Goal: Task Accomplishment & Management: Use online tool/utility

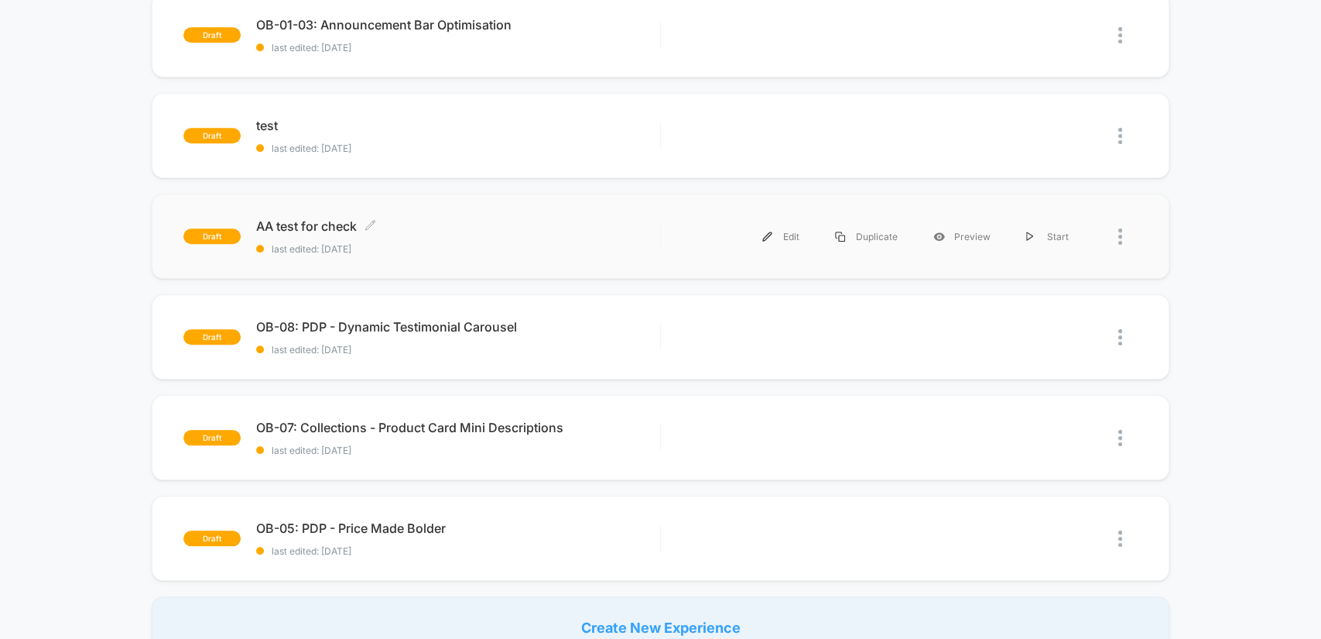
scroll to position [803, 0]
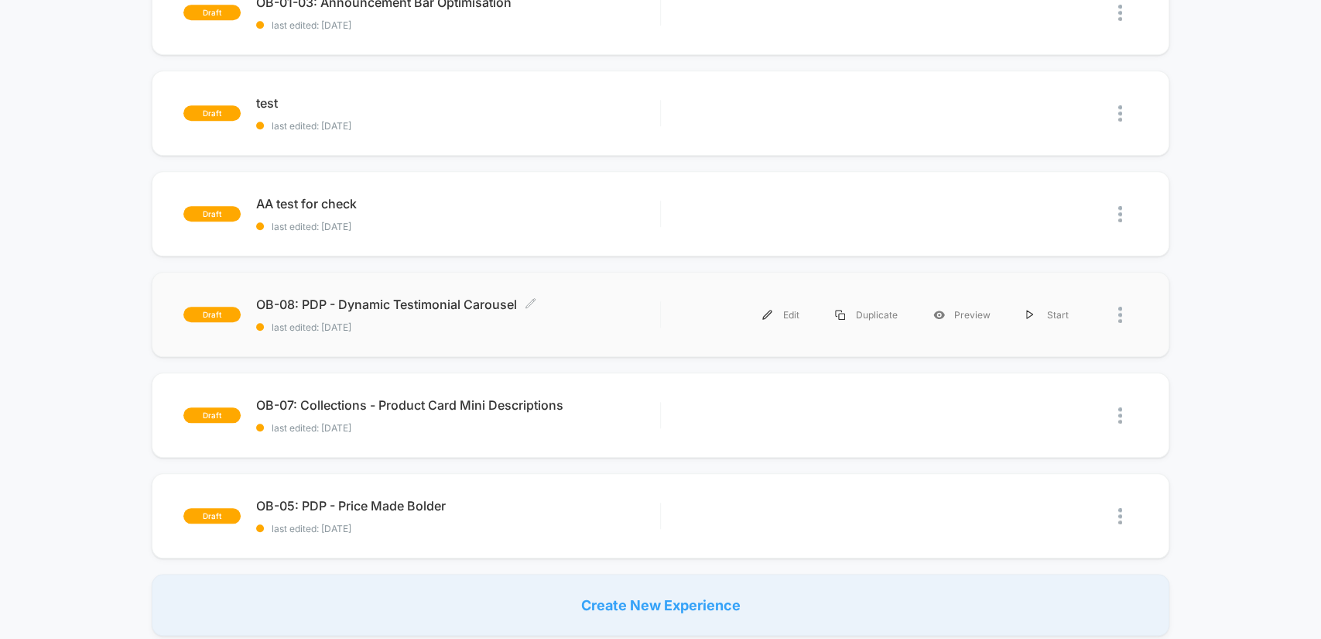
click at [478, 303] on span "OB-08: PDP - Dynamic Testimonial Carousel Click to edit experience details" at bounding box center [457, 303] width 403 height 15
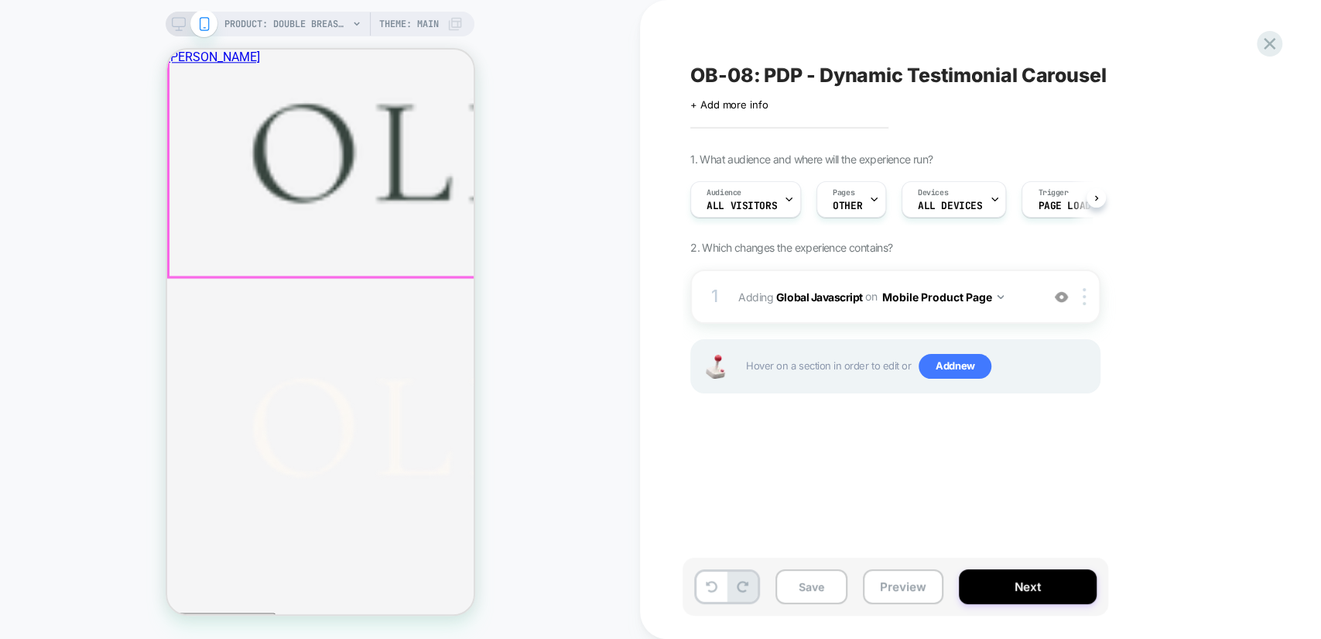
scroll to position [1204, 0]
click at [1018, 297] on span "Adding Global Javascript on Mobile Product Page" at bounding box center [885, 297] width 295 height 22
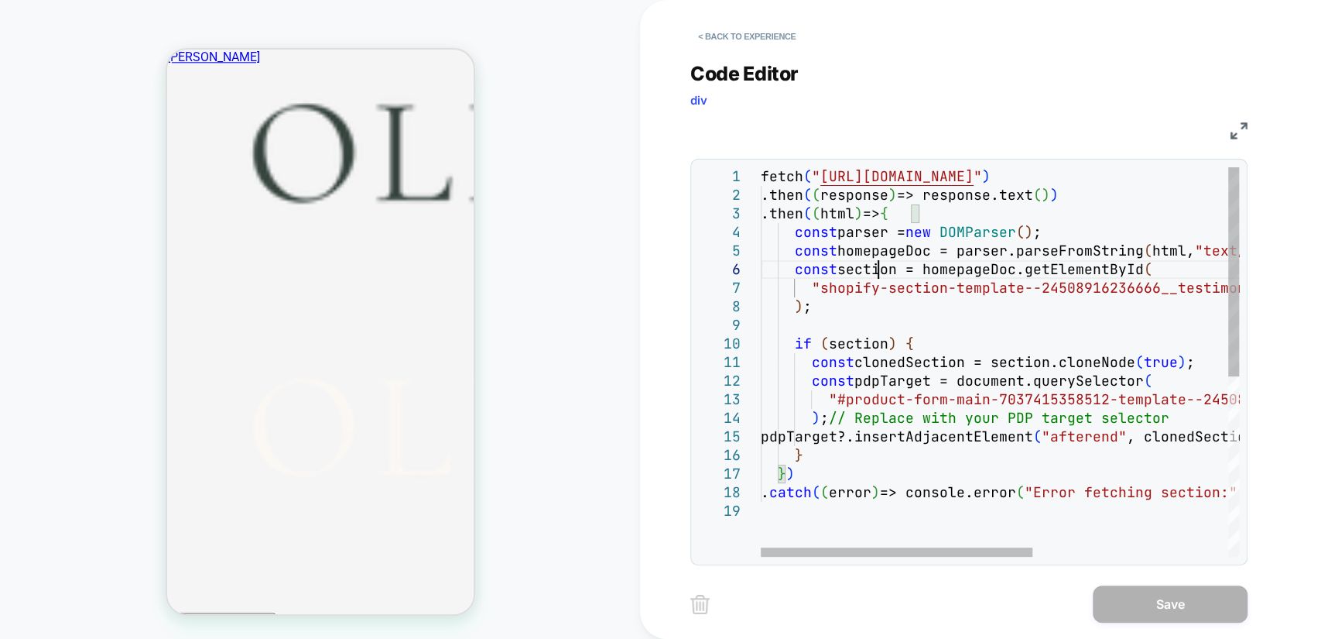
click at [879, 268] on div "fetch ( " [URL][DOMAIN_NAME] " ) .then ( ( response ) => response.text ( ) ) .t…" at bounding box center [1171, 529] width 821 height 724
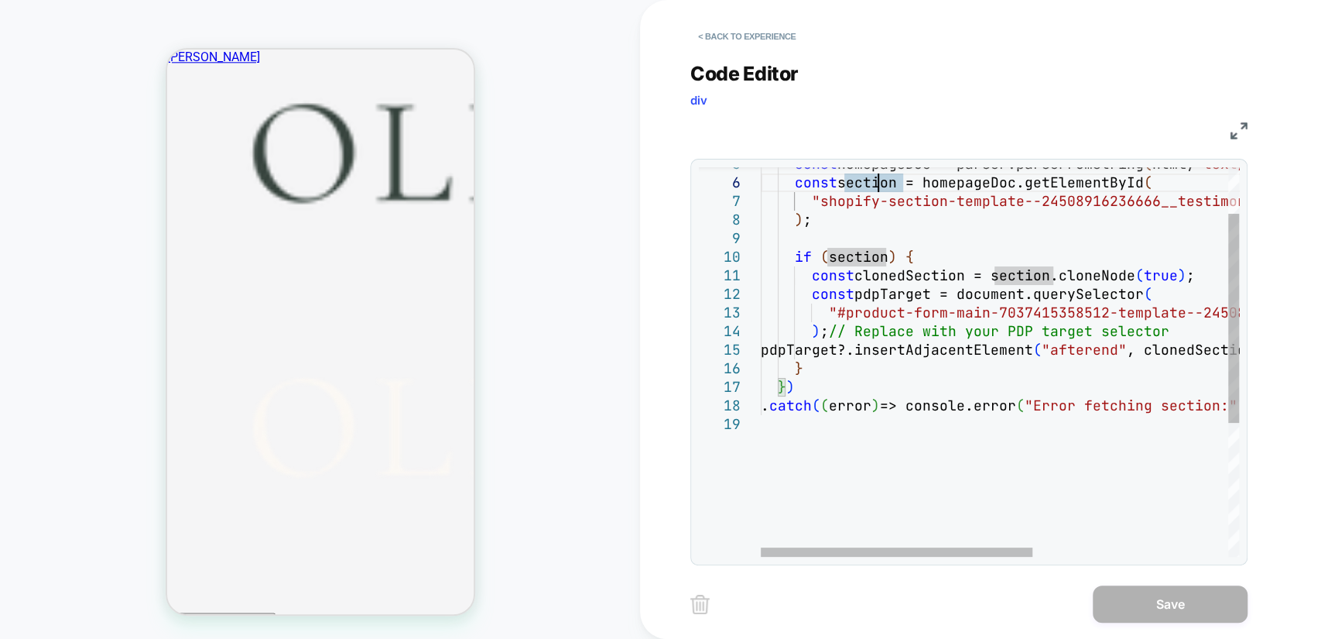
click at [885, 370] on div "if ( section ) { const clonedSection = section.cloneNode ( true ) ; const pdpTa…" at bounding box center [1171, 442] width 821 height 724
type textarea "**********"
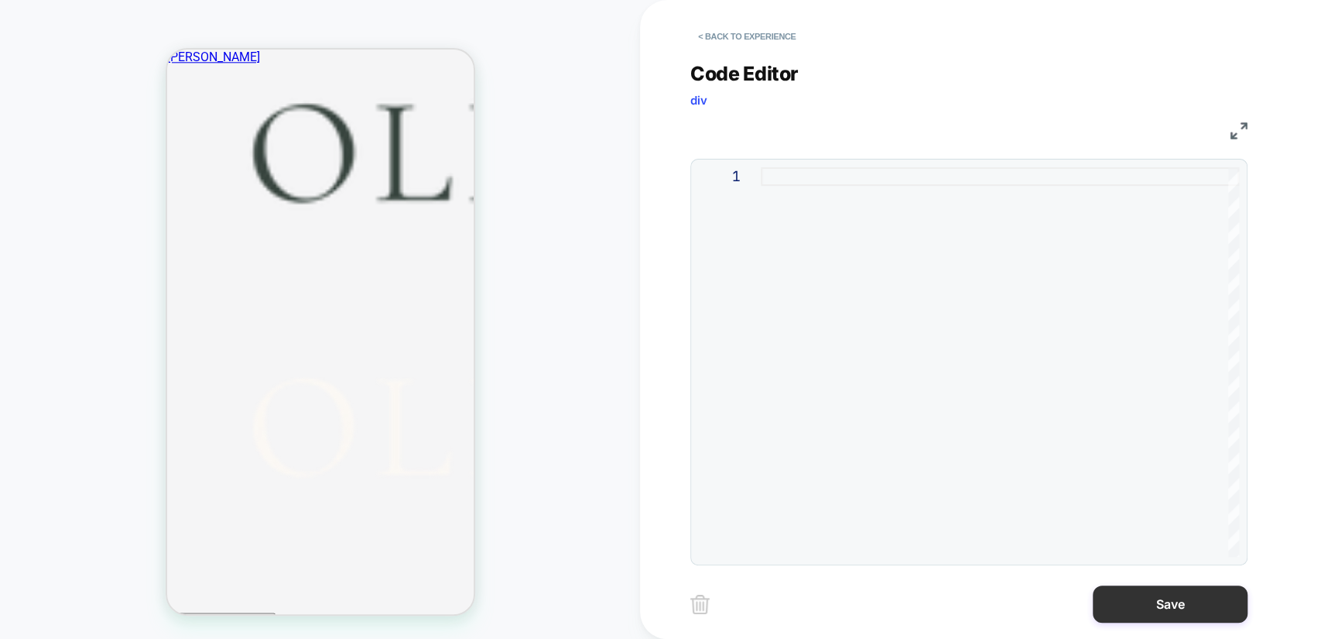
click at [1203, 617] on button "Save" at bounding box center [1170, 603] width 155 height 37
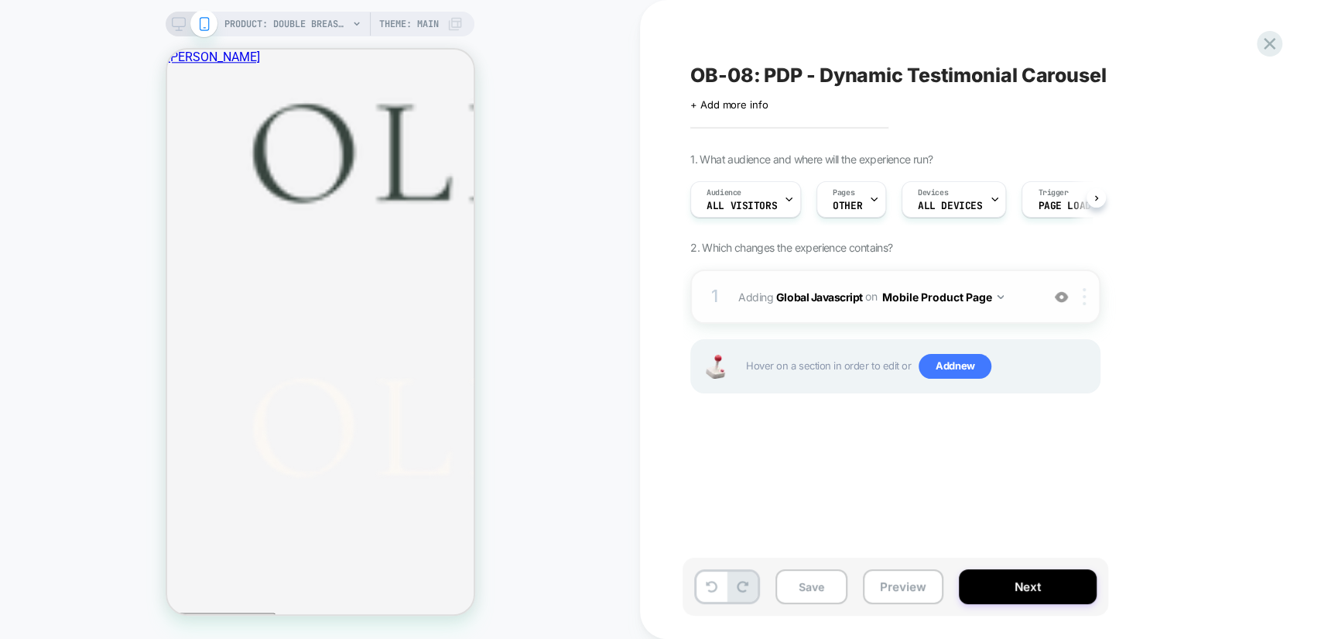
click at [1082, 294] on div at bounding box center [1087, 296] width 26 height 17
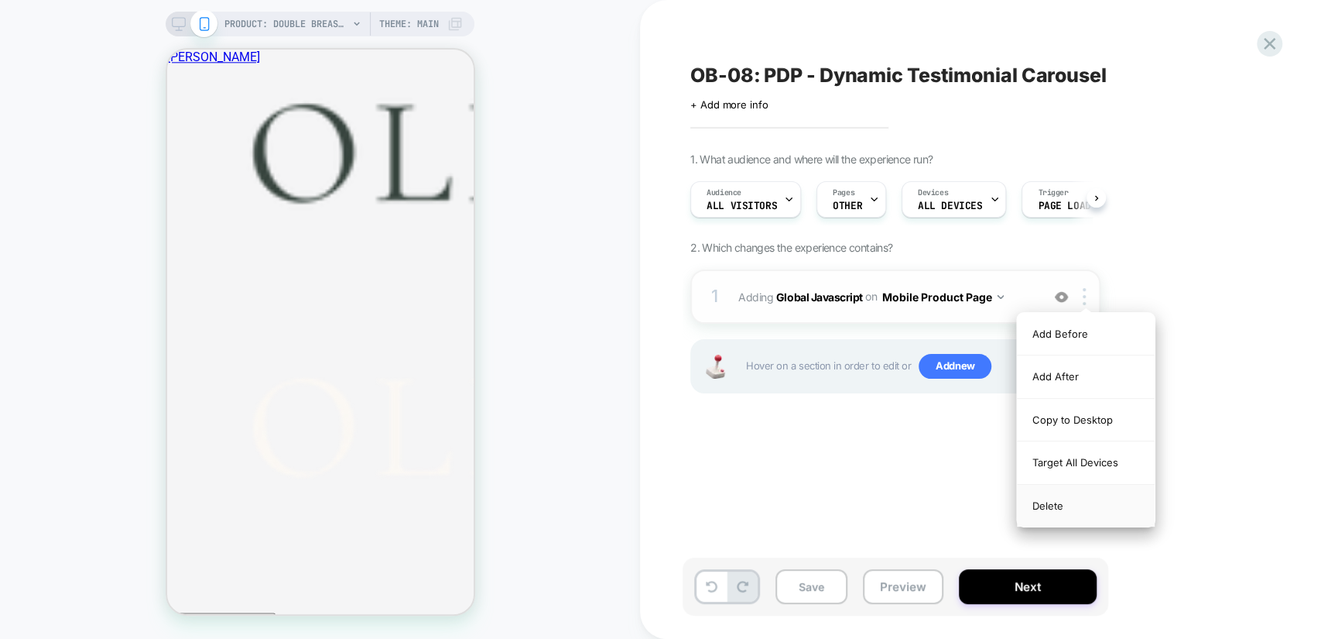
click at [1074, 504] on div "Delete" at bounding box center [1086, 506] width 138 height 42
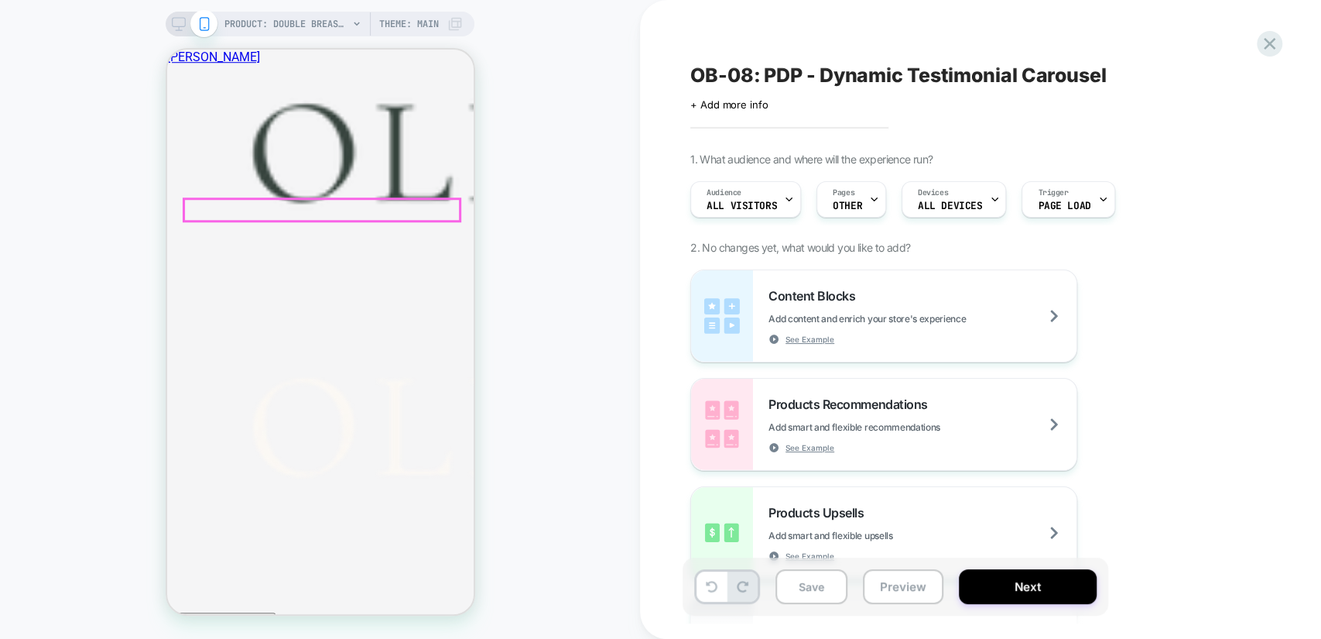
scroll to position [803, 0]
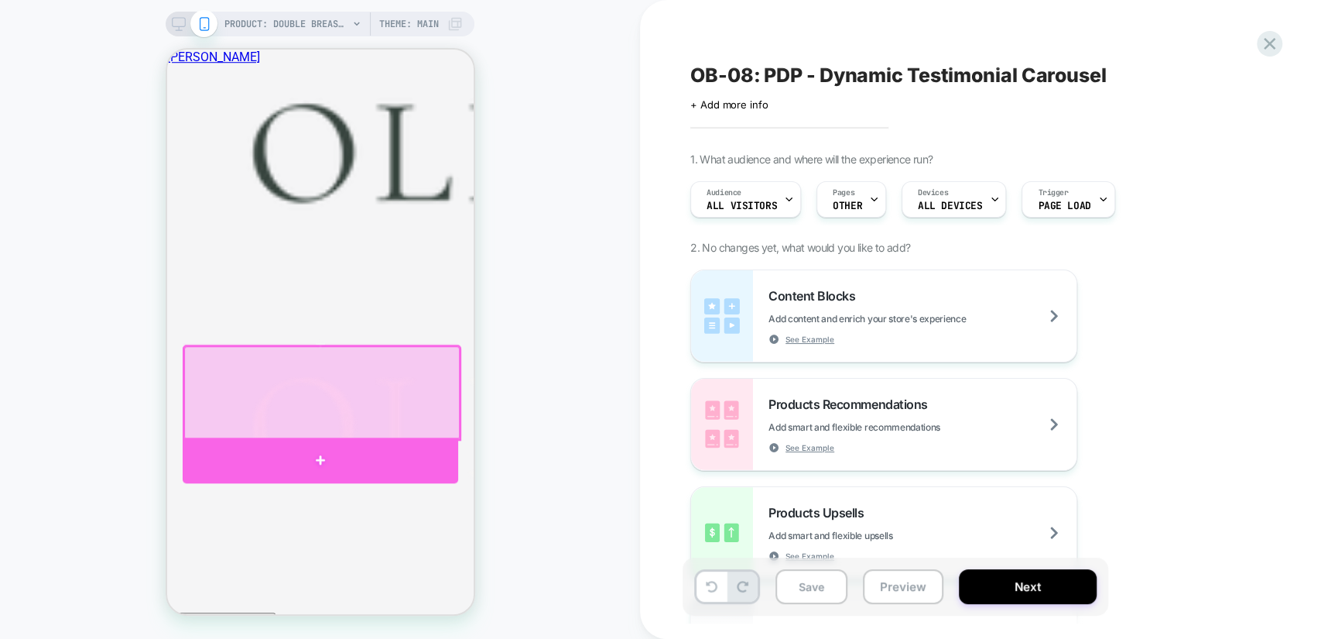
click at [404, 450] on div at bounding box center [320, 460] width 276 height 46
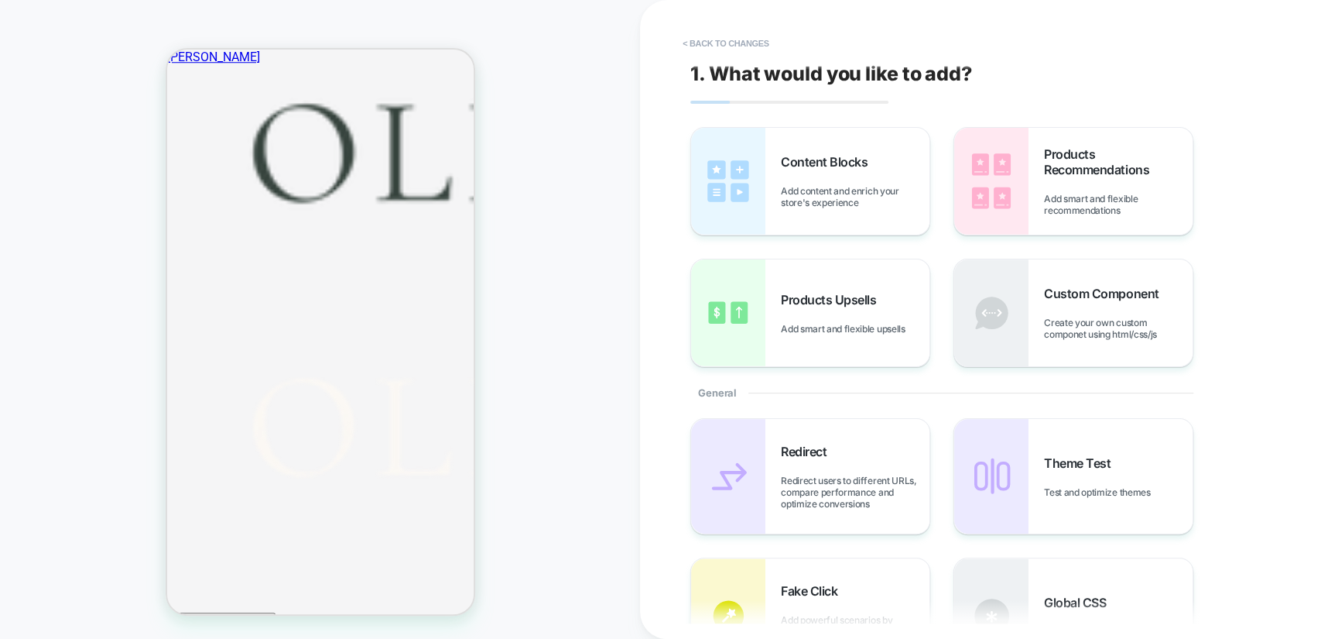
scroll to position [916, 0]
click at [1044, 297] on span "Custom Component" at bounding box center [1105, 293] width 122 height 15
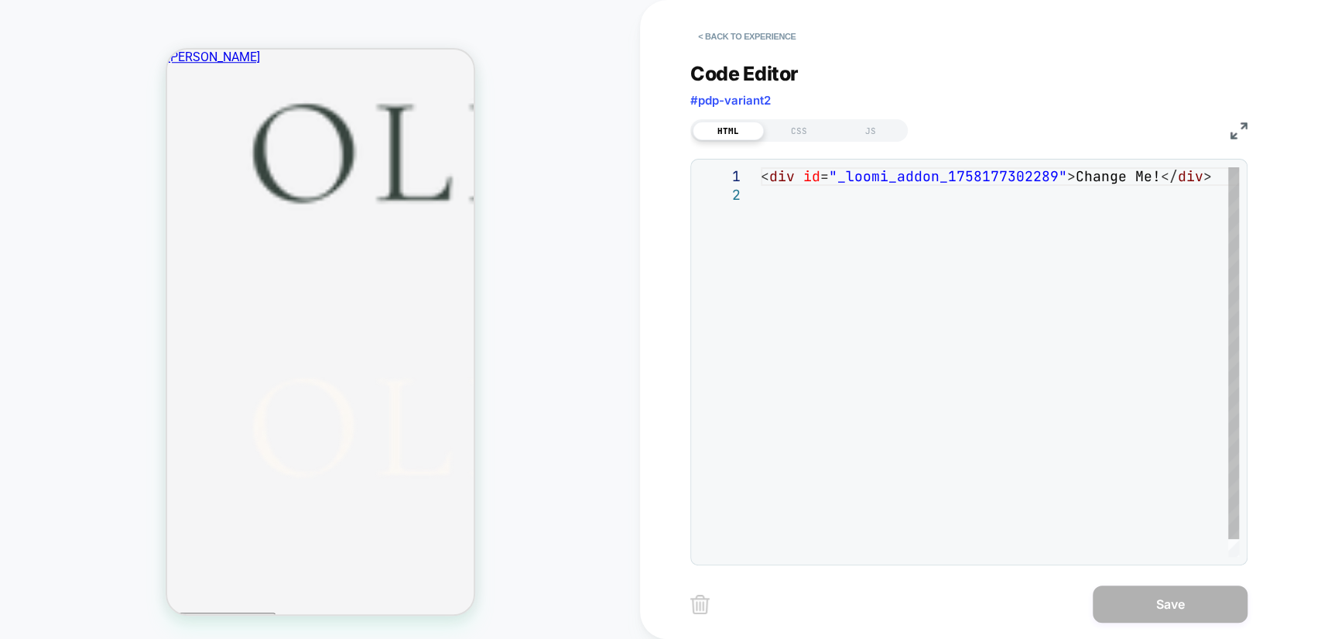
scroll to position [918, 0]
click at [781, 128] on div "CSS" at bounding box center [799, 131] width 71 height 19
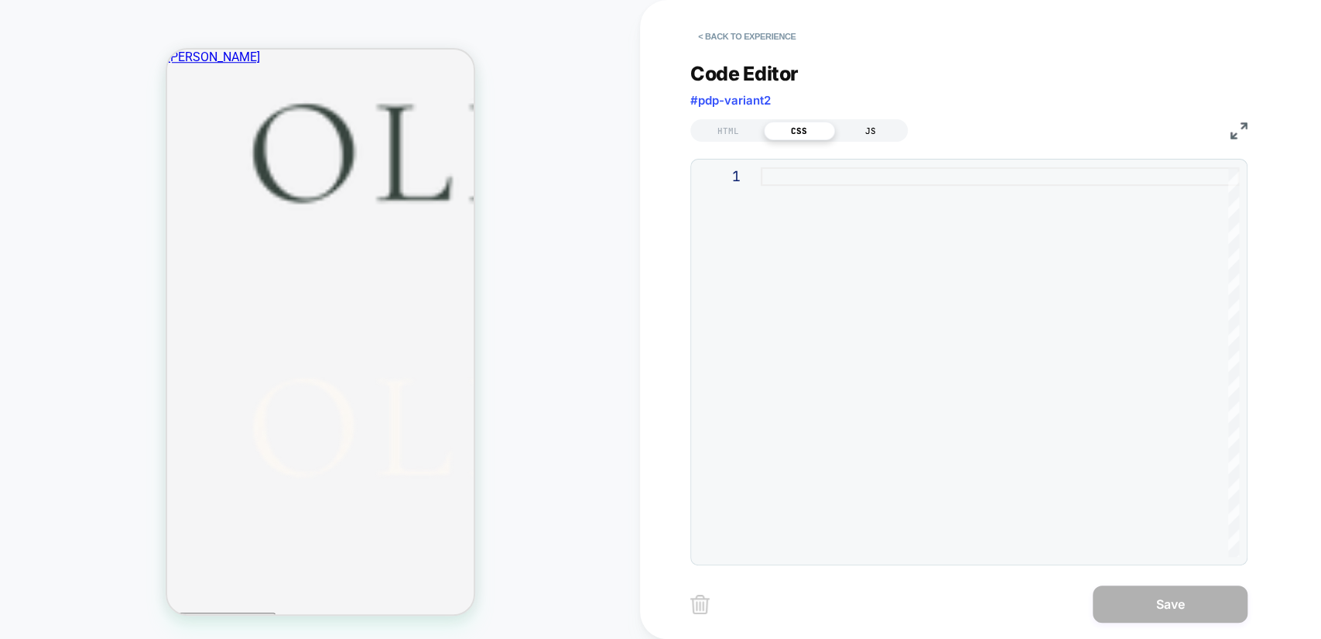
click at [873, 132] on div "JS" at bounding box center [870, 131] width 71 height 19
click at [738, 136] on div "HTML" at bounding box center [728, 131] width 71 height 19
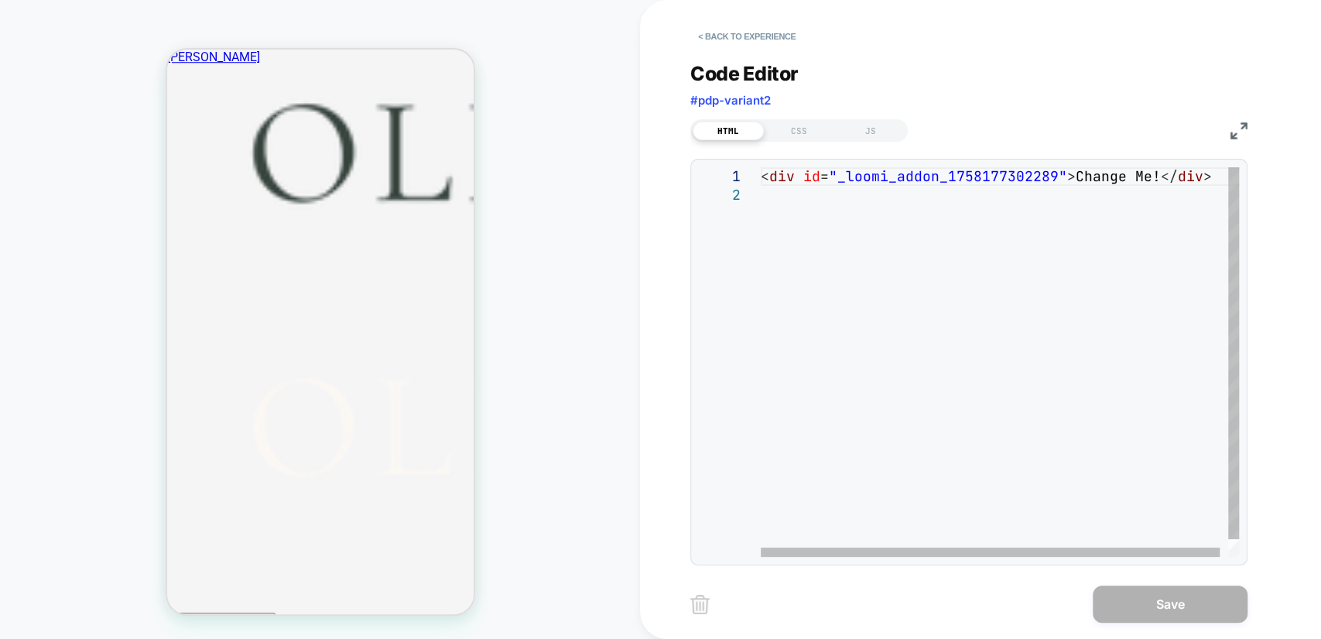
scroll to position [0, 0]
drag, startPoint x: 836, startPoint y: 176, endPoint x: 1053, endPoint y: 175, distance: 216.7
click at [1053, 175] on div "< div id = "_loomi_addon_1758177302289" > Change Me! </ div >" at bounding box center [1004, 371] width 487 height 408
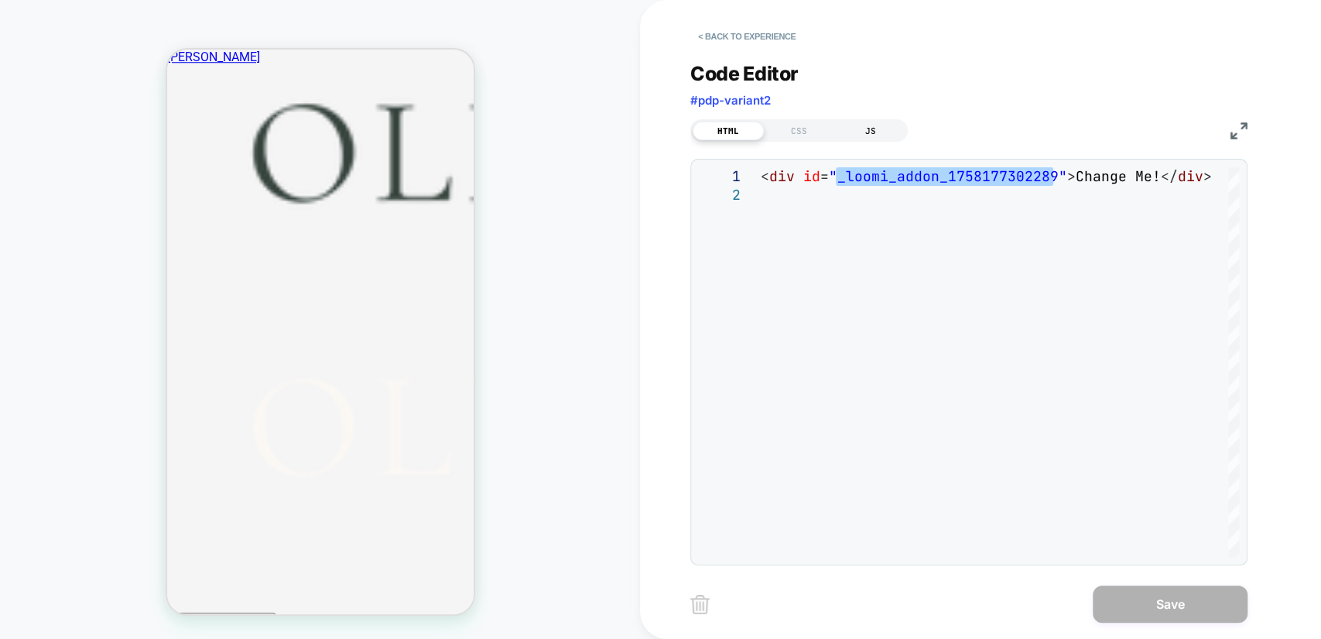
click at [872, 131] on div "JS" at bounding box center [870, 131] width 71 height 19
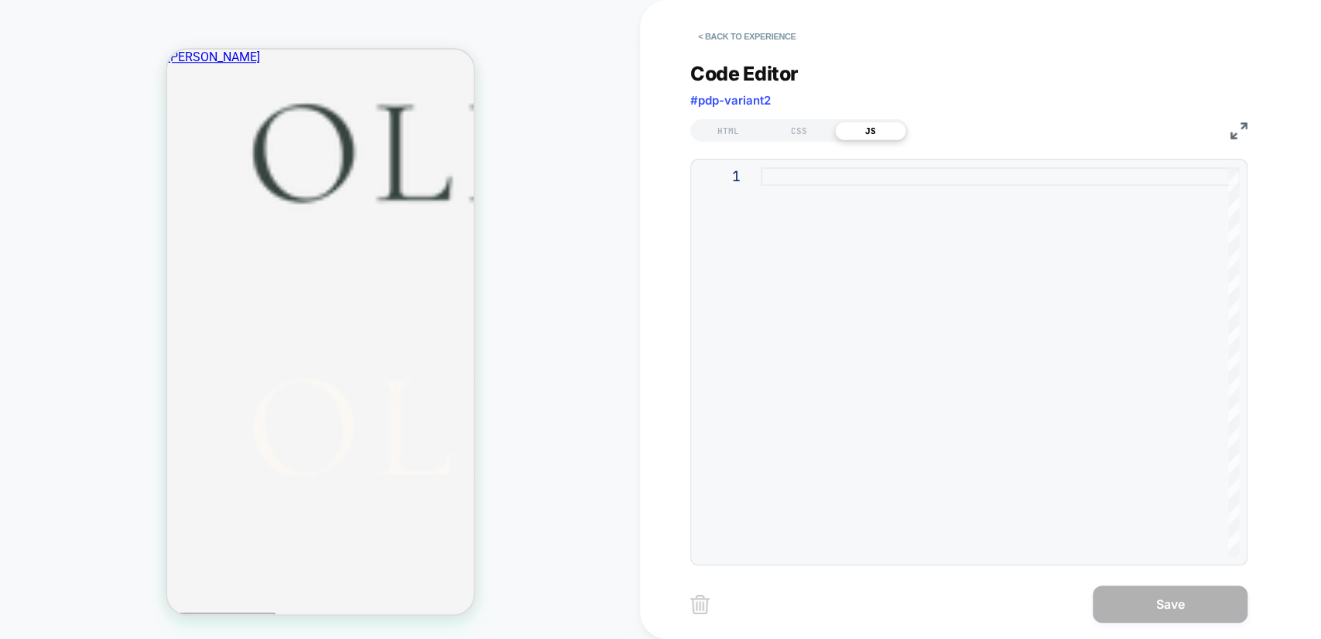
click at [832, 172] on div at bounding box center [1000, 361] width 478 height 389
type textarea "**********"
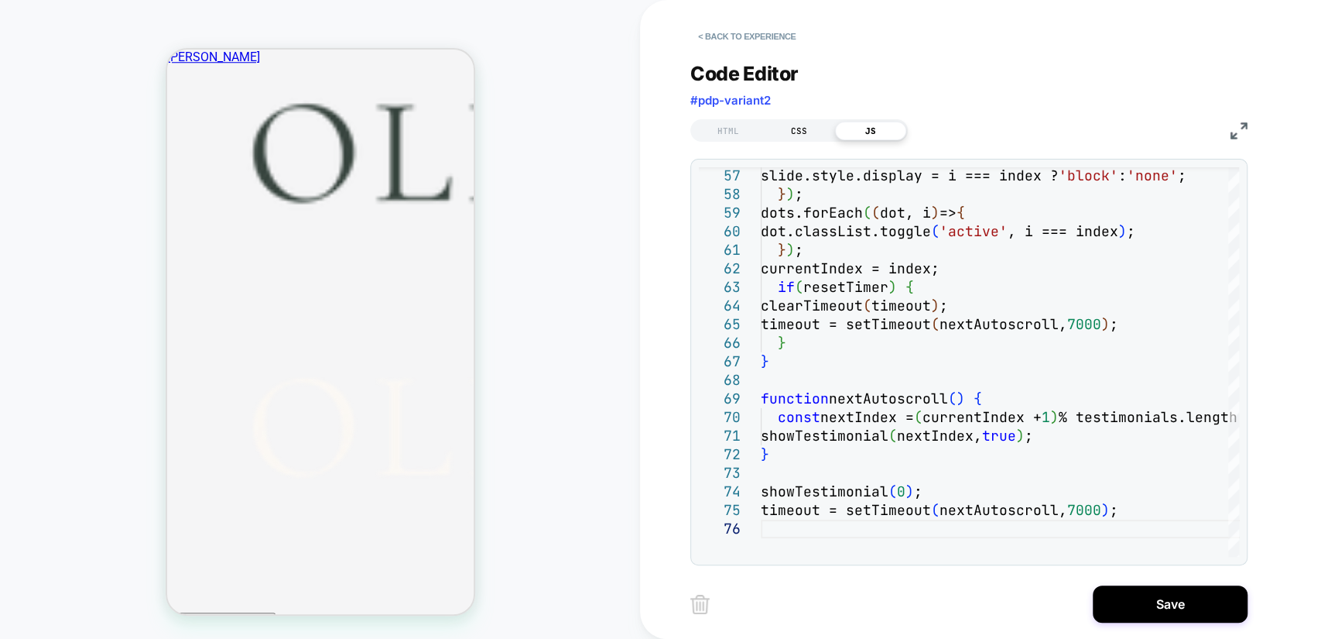
click at [793, 125] on div "CSS" at bounding box center [799, 131] width 71 height 19
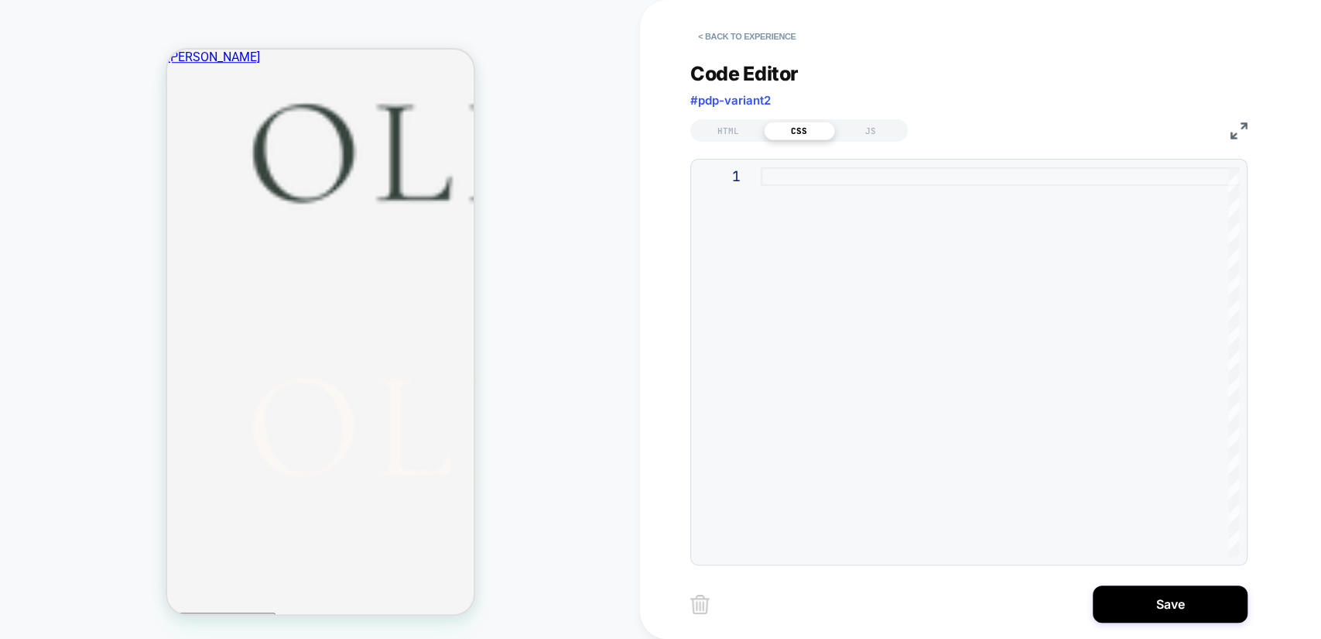
click at [824, 183] on div at bounding box center [1000, 361] width 478 height 389
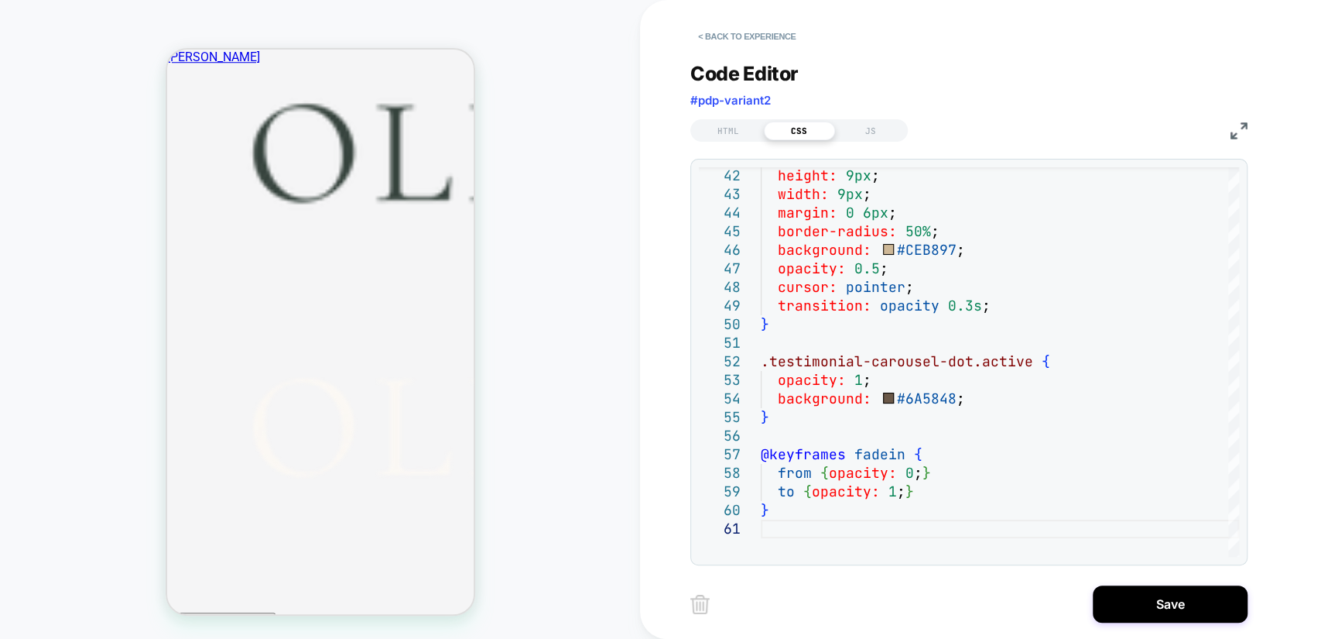
scroll to position [803, 0]
click at [874, 268] on div "height: 9px ; width: 9px ; margin: 0 6px ; border-radius: 50% ; background: #CE…" at bounding box center [1000, 157] width 478 height 1504
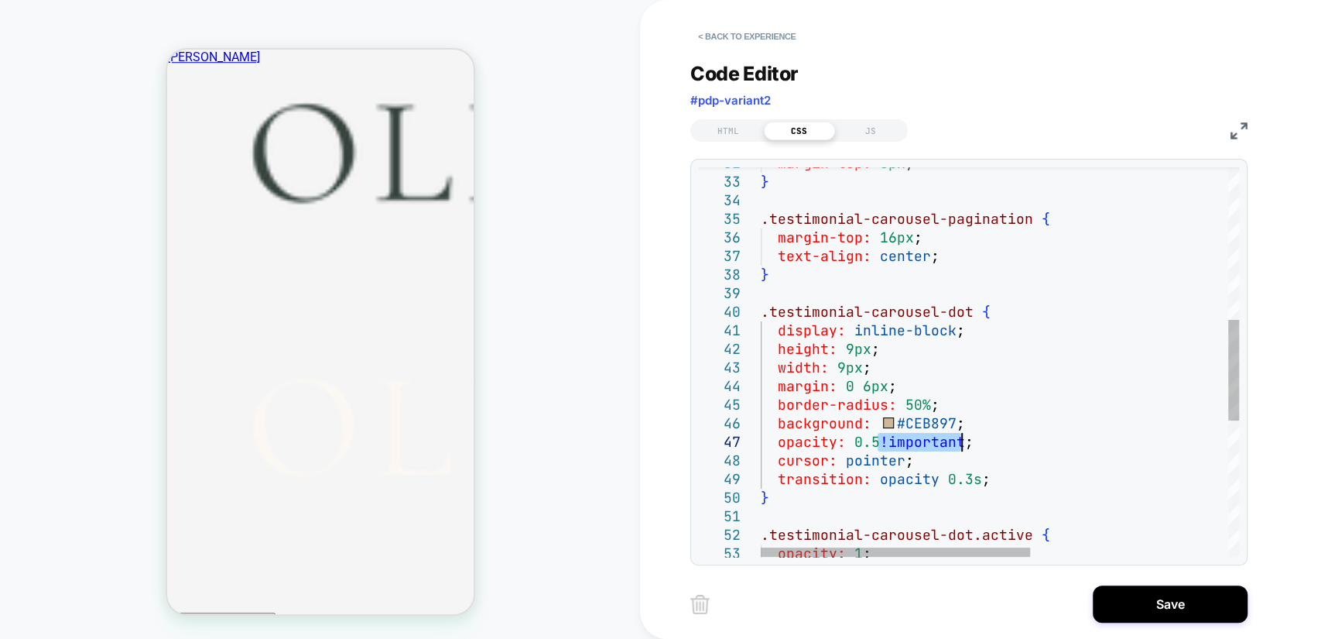
drag, startPoint x: 878, startPoint y: 438, endPoint x: 961, endPoint y: 438, distance: 82.8
click at [958, 438] on div "margin-top: 8px ; } .testimonial-carousel-pagination { margin-top: 16px ; text-…" at bounding box center [1176, 330] width 830 height 1504
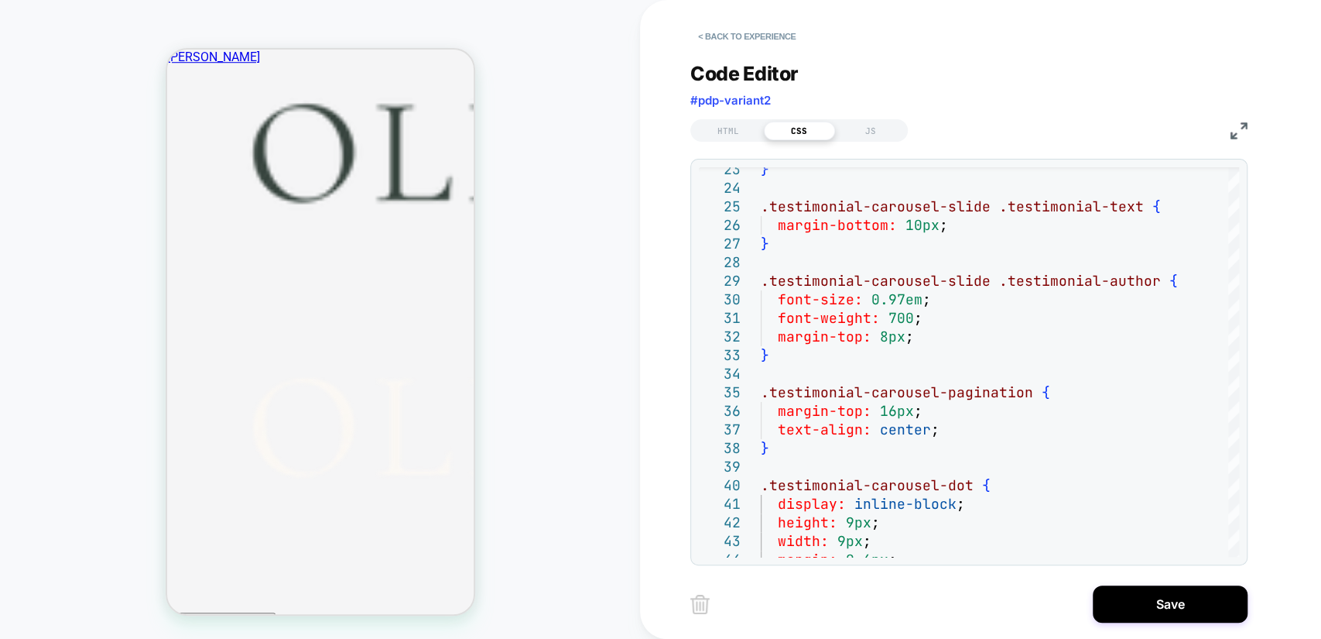
drag, startPoint x: 355, startPoint y: 512, endPoint x: 247, endPoint y: 487, distance: 111.2
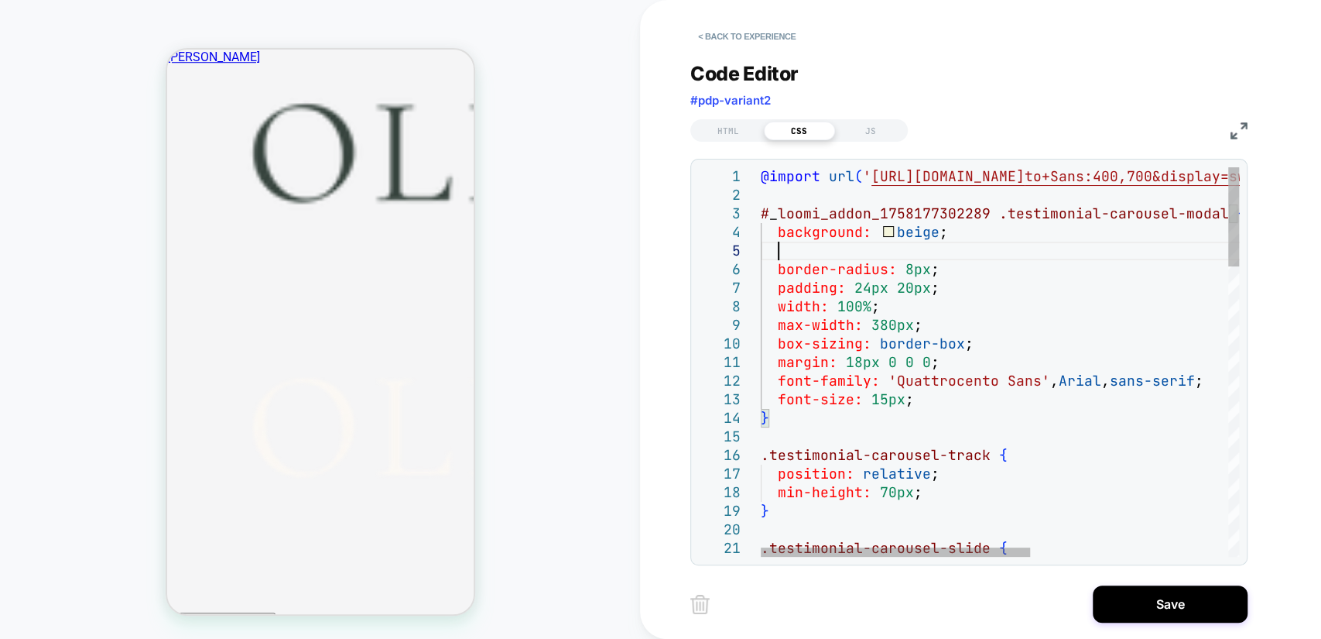
scroll to position [92, 16]
type textarea "**********"
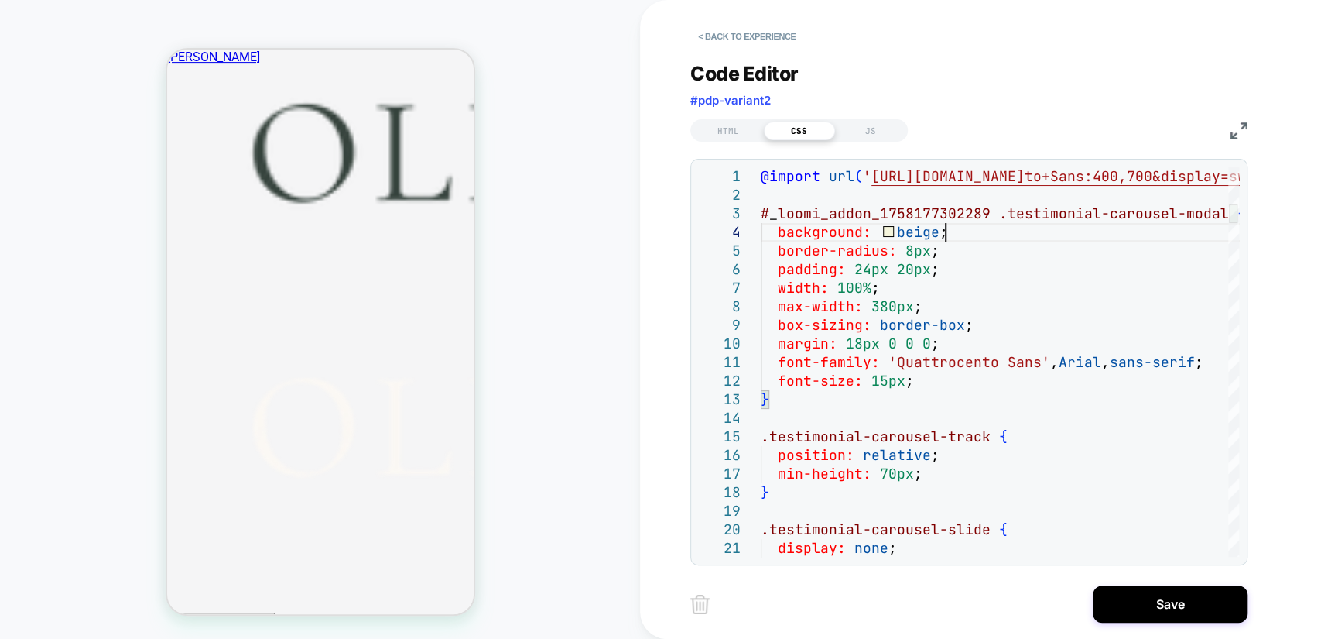
scroll to position [401, 0]
click at [724, 127] on div "HTML" at bounding box center [728, 131] width 71 height 19
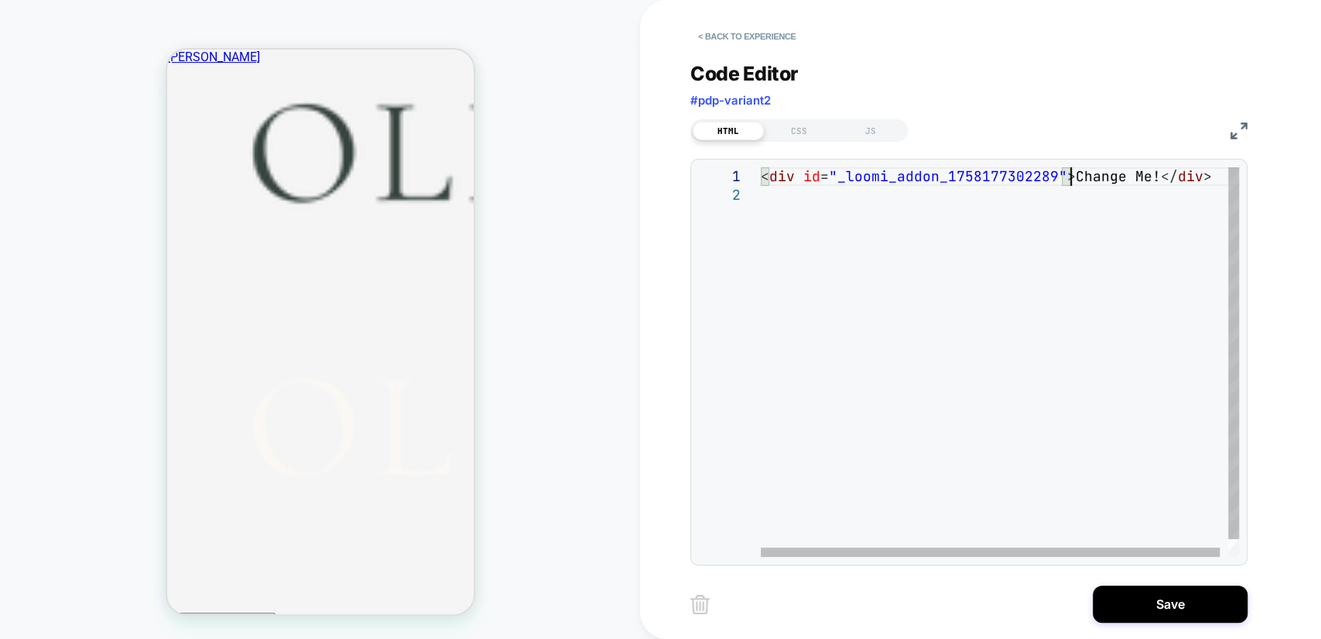
scroll to position [0, 0]
drag, startPoint x: 1071, startPoint y: 178, endPoint x: 1153, endPoint y: 182, distance: 81.4
click at [1153, 182] on div "< div id = "_loomi_addon_1758177302289" > Change Me! </ div >" at bounding box center [1004, 371] width 487 height 408
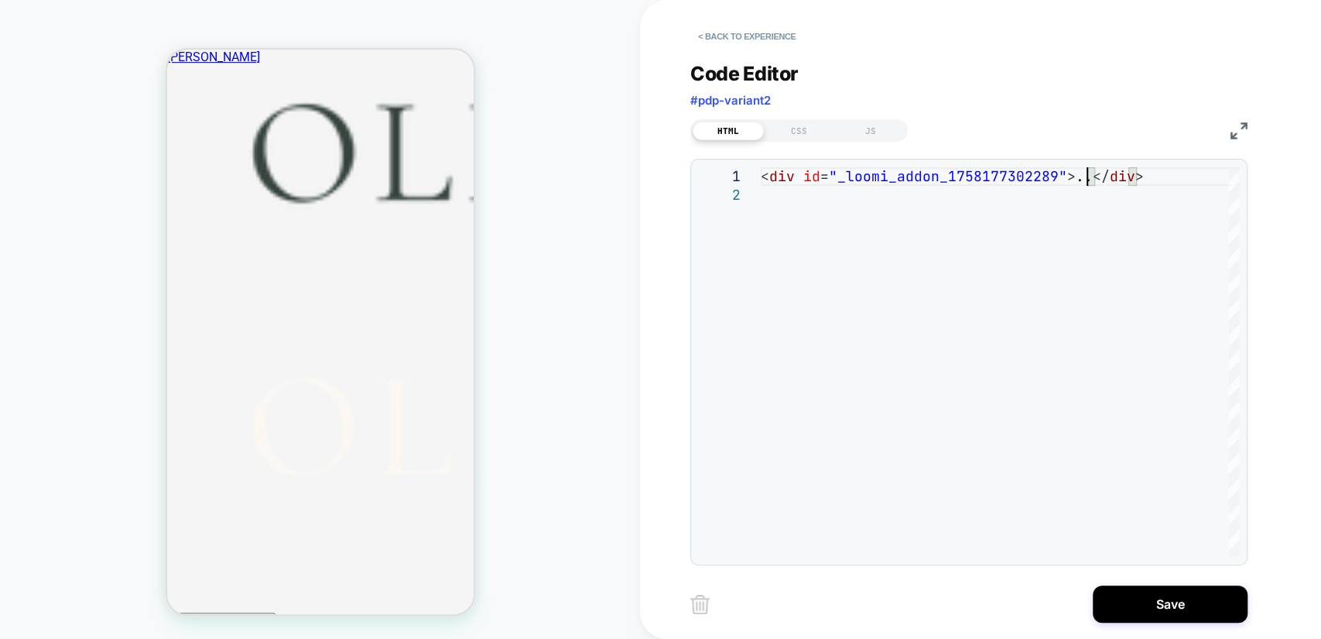
type textarea "**********"
click at [551, 254] on div "PRODUCT: Double Breasted Linen Waistcoat - Pale Blue PRODUCT: Double Breasted L…" at bounding box center [320, 319] width 640 height 608
click at [805, 134] on div "CSS" at bounding box center [799, 131] width 71 height 19
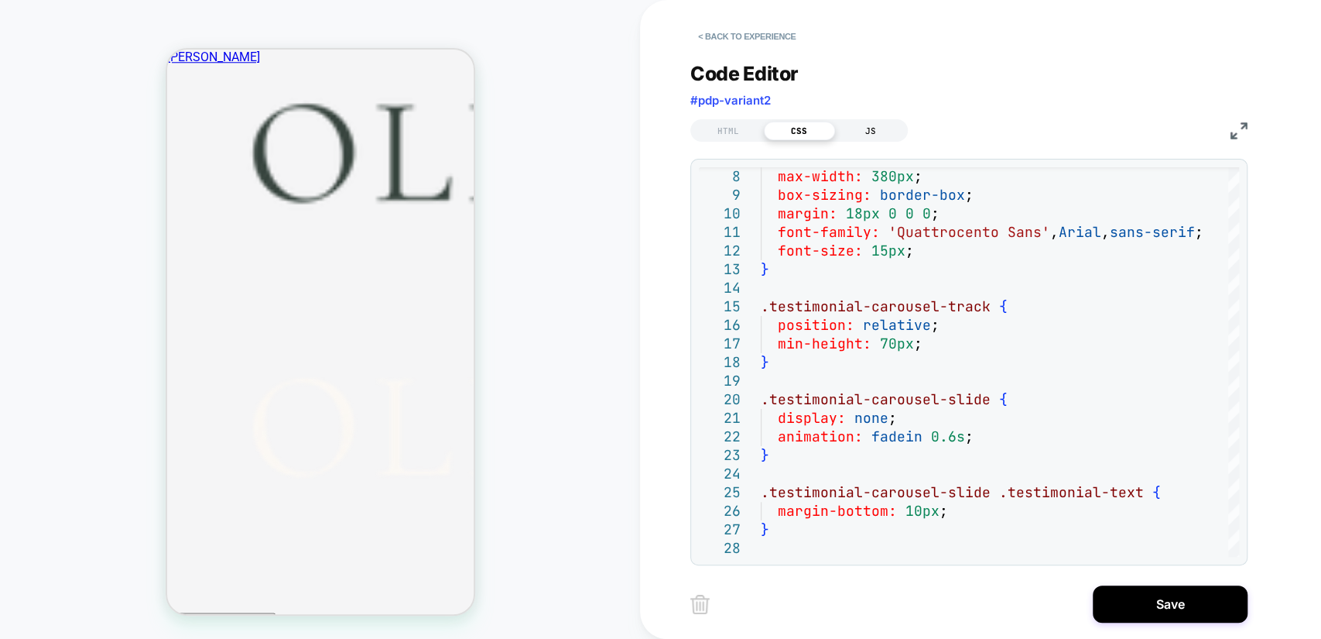
click at [872, 128] on div "JS" at bounding box center [870, 131] width 71 height 19
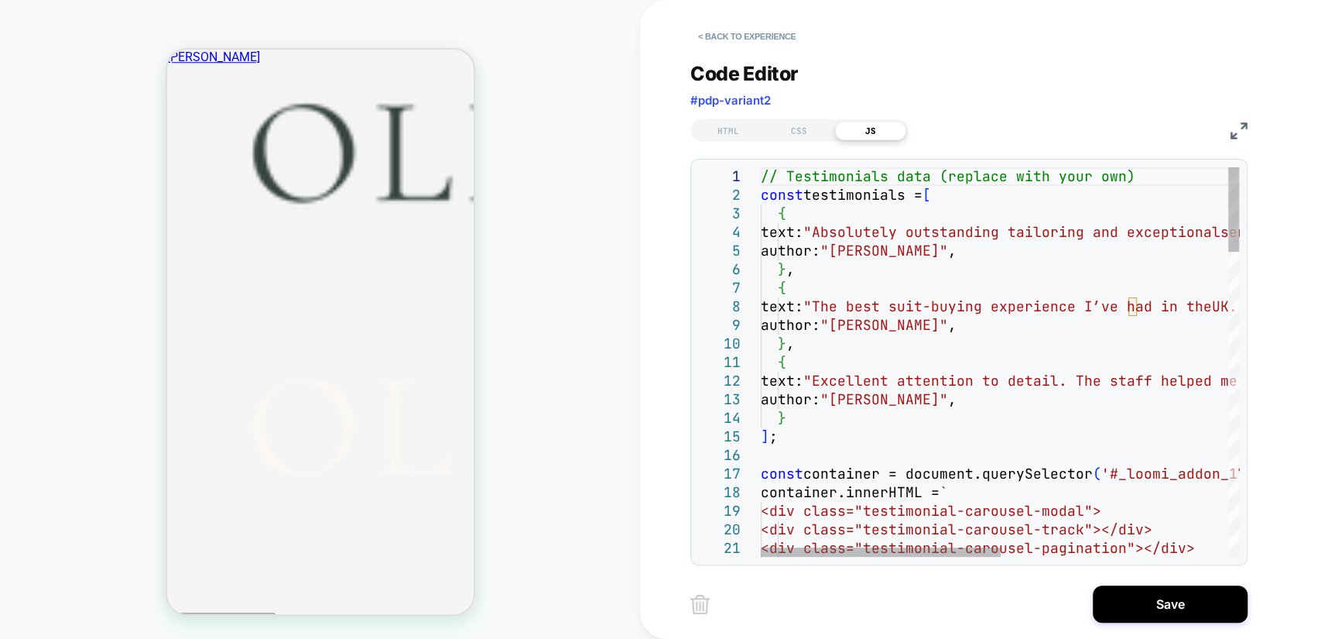
scroll to position [0, 0]
drag, startPoint x: 1152, startPoint y: 177, endPoint x: 732, endPoint y: 180, distance: 419.5
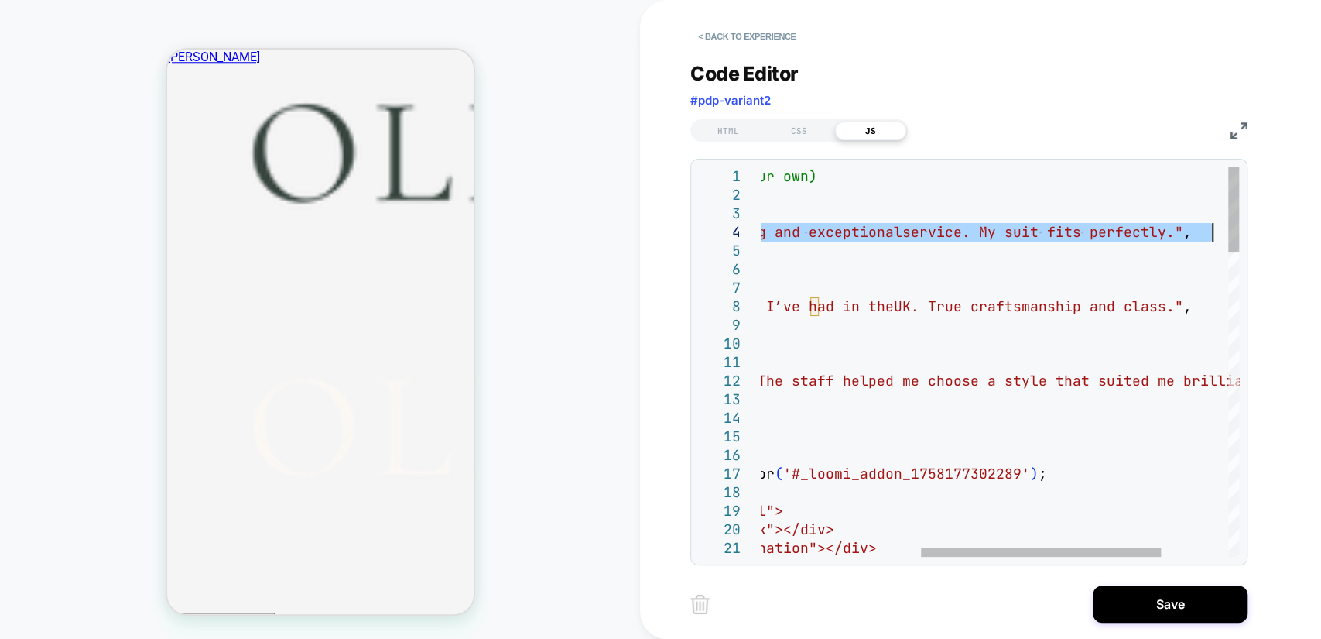
drag, startPoint x: 857, startPoint y: 230, endPoint x: 1211, endPoint y: 231, distance: 353.7
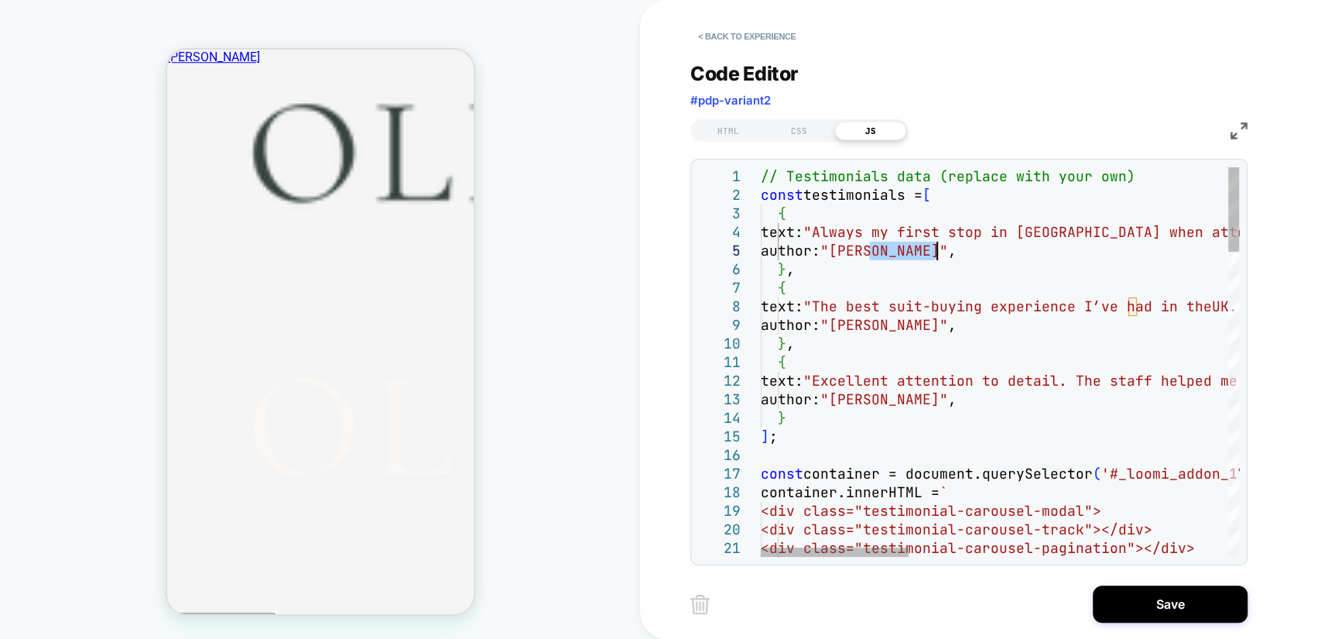
drag, startPoint x: 871, startPoint y: 252, endPoint x: 934, endPoint y: 254, distance: 63.5
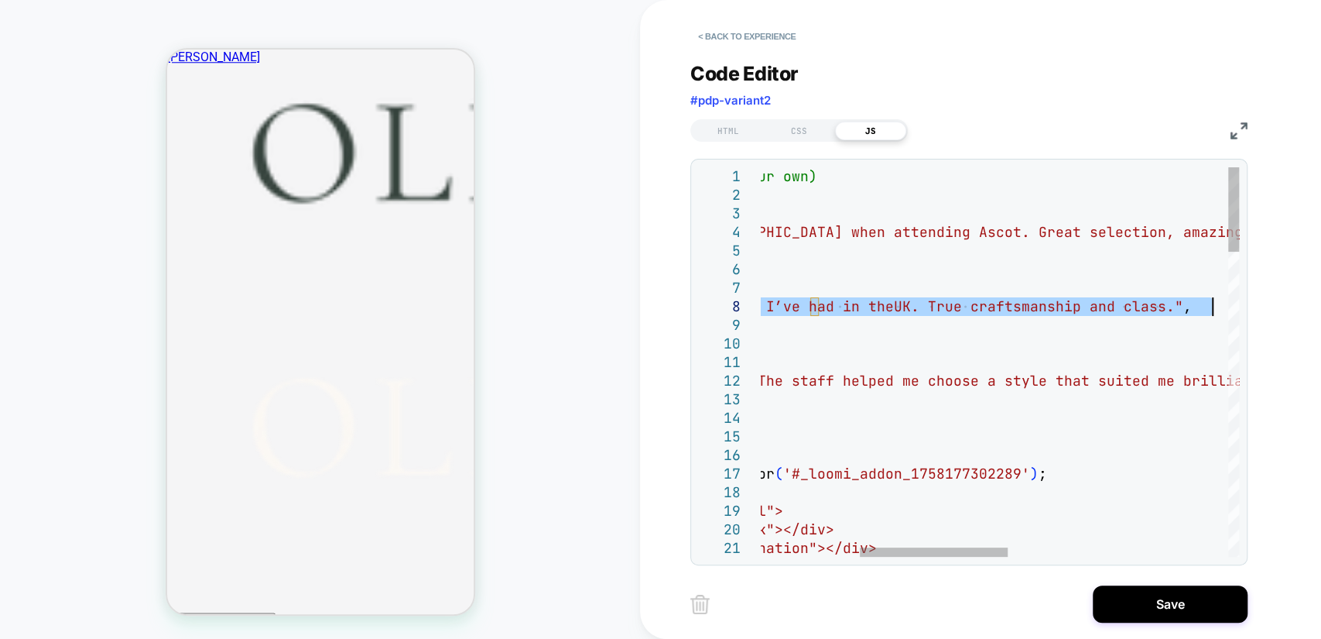
drag, startPoint x: 852, startPoint y: 307, endPoint x: 1212, endPoint y: 306, distance: 359.9
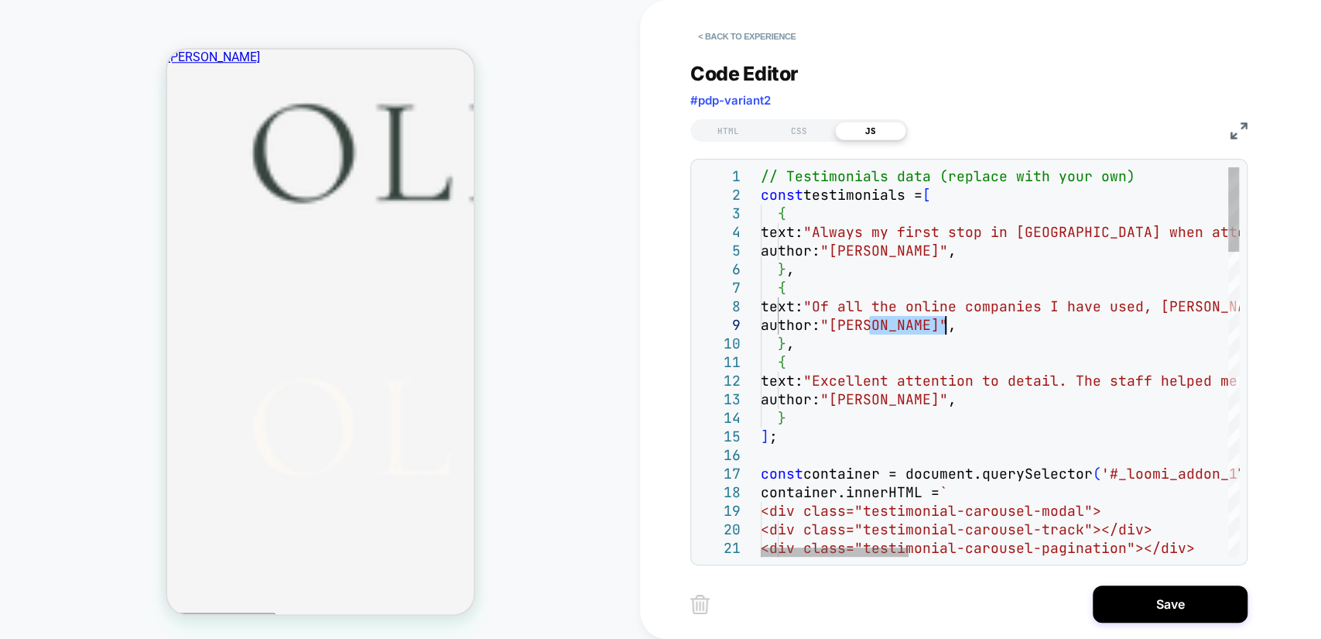
drag, startPoint x: 870, startPoint y: 327, endPoint x: 942, endPoint y: 327, distance: 72.0
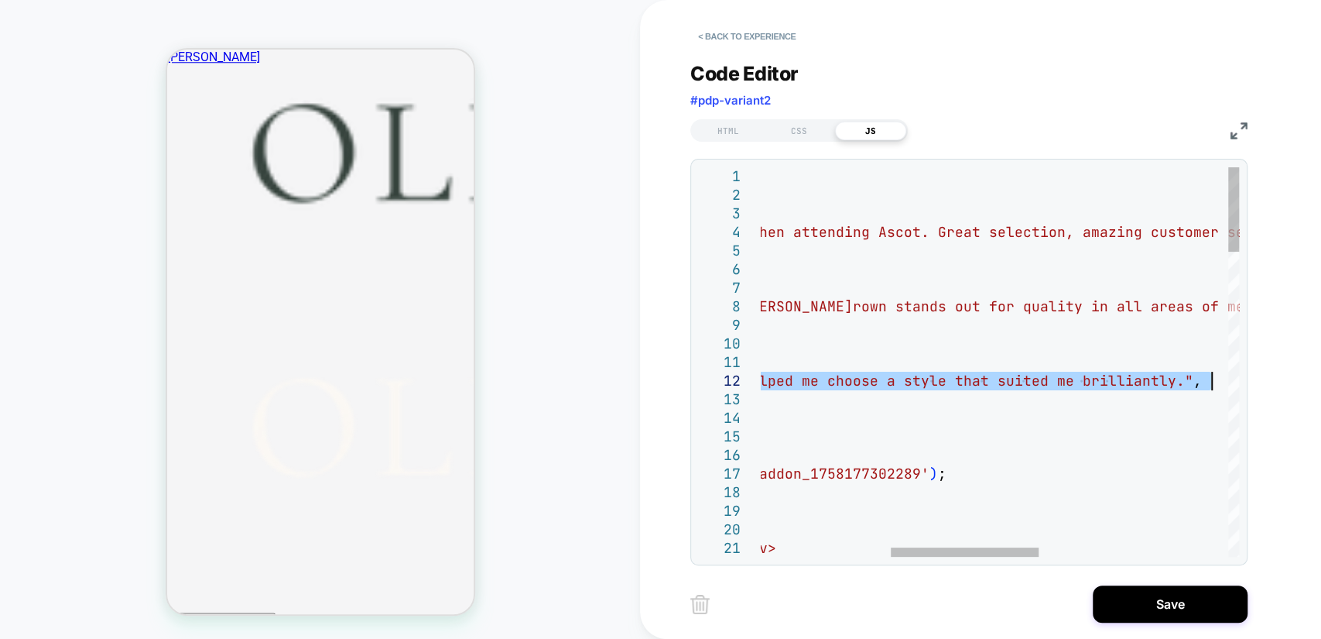
drag, startPoint x: 855, startPoint y: 376, endPoint x: 1211, endPoint y: 382, distance: 355.3
type textarea "**********"
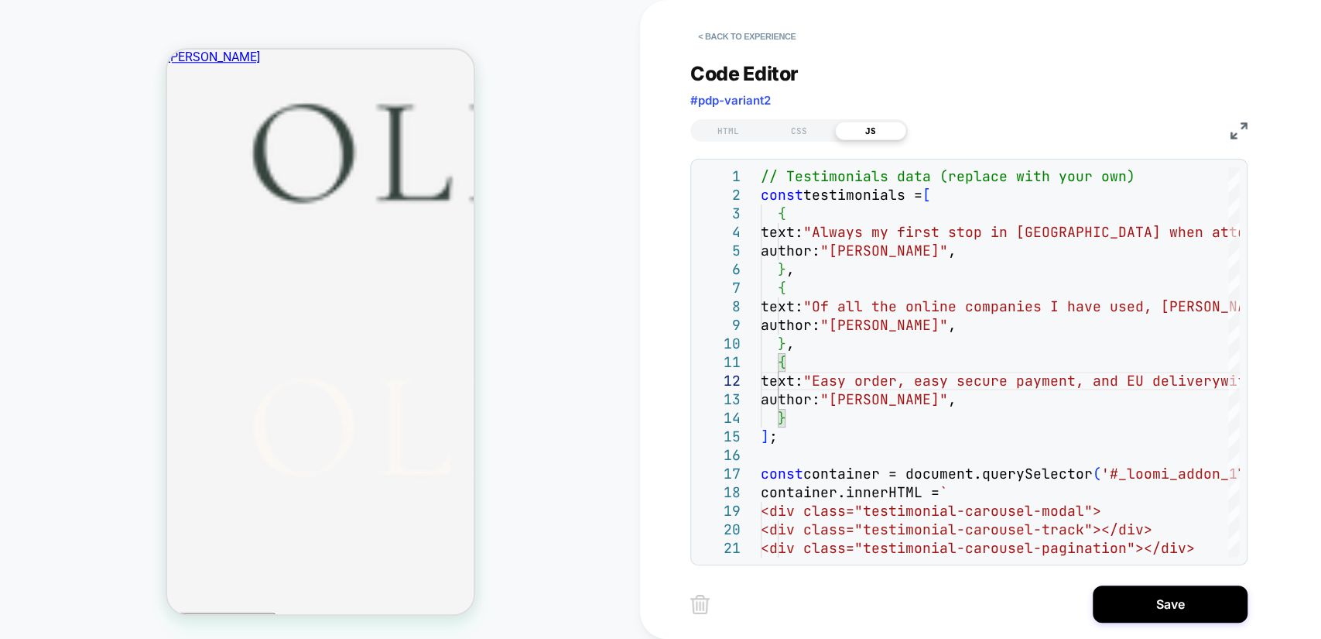
click at [638, 413] on div "PRODUCT: Double Breasted Linen Waistcoat - Pale Blue PRODUCT: Double Breasted L…" at bounding box center [320, 319] width 640 height 608
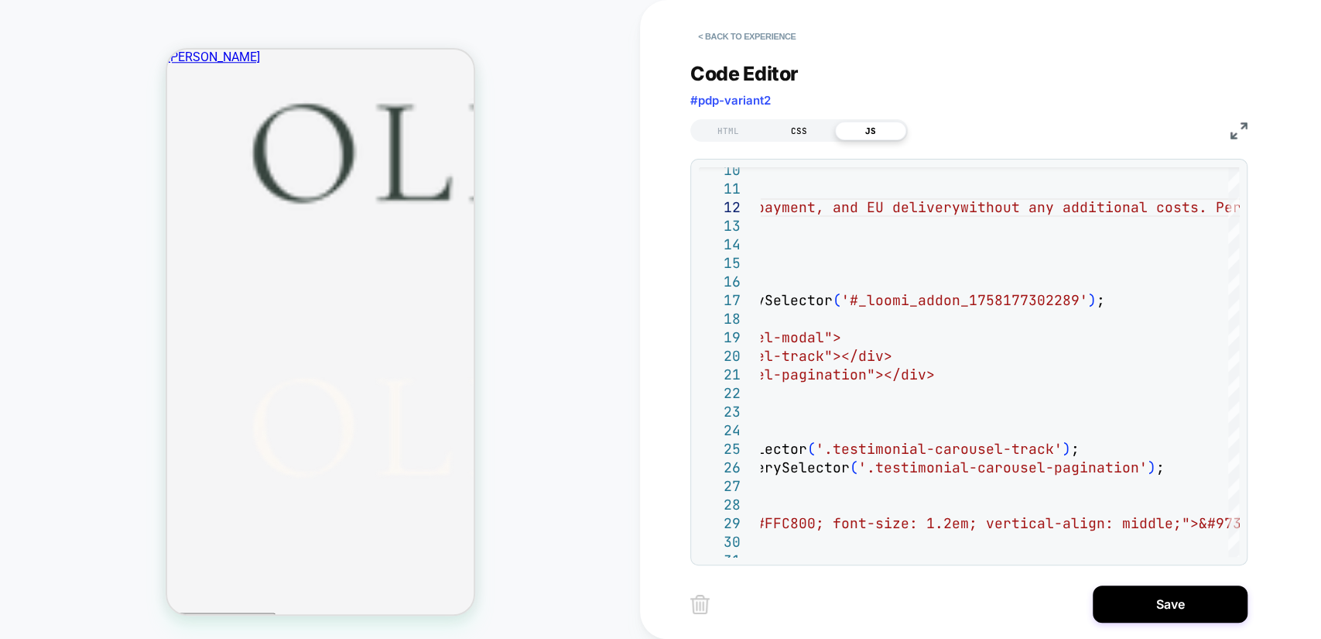
click at [793, 132] on div "CSS" at bounding box center [799, 131] width 71 height 19
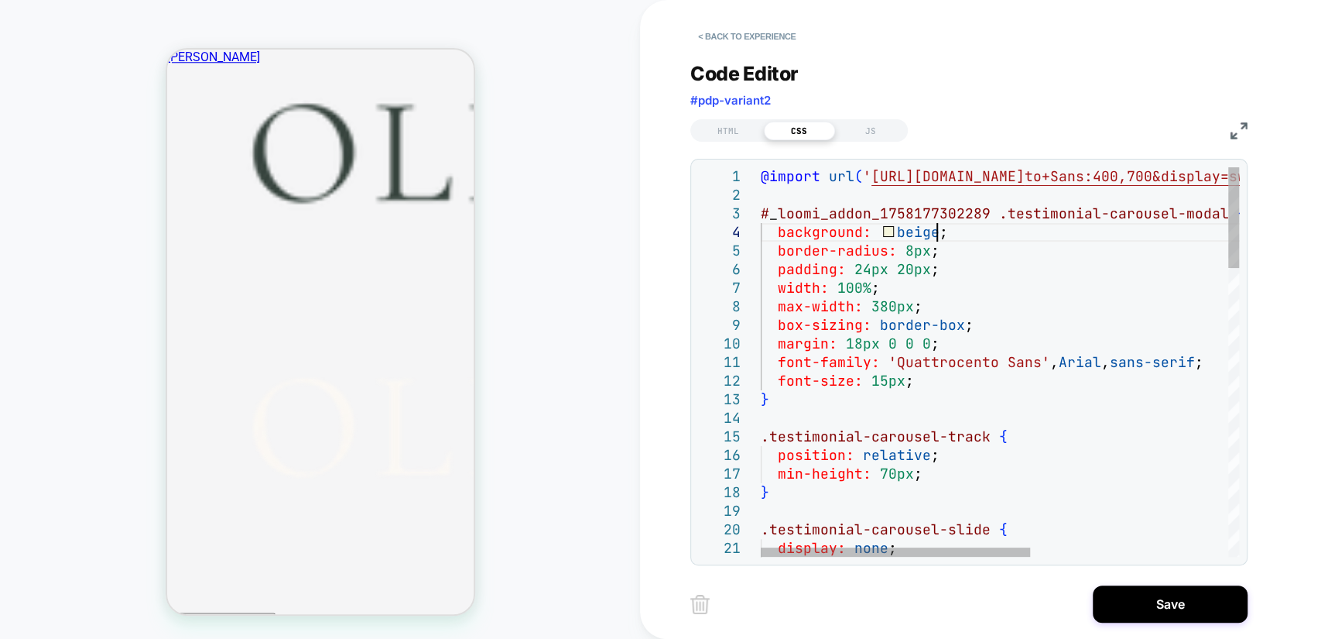
scroll to position [0, 0]
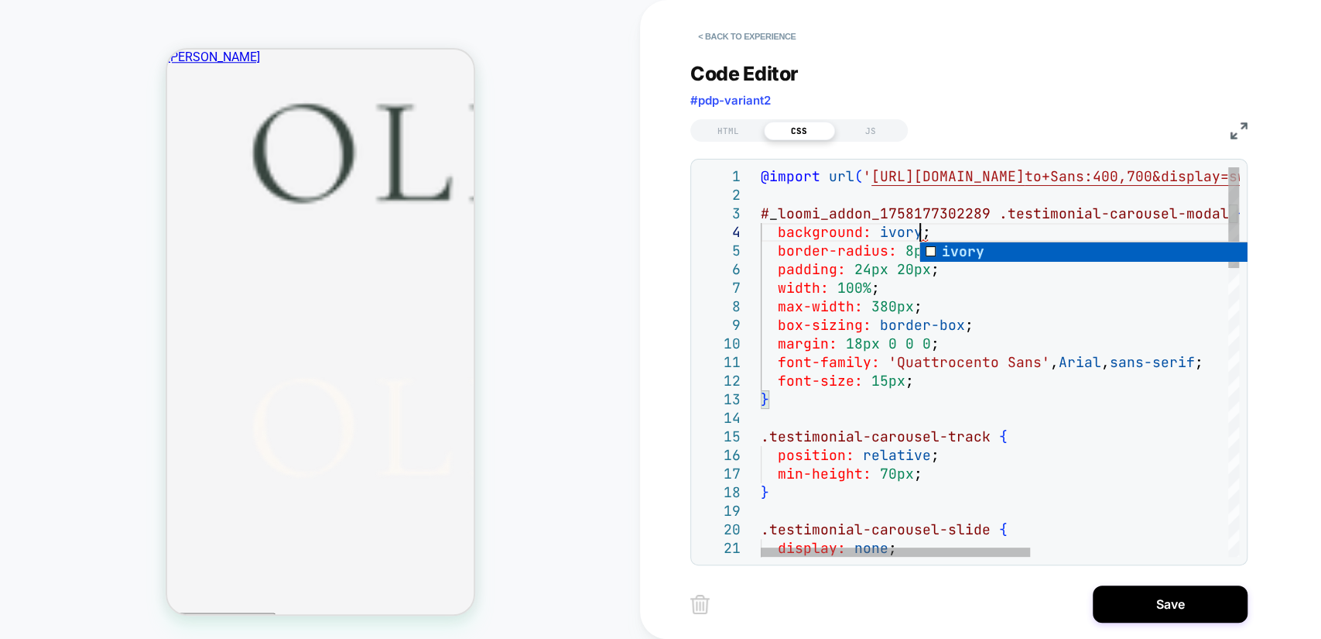
scroll to position [55, 157]
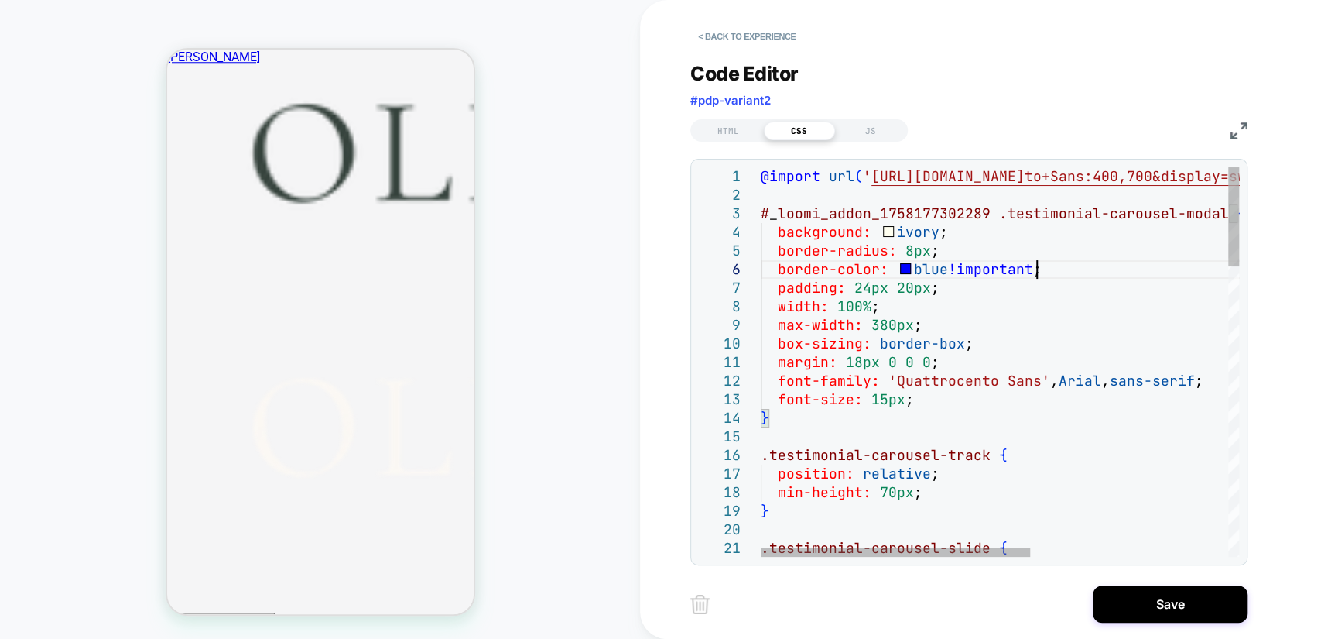
scroll to position [92, 258]
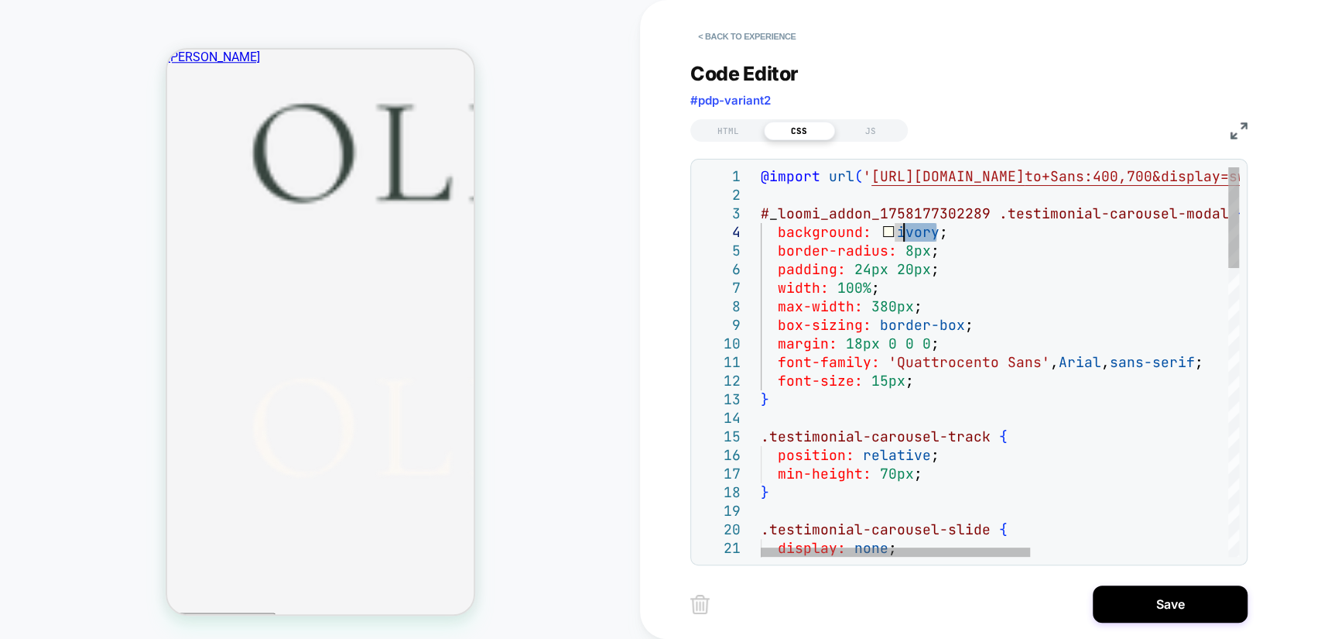
drag, startPoint x: 934, startPoint y: 231, endPoint x: 904, endPoint y: 231, distance: 30.2
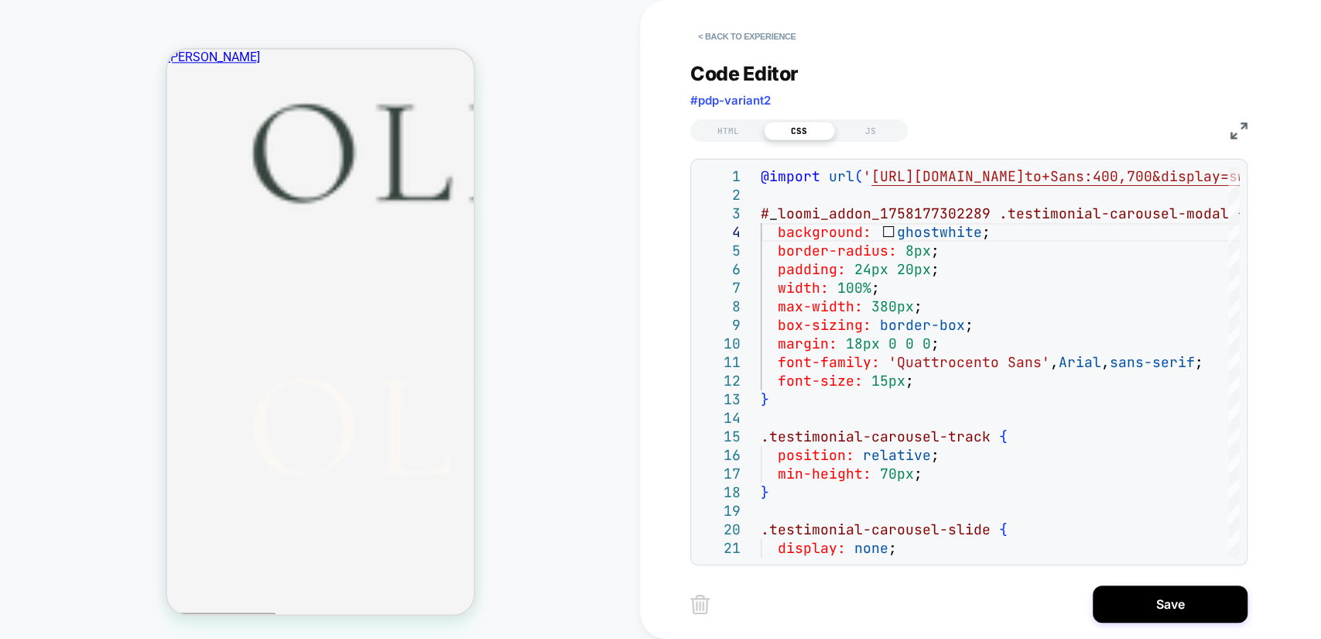
scroll to position [1405, 0]
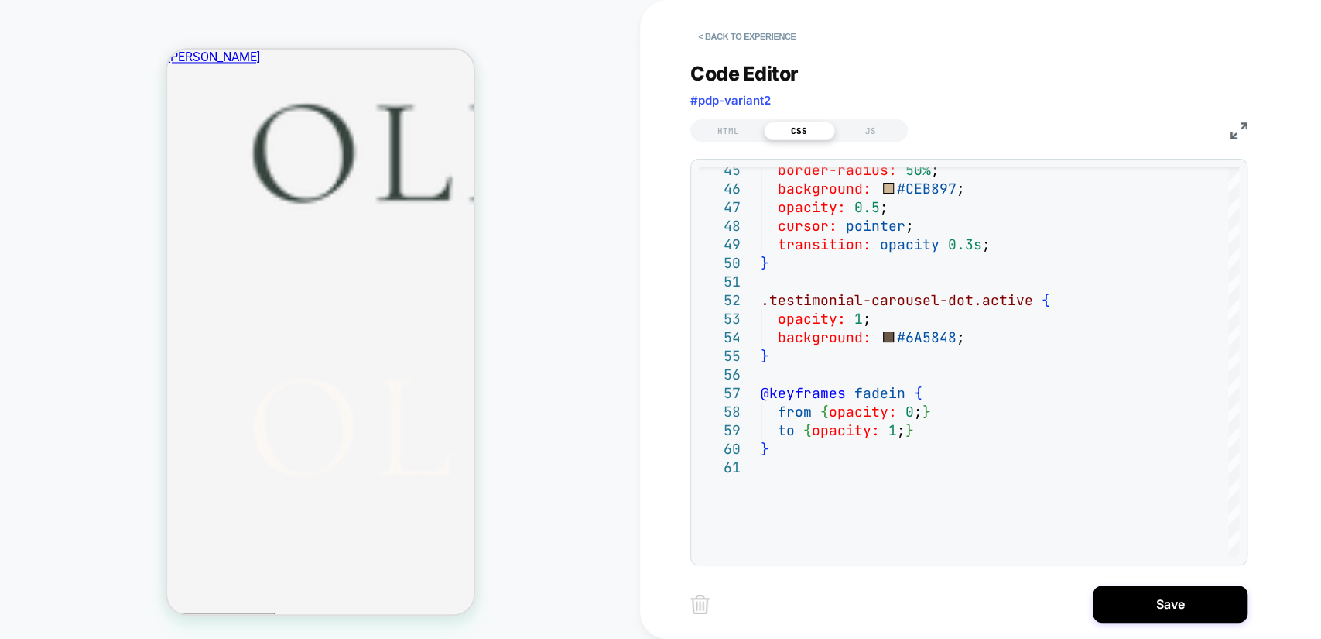
scroll to position [1806, 0]
click at [950, 339] on div "border-radius: 50% ; background: #CEB897 ; opacity: 0.5 ; cursor: pointer ; tra…" at bounding box center [1176, 96] width 830 height 1504
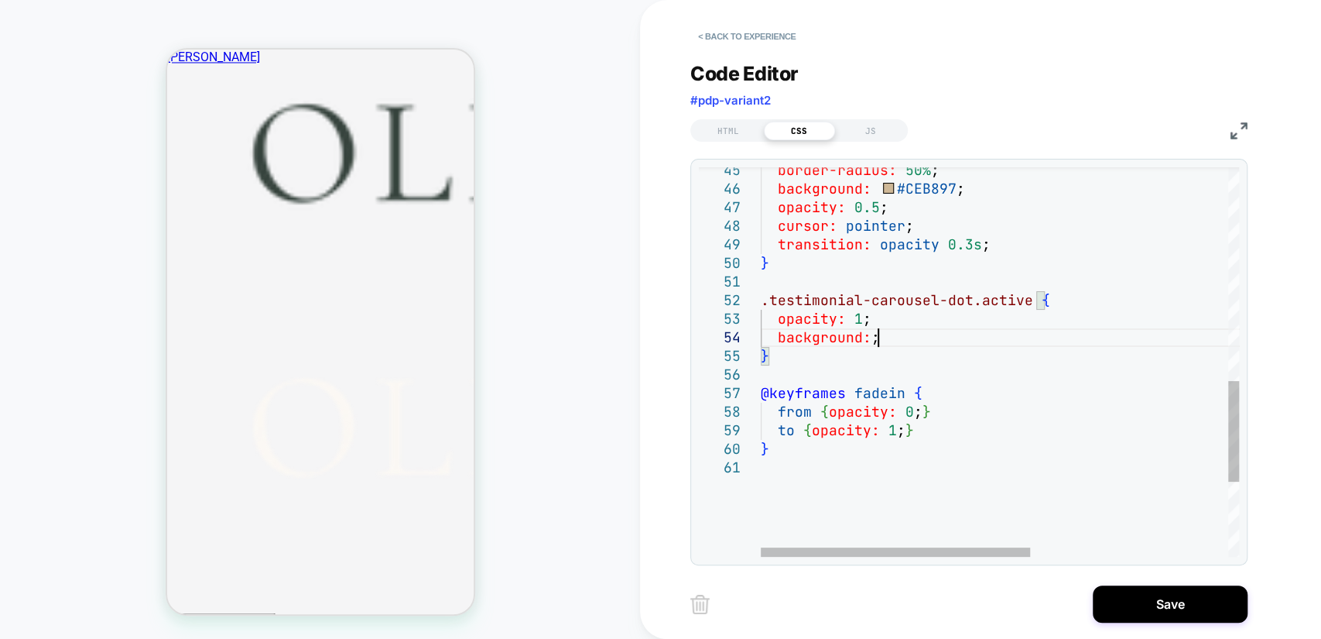
type textarea "**********"
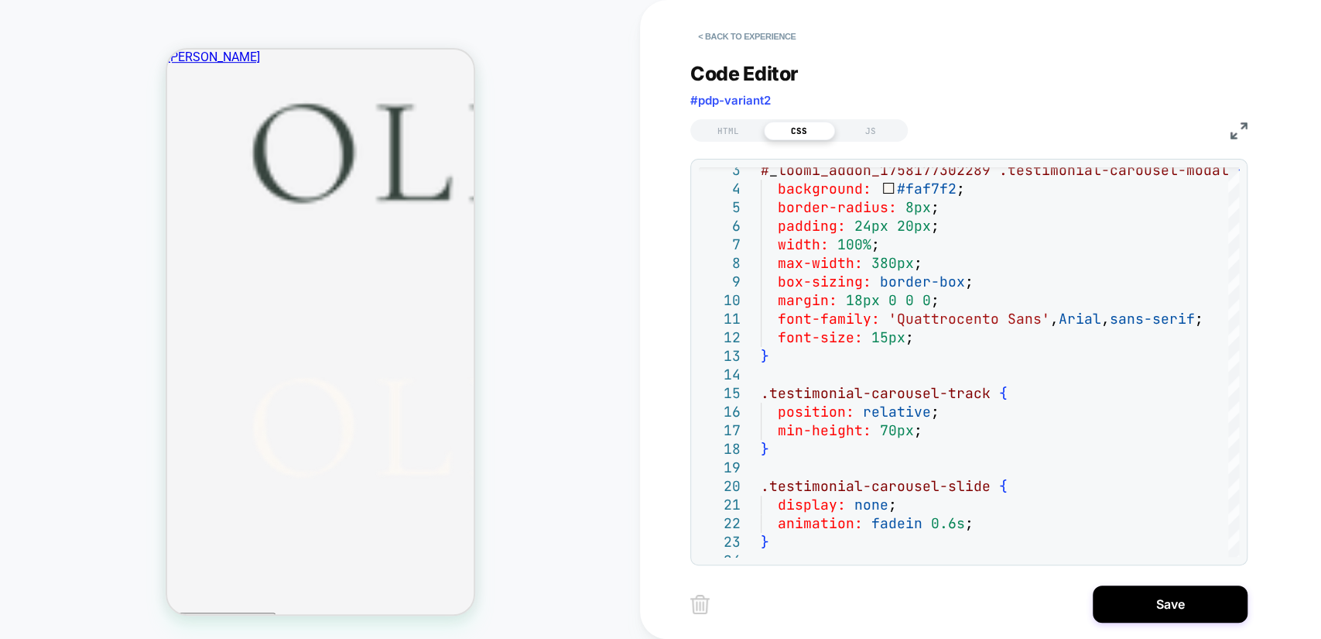
scroll to position [1003, 0]
click at [885, 132] on div "JS" at bounding box center [870, 131] width 71 height 19
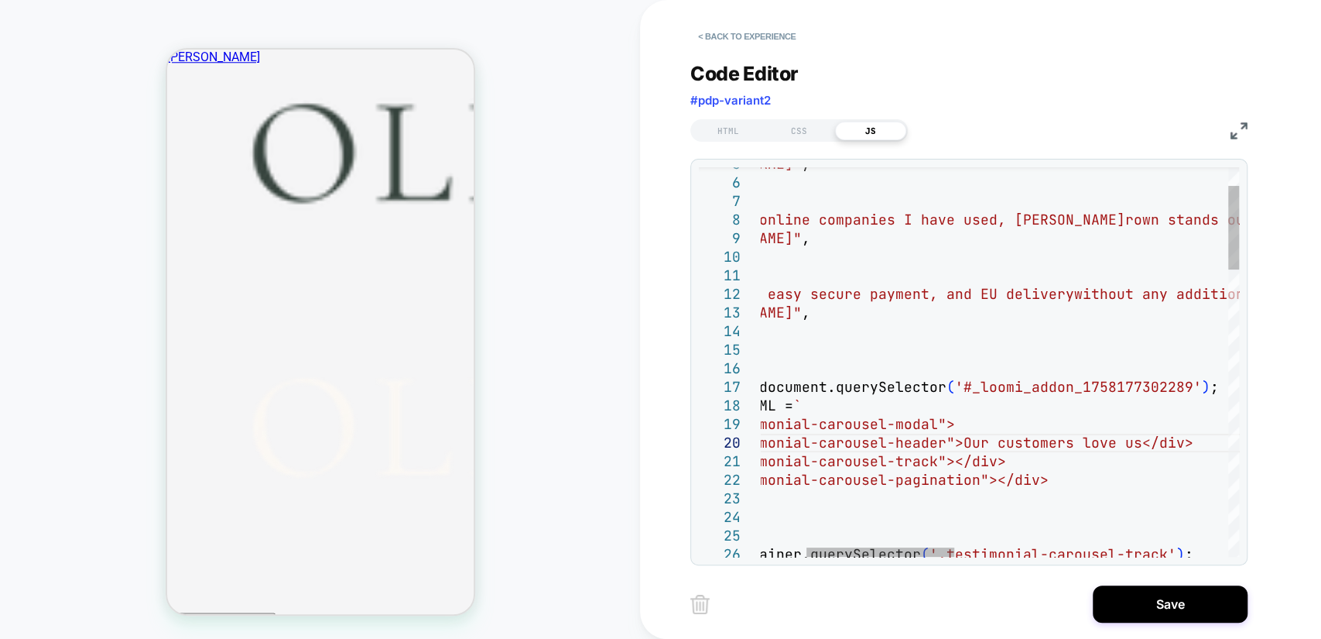
type textarea "**********"
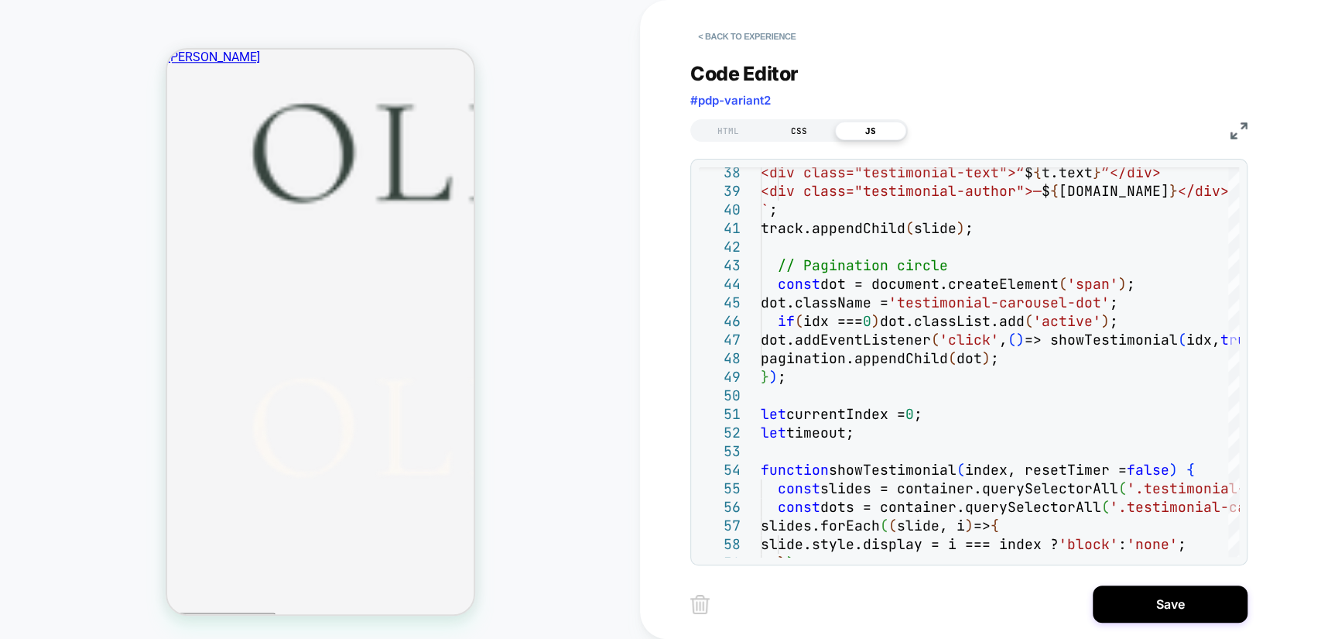
click at [807, 132] on div "CSS" at bounding box center [799, 131] width 71 height 19
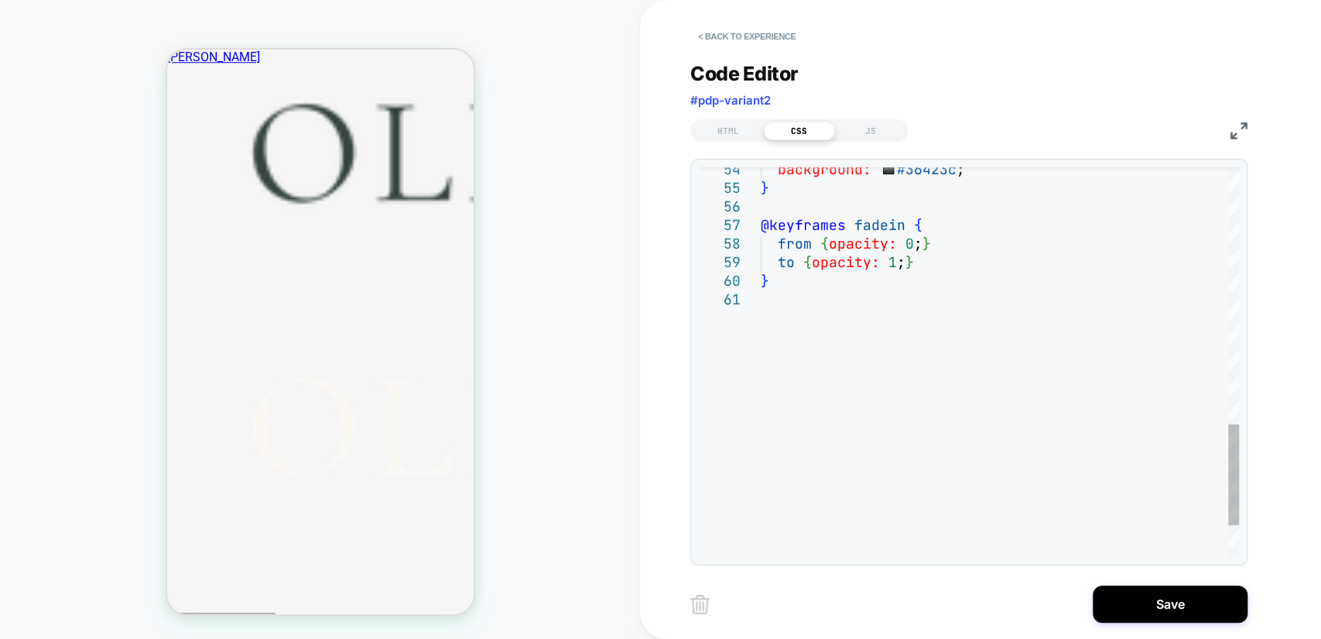
scroll to position [0, 0]
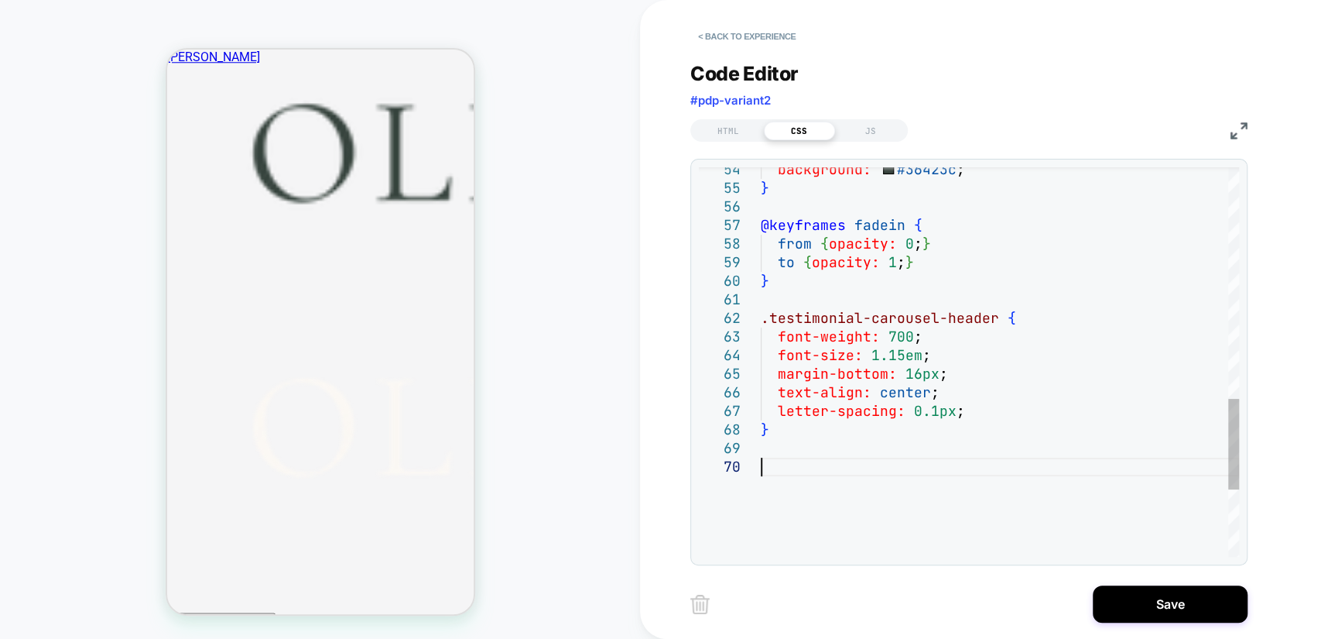
scroll to position [74, 0]
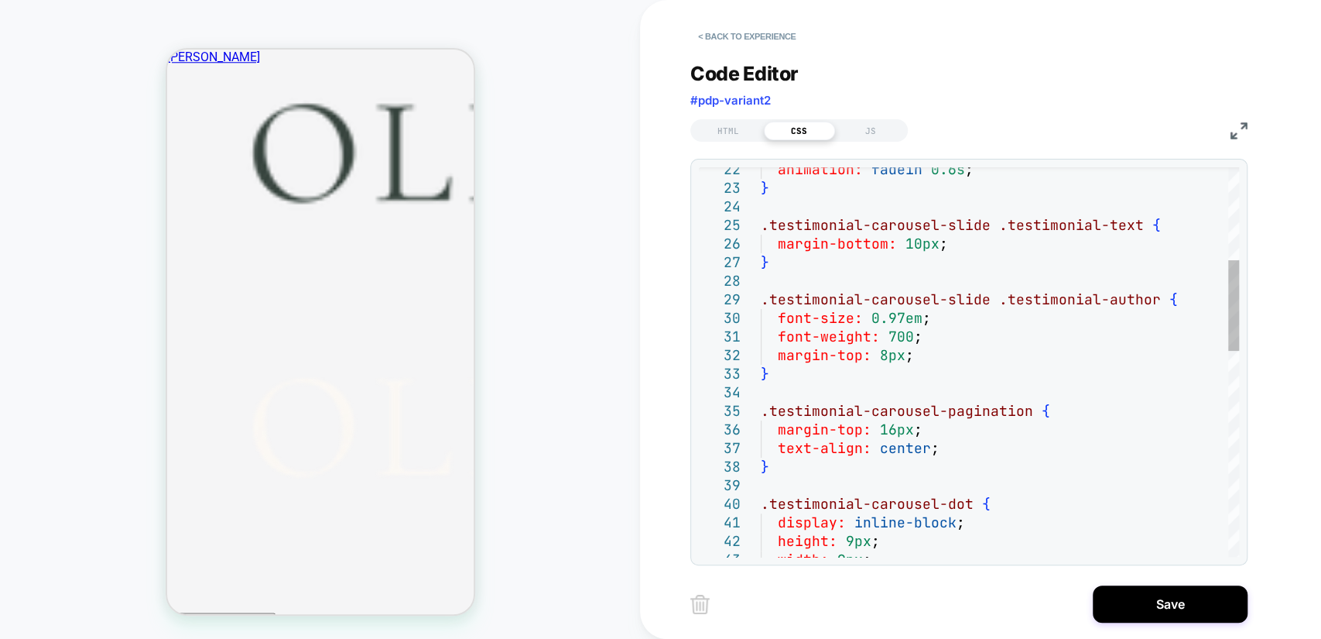
click at [923, 365] on div "} margin-top: 16px ; text-align: center ; .testimonial-carousel-pagination { fo…" at bounding box center [1000, 605] width 478 height 1671
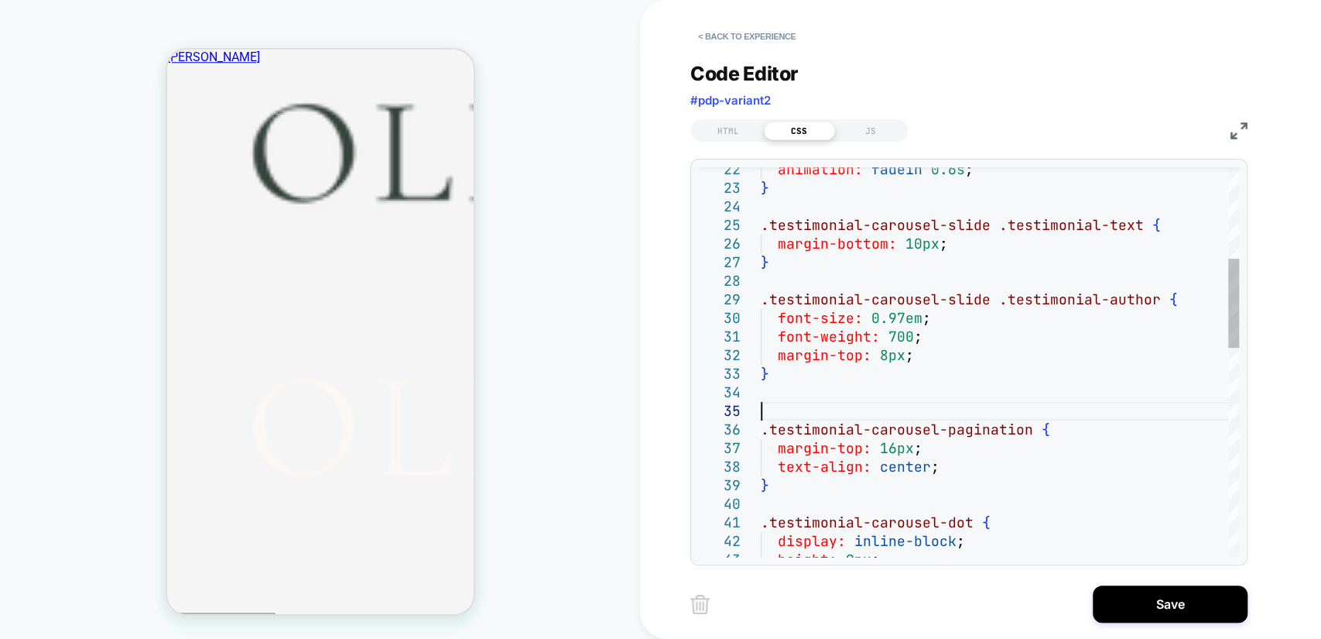
scroll to position [92, 0]
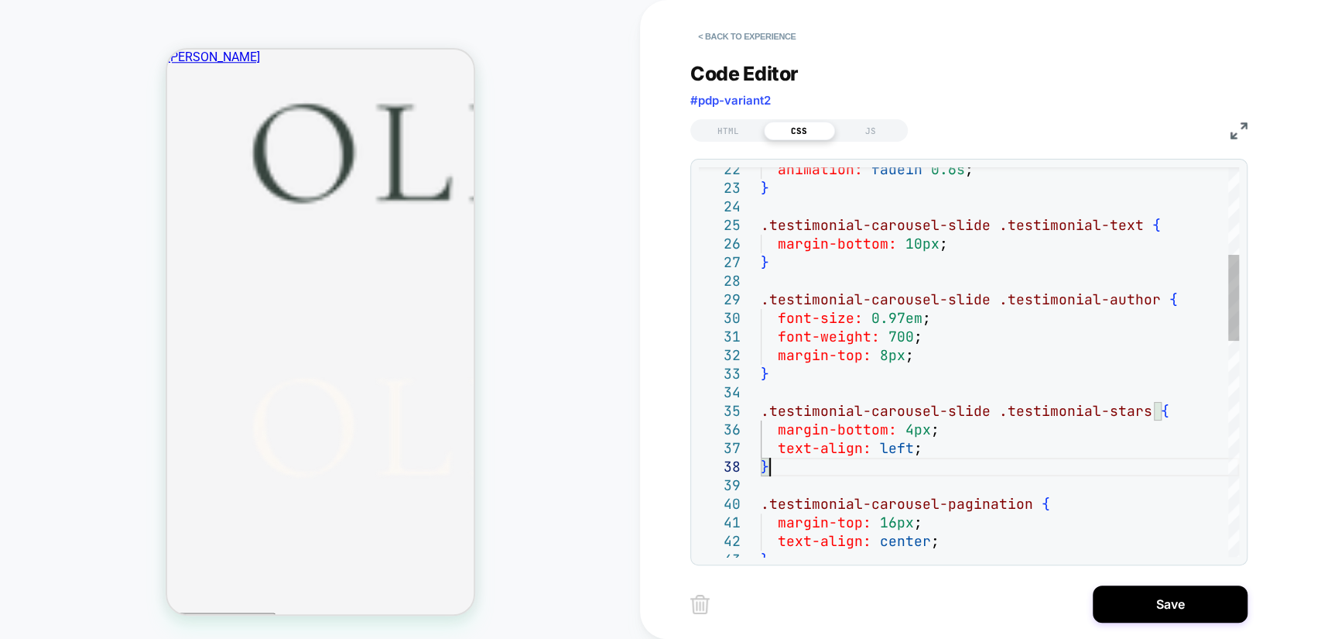
type textarea "**********"
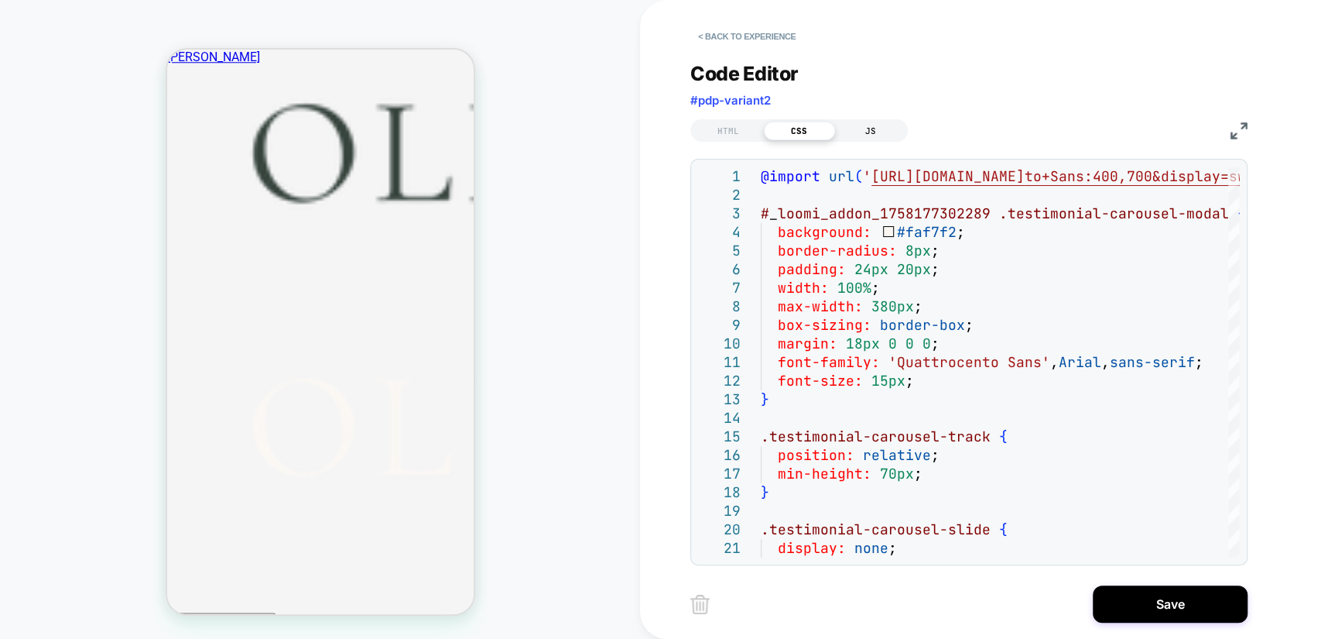
click at [873, 125] on div "JS" at bounding box center [870, 131] width 71 height 19
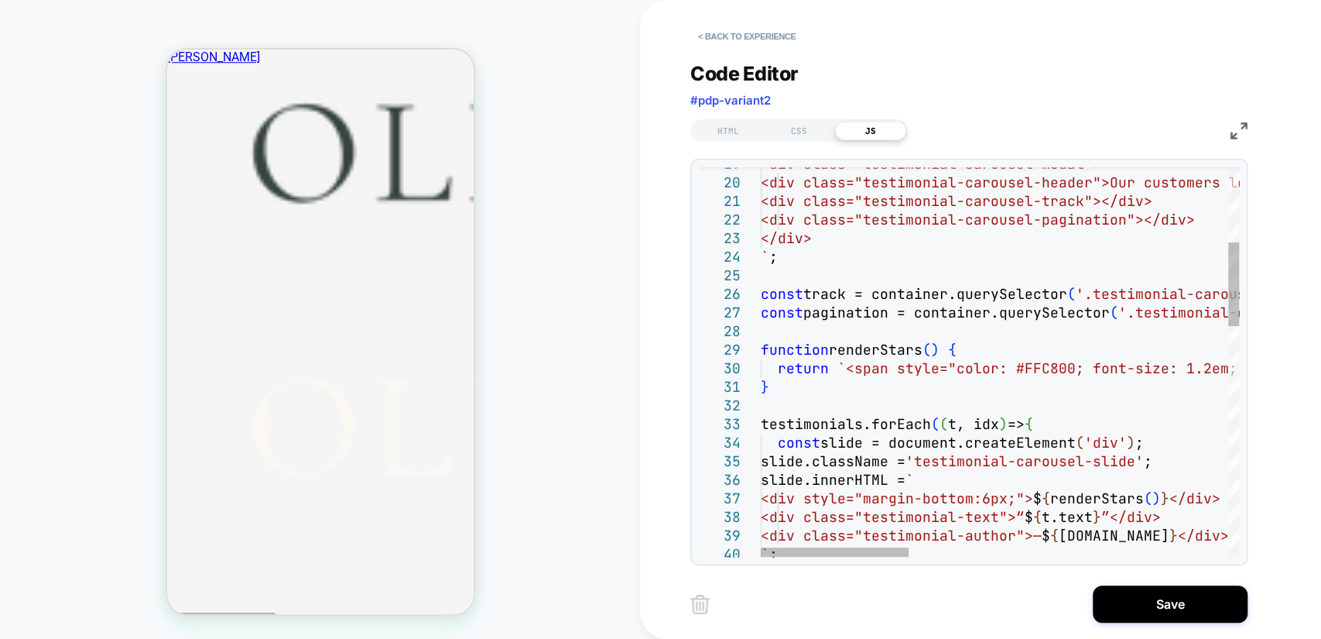
scroll to position [0, 0]
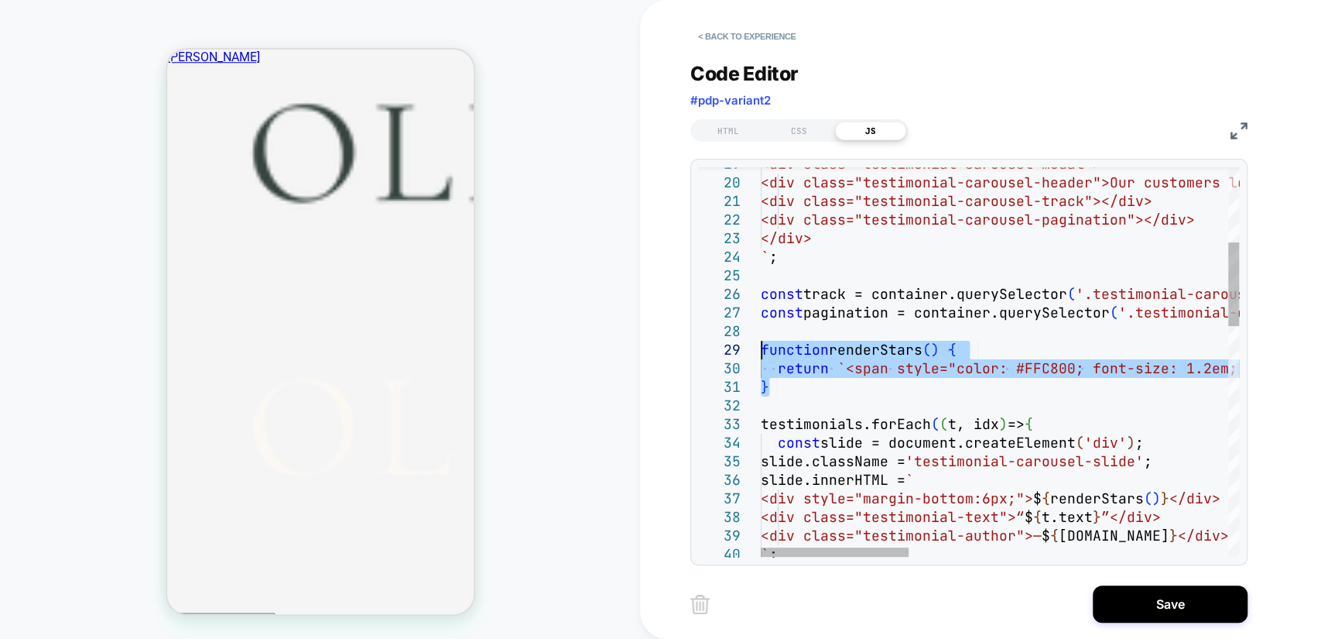
drag, startPoint x: 807, startPoint y: 390, endPoint x: 744, endPoint y: 356, distance: 72.0
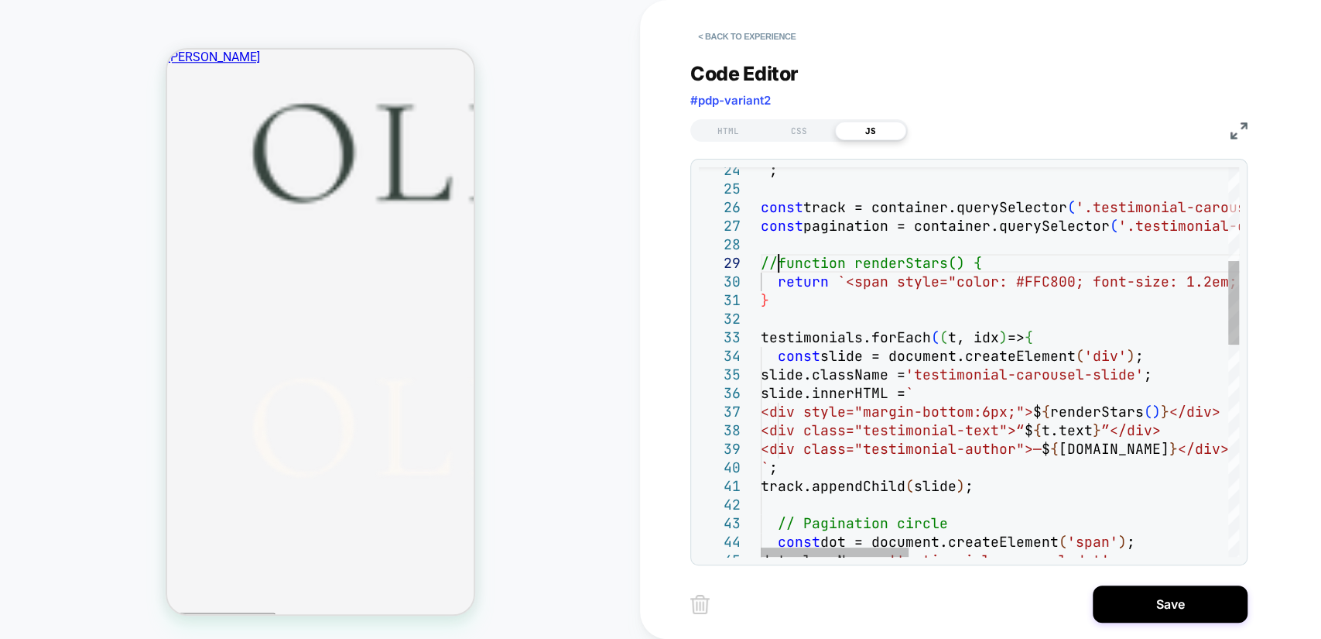
scroll to position [148, 15]
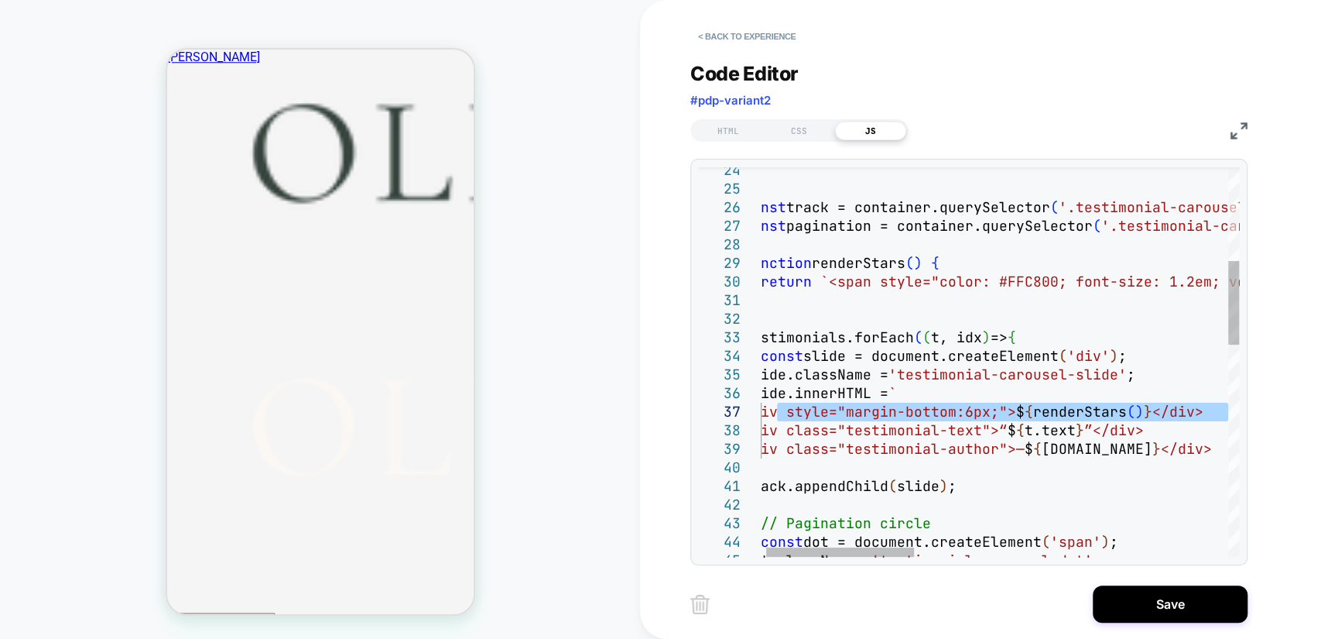
drag, startPoint x: 793, startPoint y: 414, endPoint x: 1228, endPoint y: 409, distance: 435.8
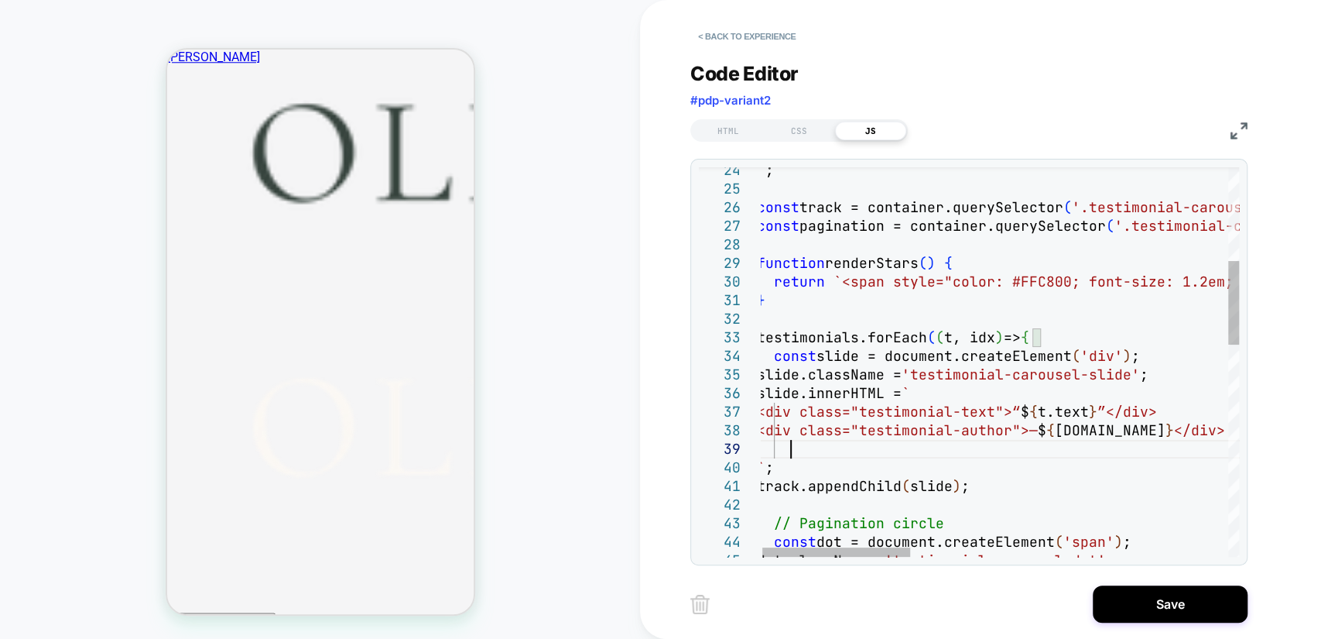
scroll to position [148, 32]
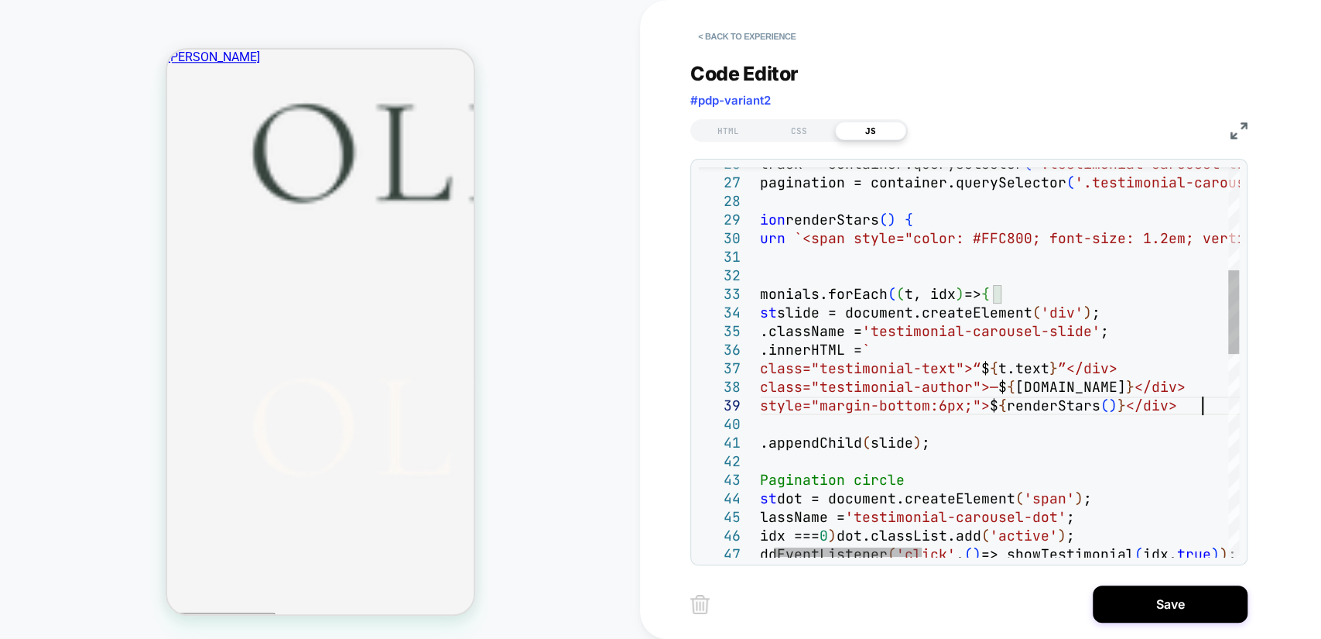
drag, startPoint x: 1026, startPoint y: 387, endPoint x: 1039, endPoint y: 381, distance: 13.8
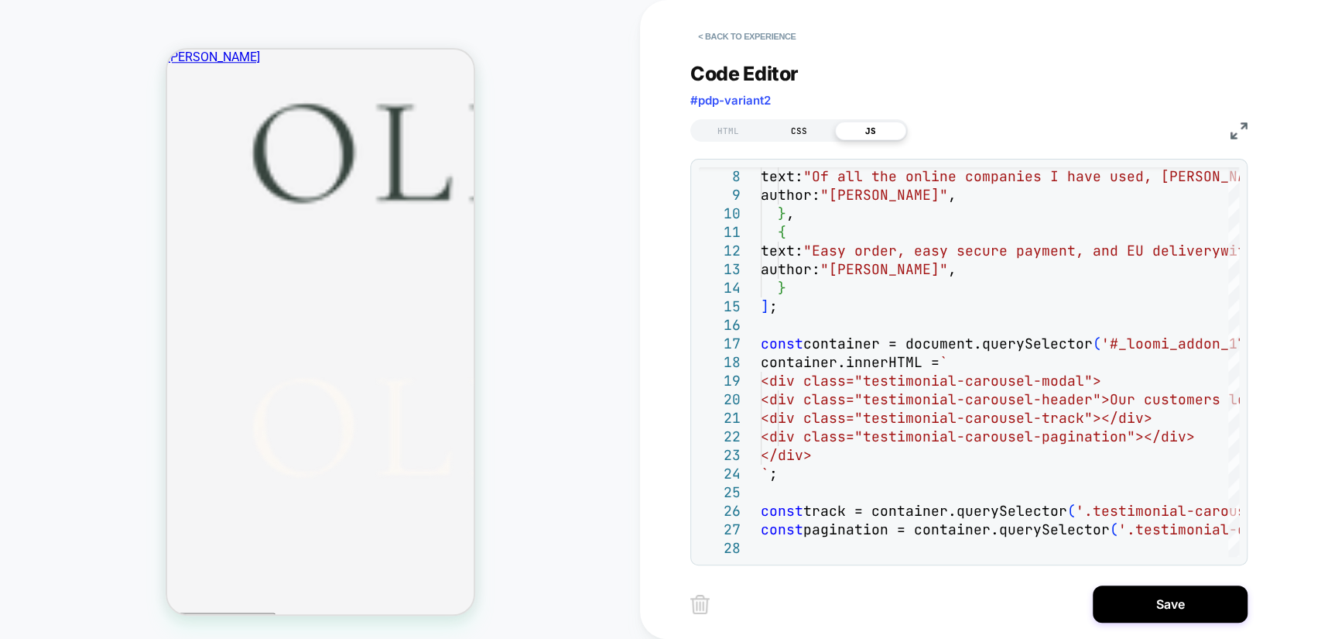
type textarea "**********"
click at [805, 129] on div "CSS" at bounding box center [799, 131] width 71 height 19
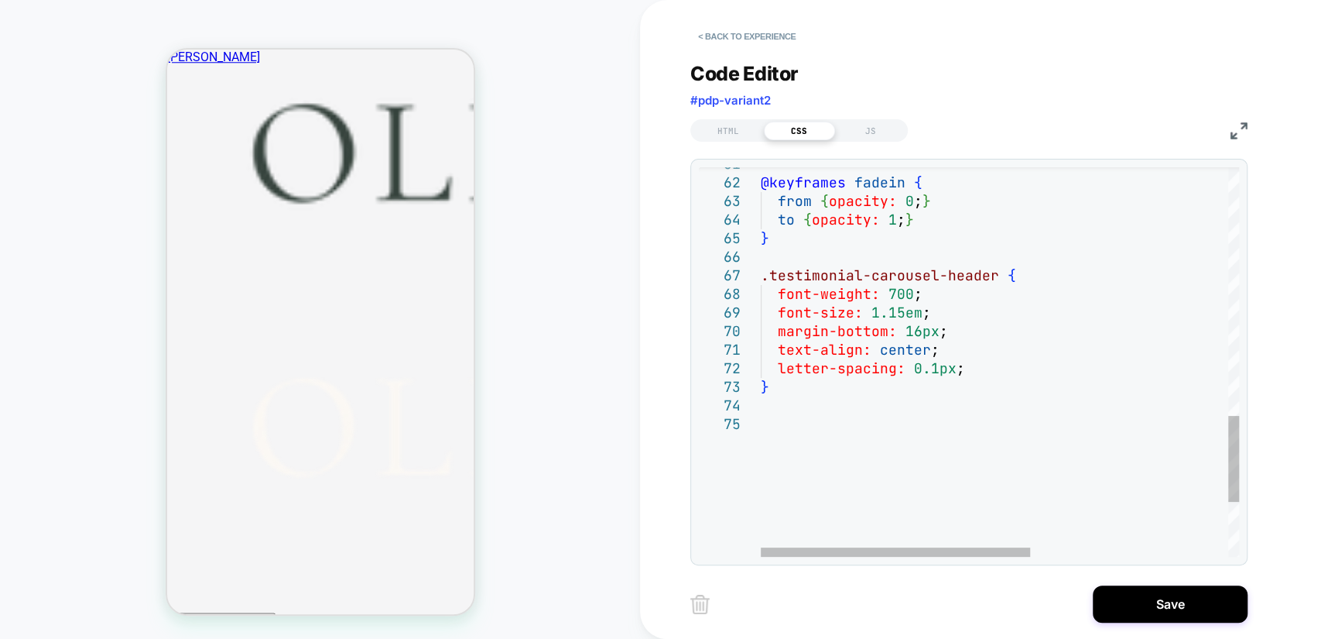
scroll to position [0, 0]
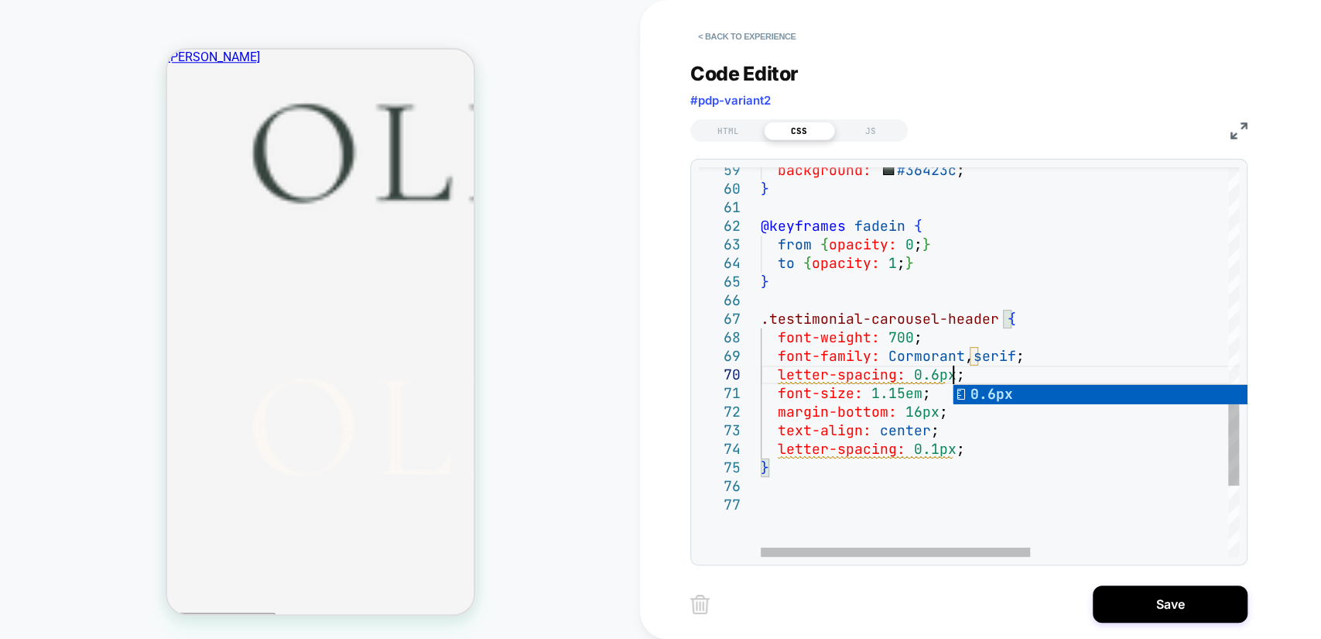
scroll to position [166, 192]
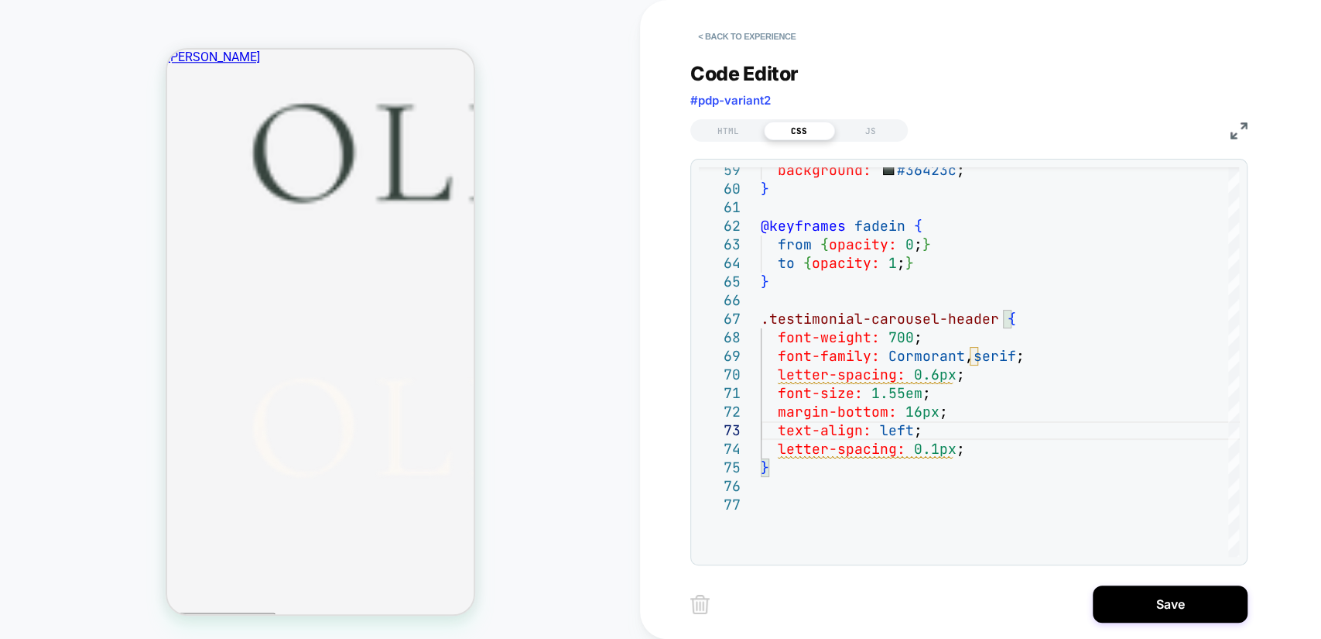
scroll to position [1003, 0]
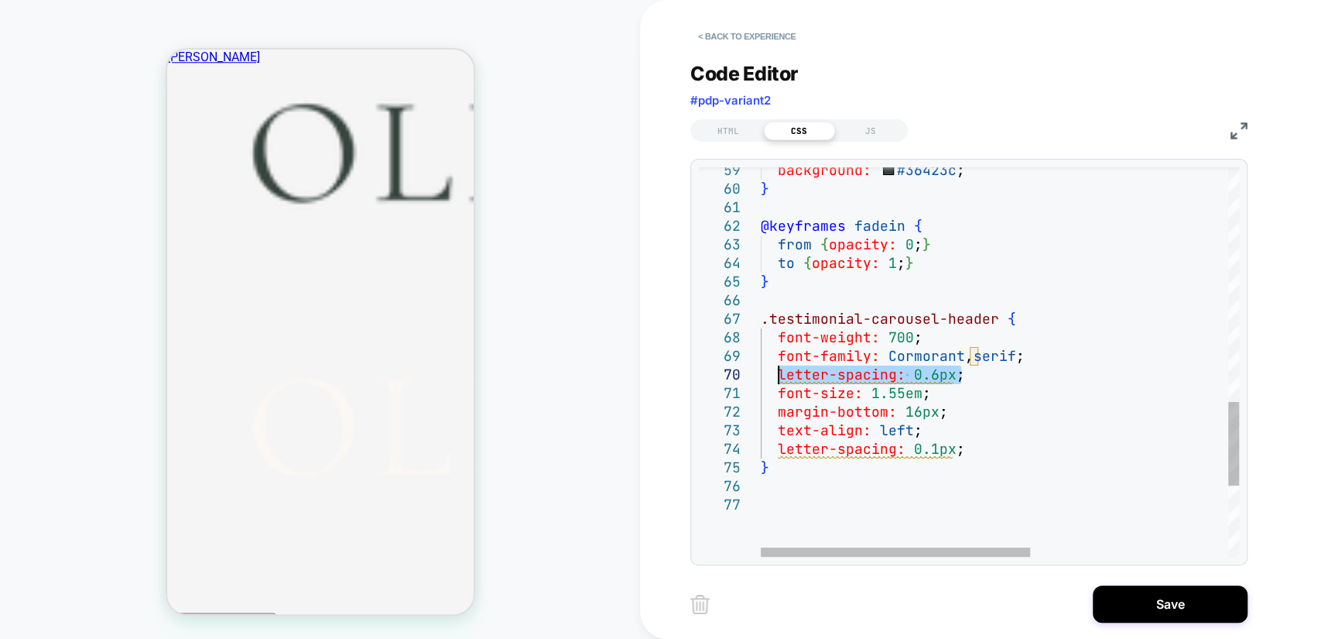
drag, startPoint x: 964, startPoint y: 370, endPoint x: 777, endPoint y: 372, distance: 186.6
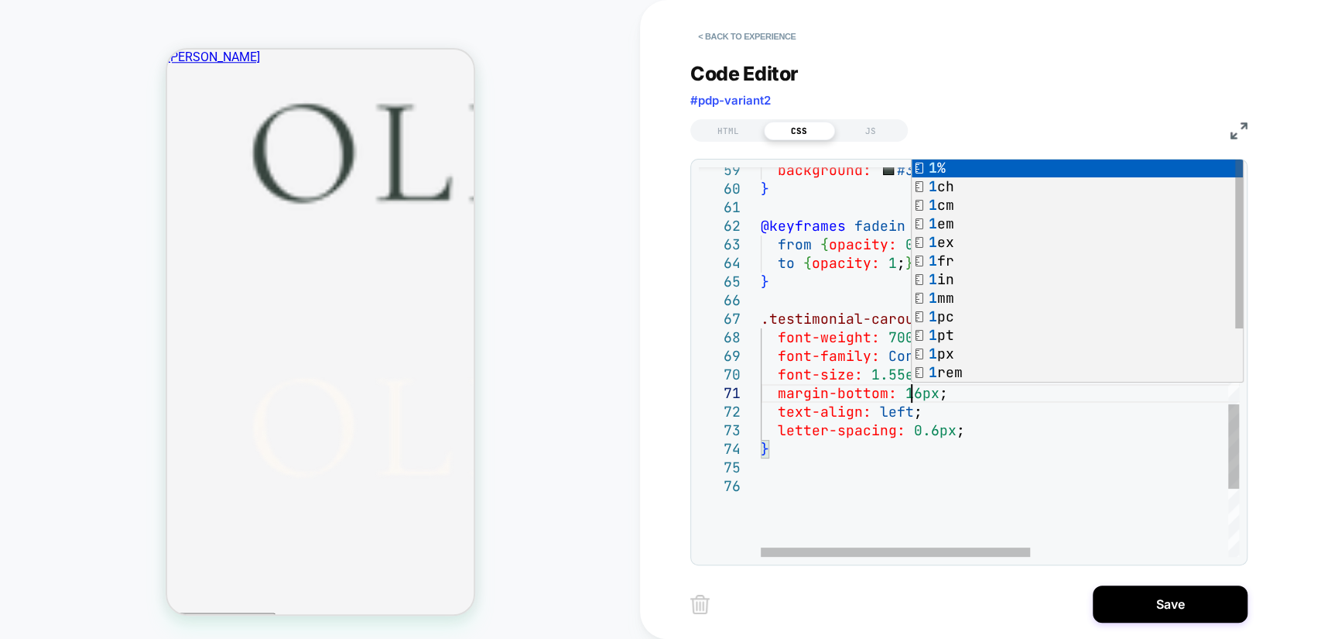
scroll to position [18, 149]
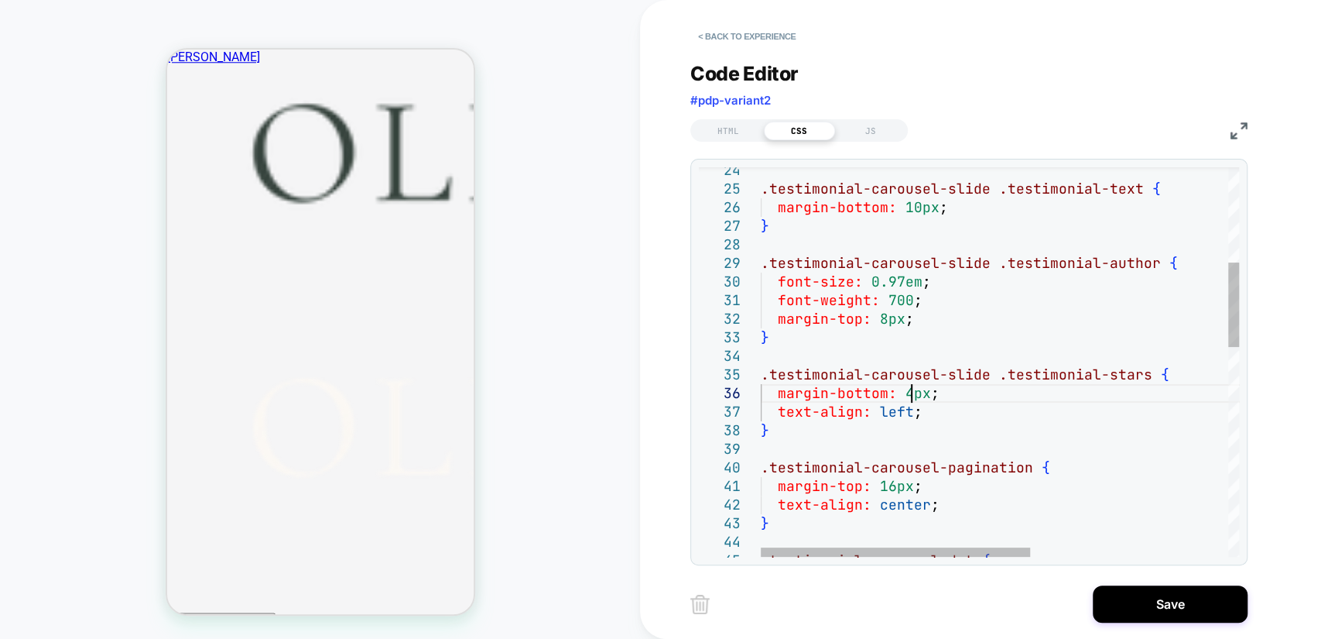
click at [913, 394] on div ".testimonial-carousel-dot { } .testimonial-carousel-pagination { margin-top: 16…" at bounding box center [1176, 625] width 830 height 1783
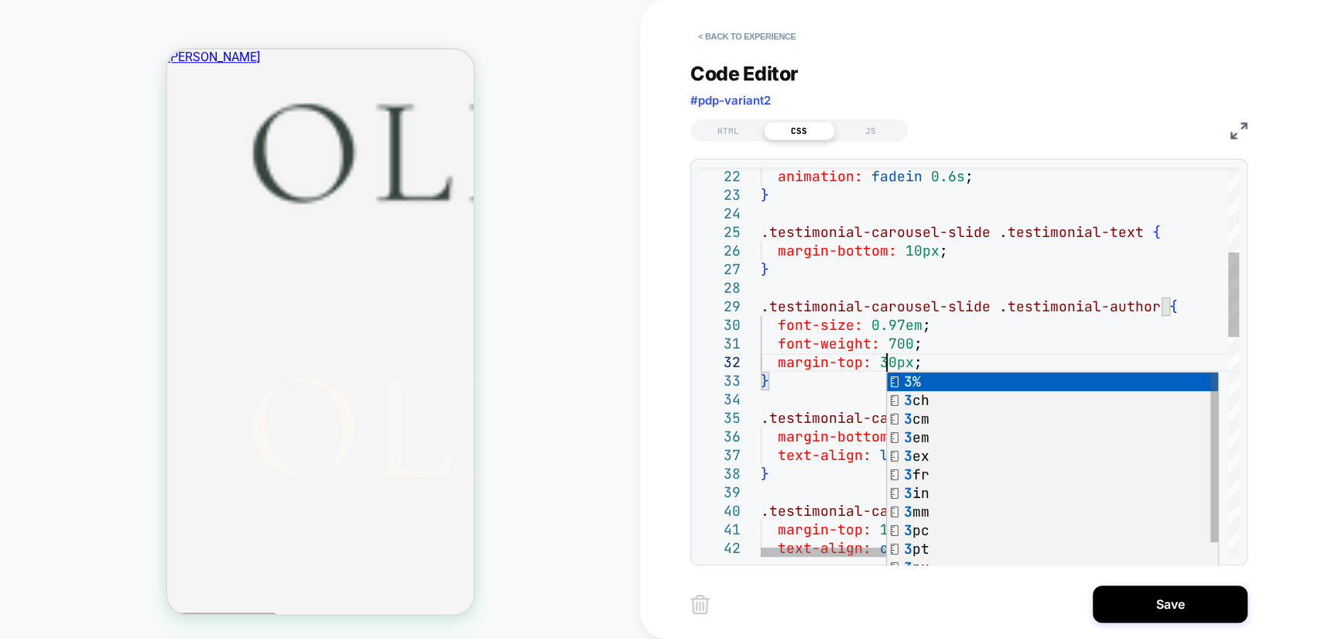
scroll to position [36, 125]
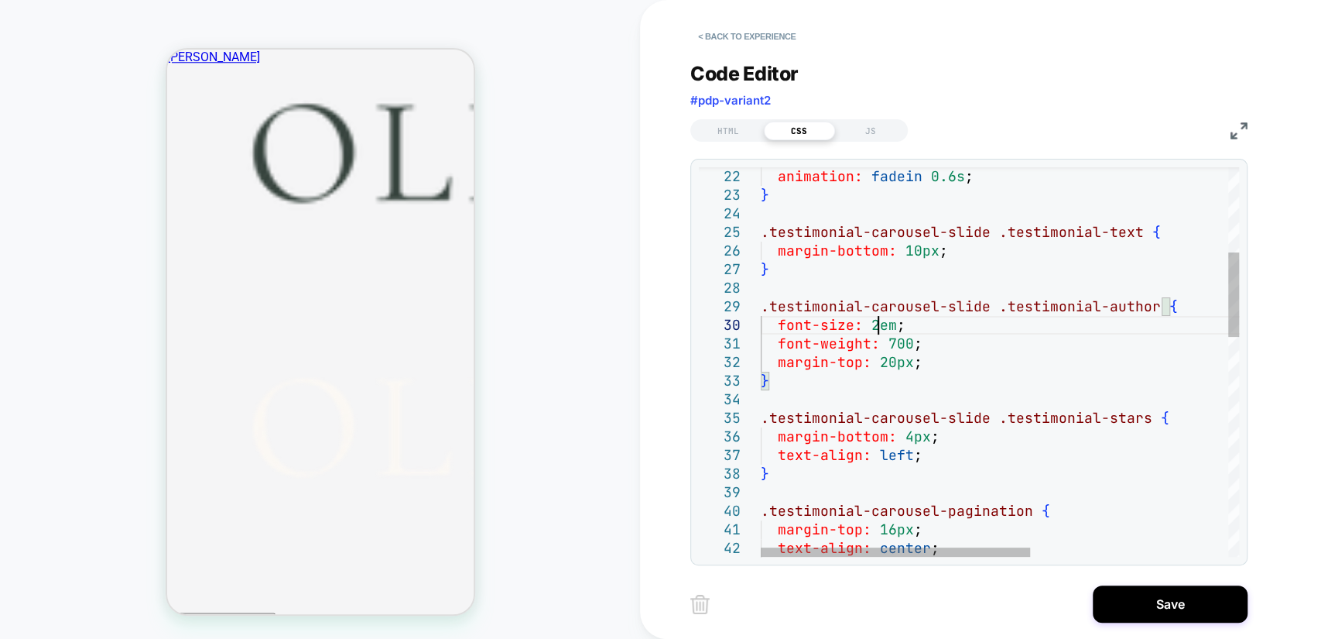
scroll to position [166, 117]
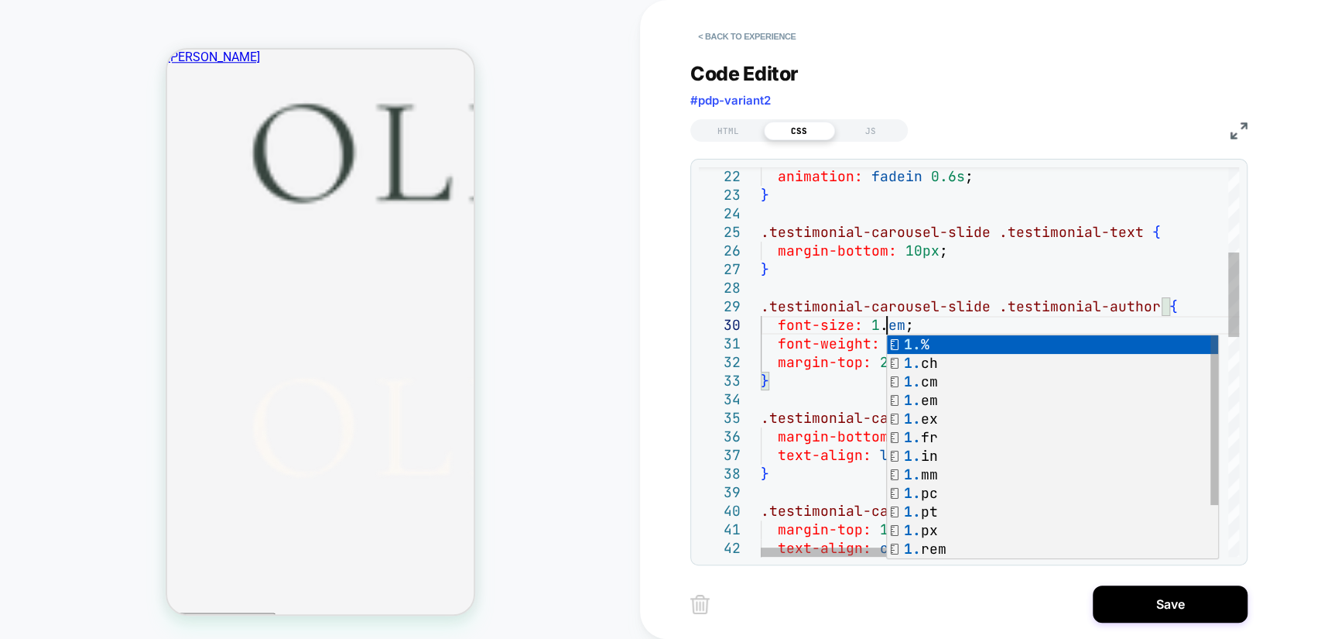
scroll to position [166, 132]
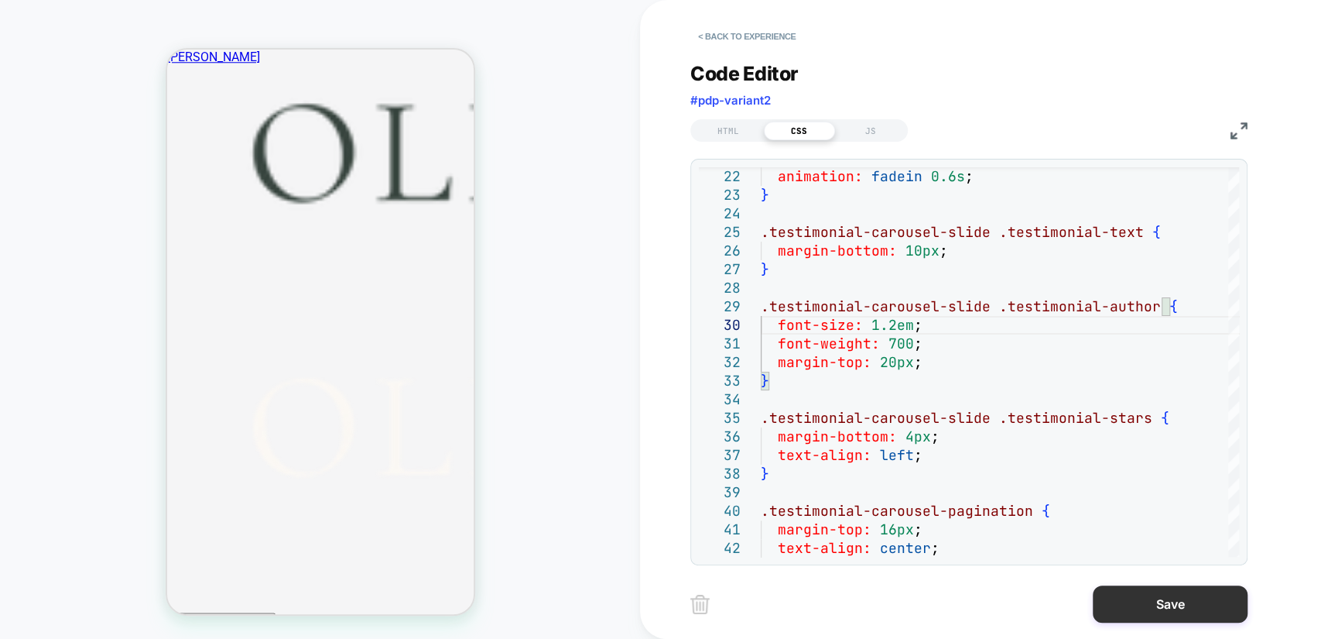
type textarea "**********"
click at [1147, 599] on button "Save" at bounding box center [1170, 603] width 155 height 37
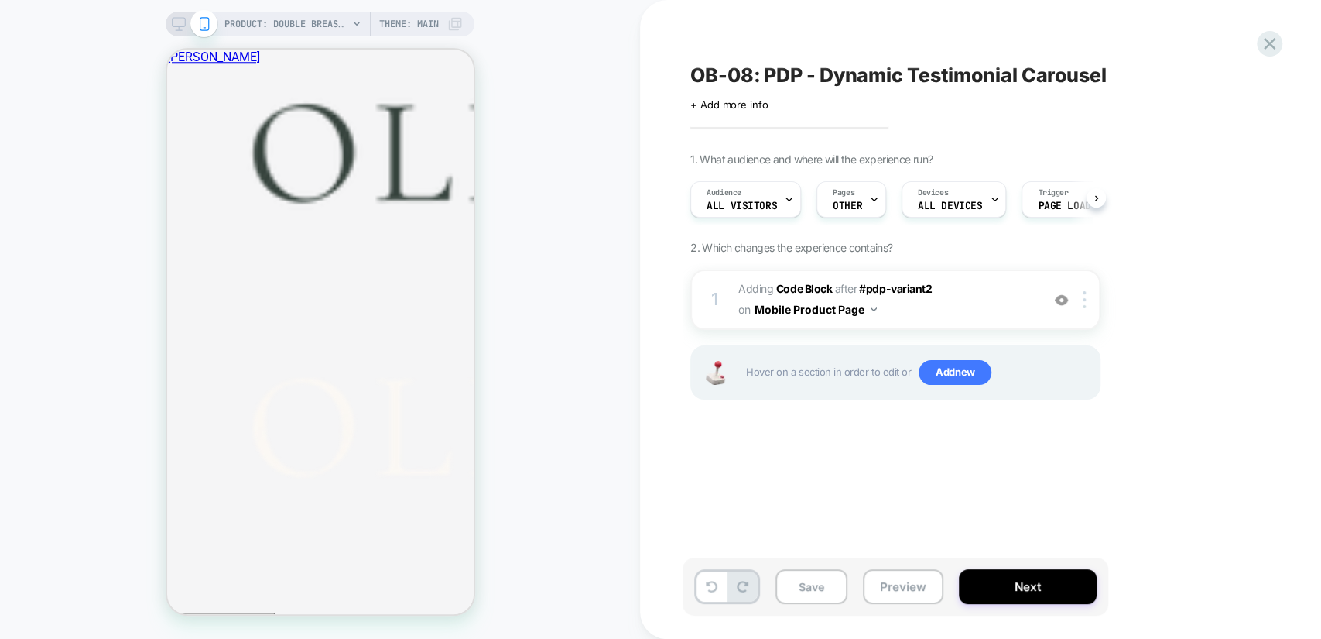
scroll to position [0, 0]
click at [992, 296] on span "Adding Code Block AFTER #pdp-variant2 #pdp-variant2 on Mobile Product Page" at bounding box center [885, 300] width 295 height 42
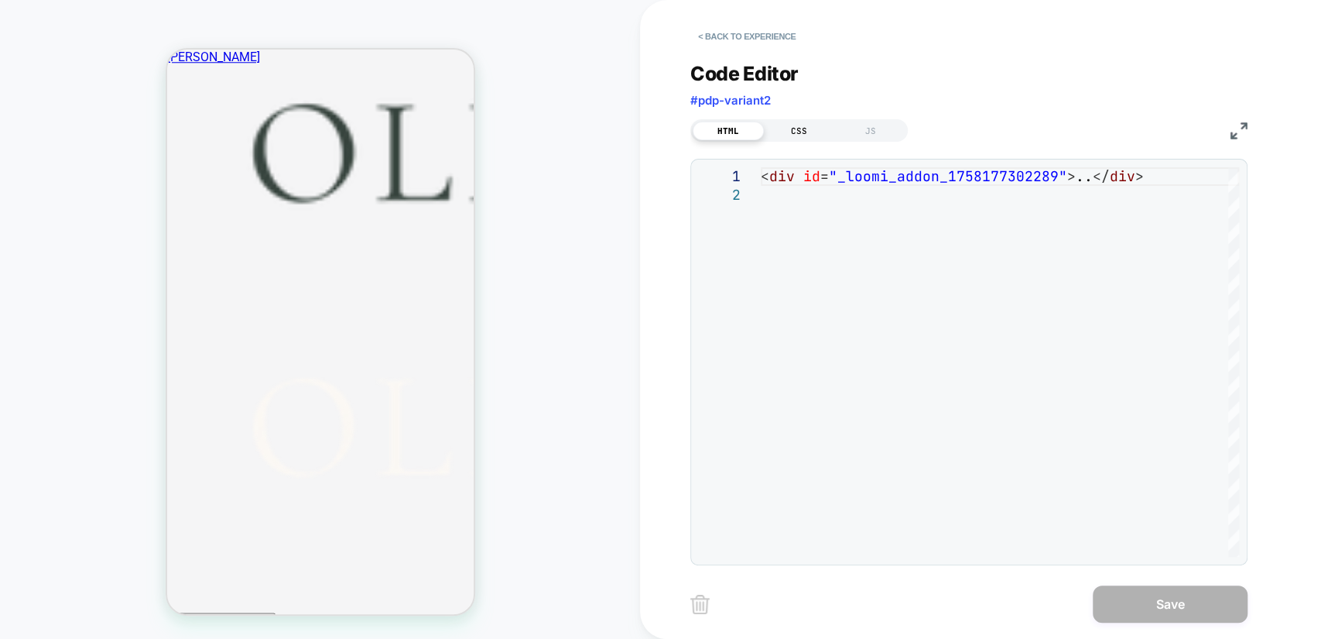
click at [793, 132] on div "CSS" at bounding box center [799, 131] width 71 height 19
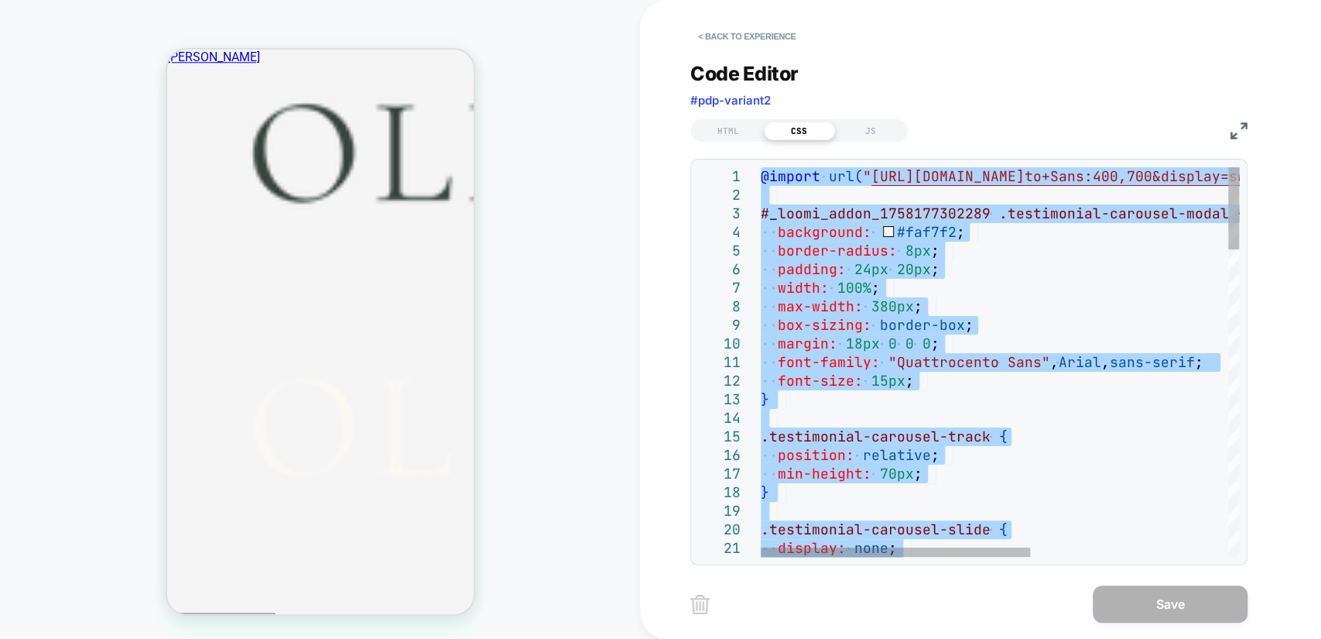
type textarea "**********"
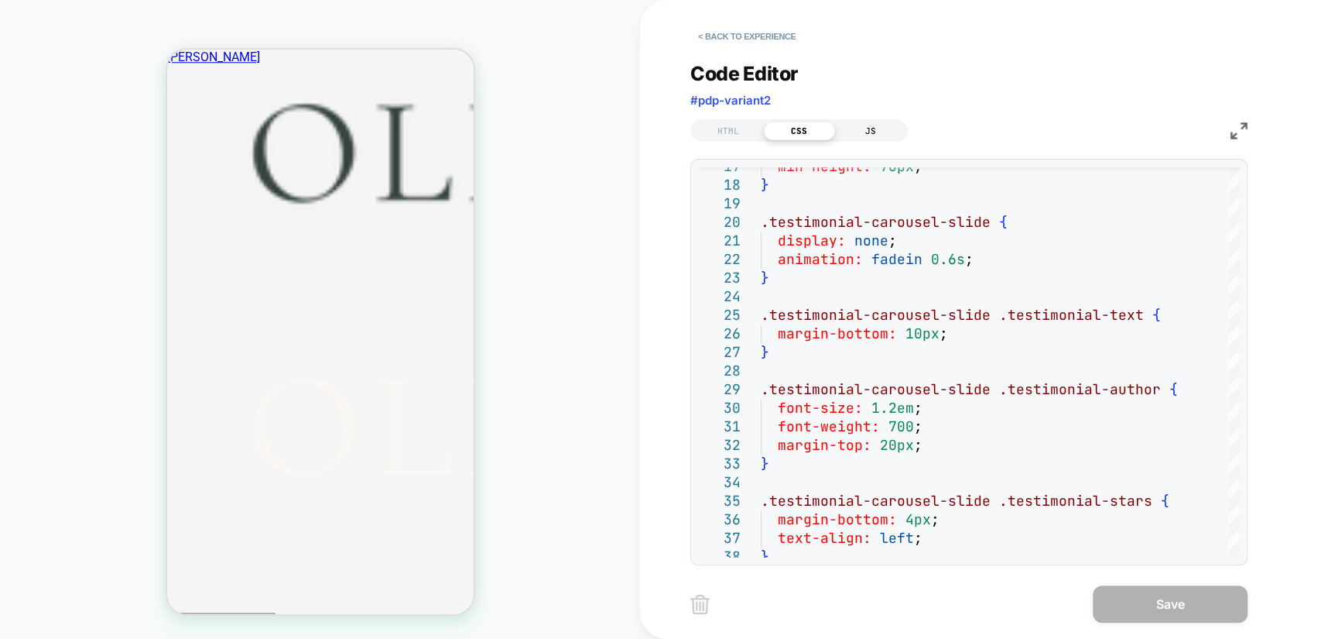
click at [867, 131] on div "JS" at bounding box center [870, 131] width 71 height 19
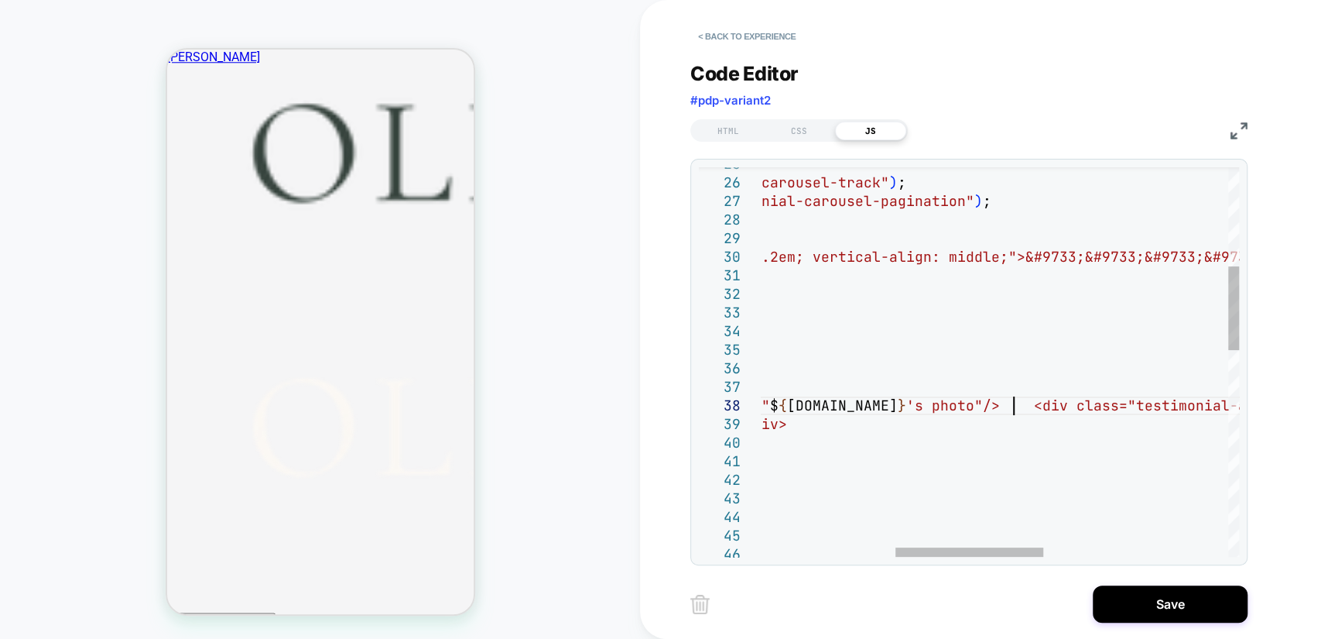
click at [1013, 407] on div "const dot = document.createElement ( "span" ) ; dot.className = "testimonial-ca…" at bounding box center [1080, 609] width 1507 height 1801
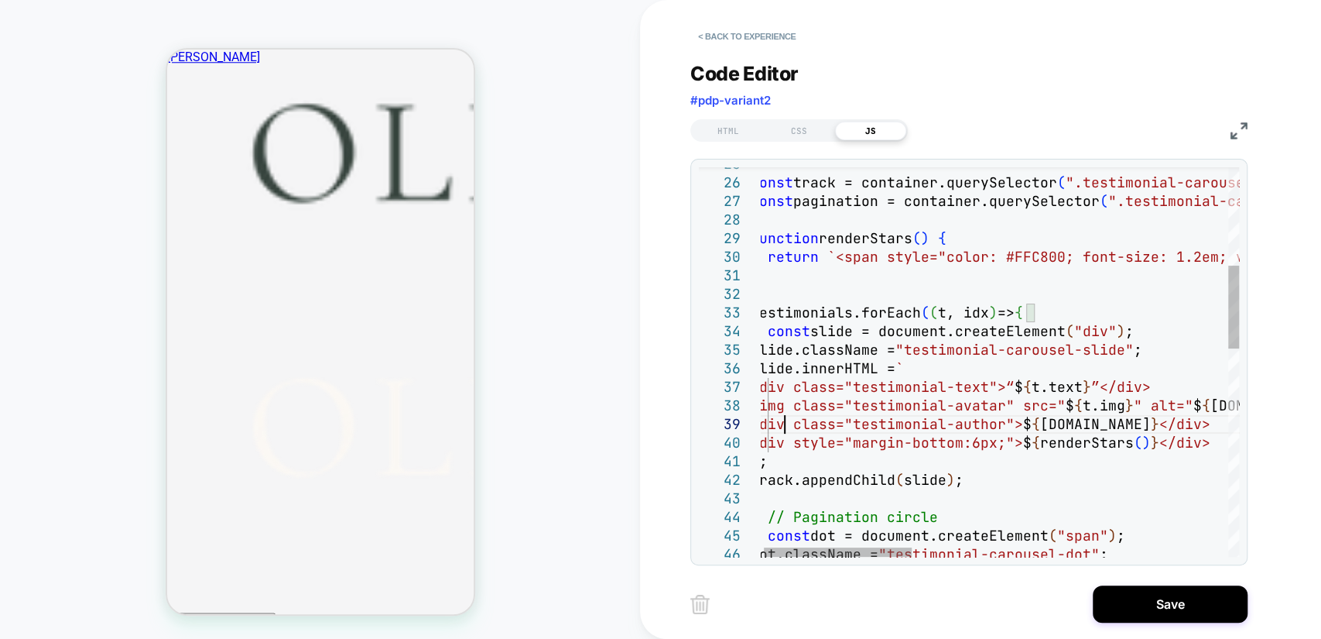
scroll to position [148, 32]
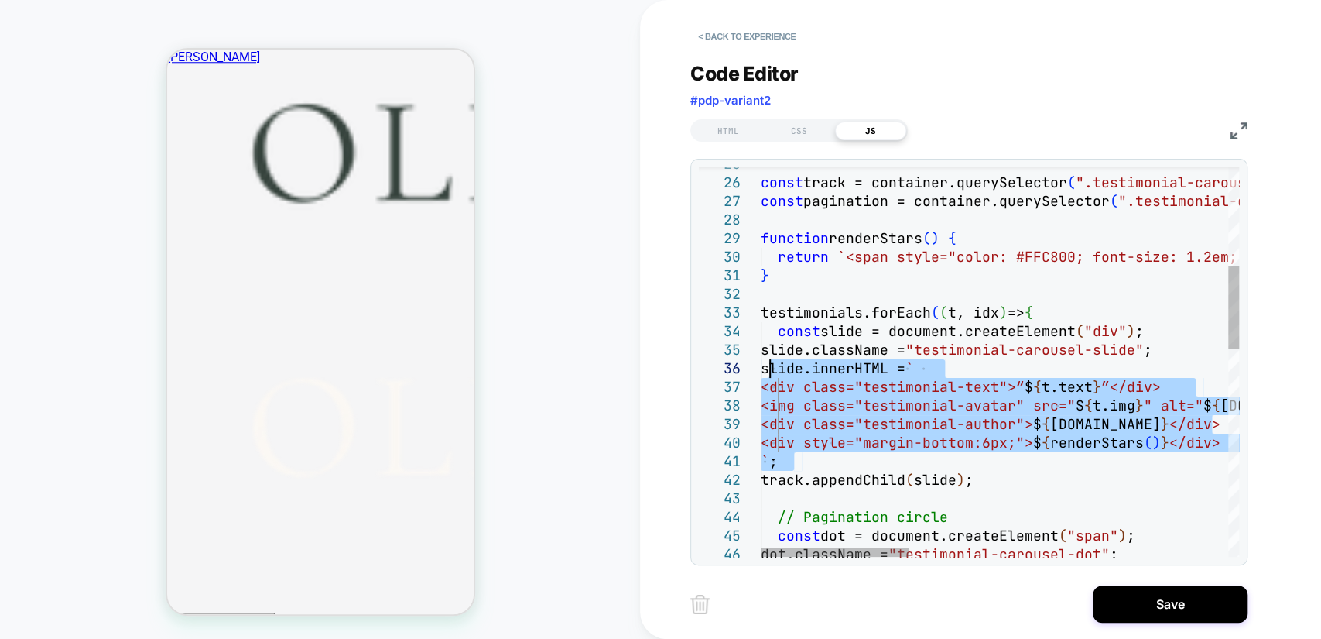
drag, startPoint x: 808, startPoint y: 463, endPoint x: 769, endPoint y: 367, distance: 103.5
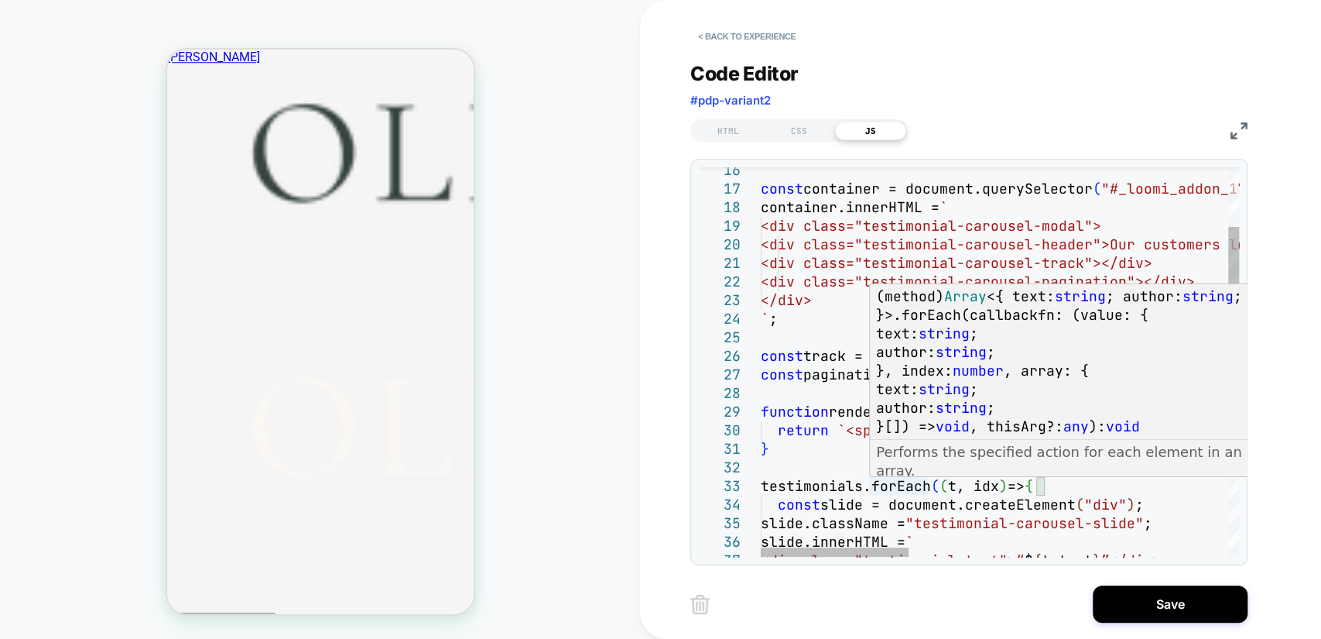
scroll to position [87, 0]
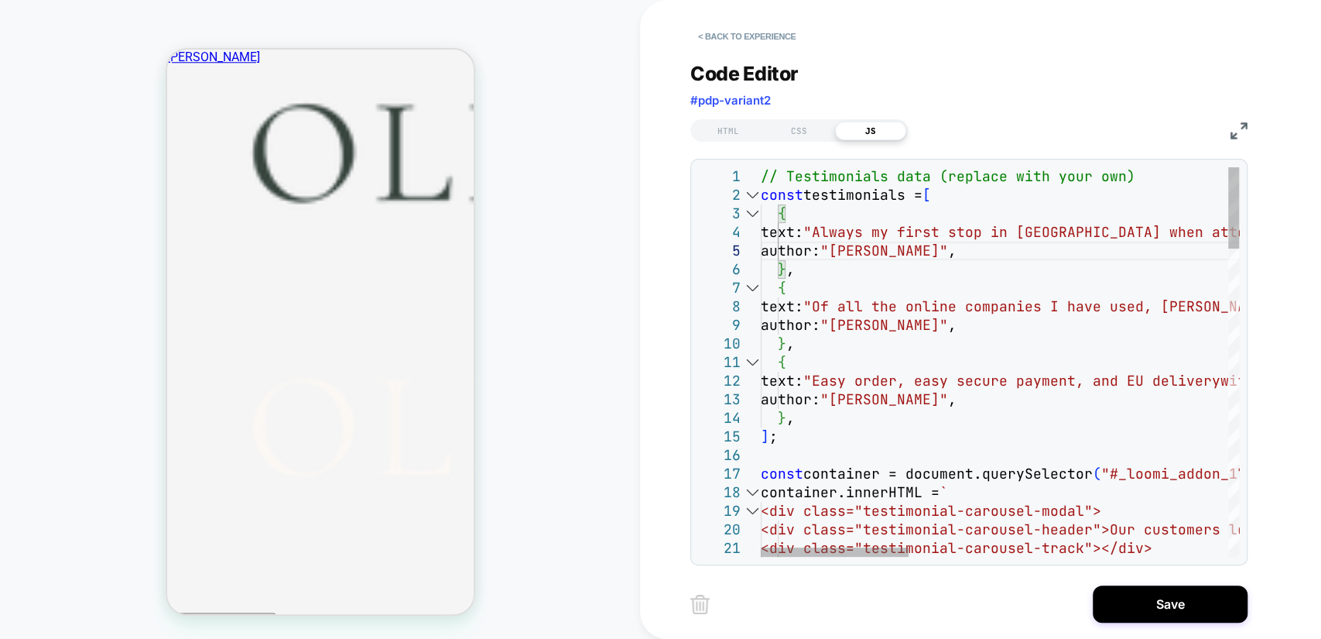
scroll to position [111, 32]
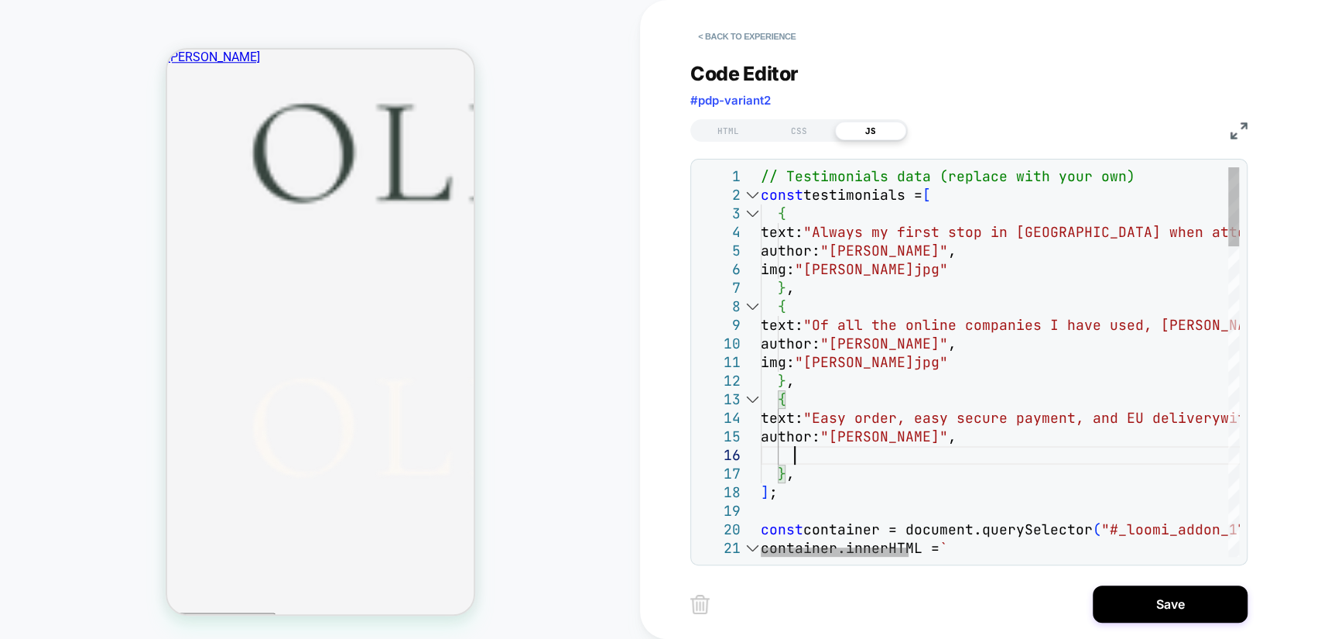
scroll to position [92, 32]
type textarea "**********"
click at [801, 133] on div "CSS" at bounding box center [799, 131] width 71 height 19
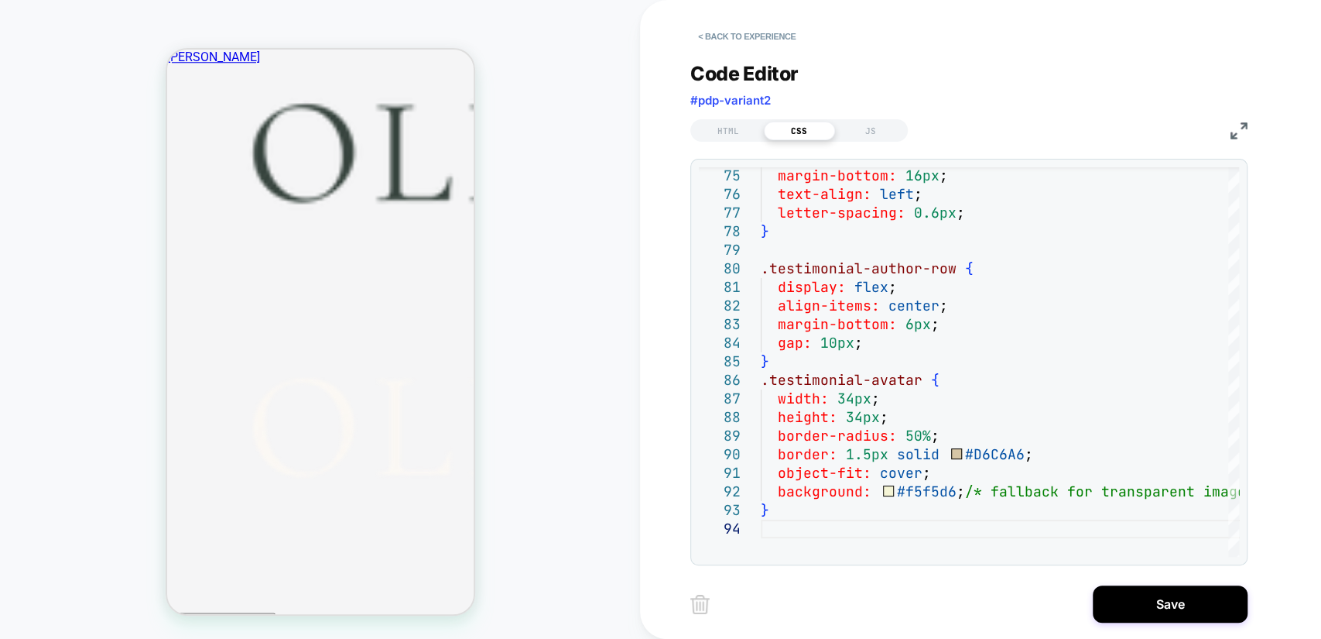
scroll to position [1003, 0]
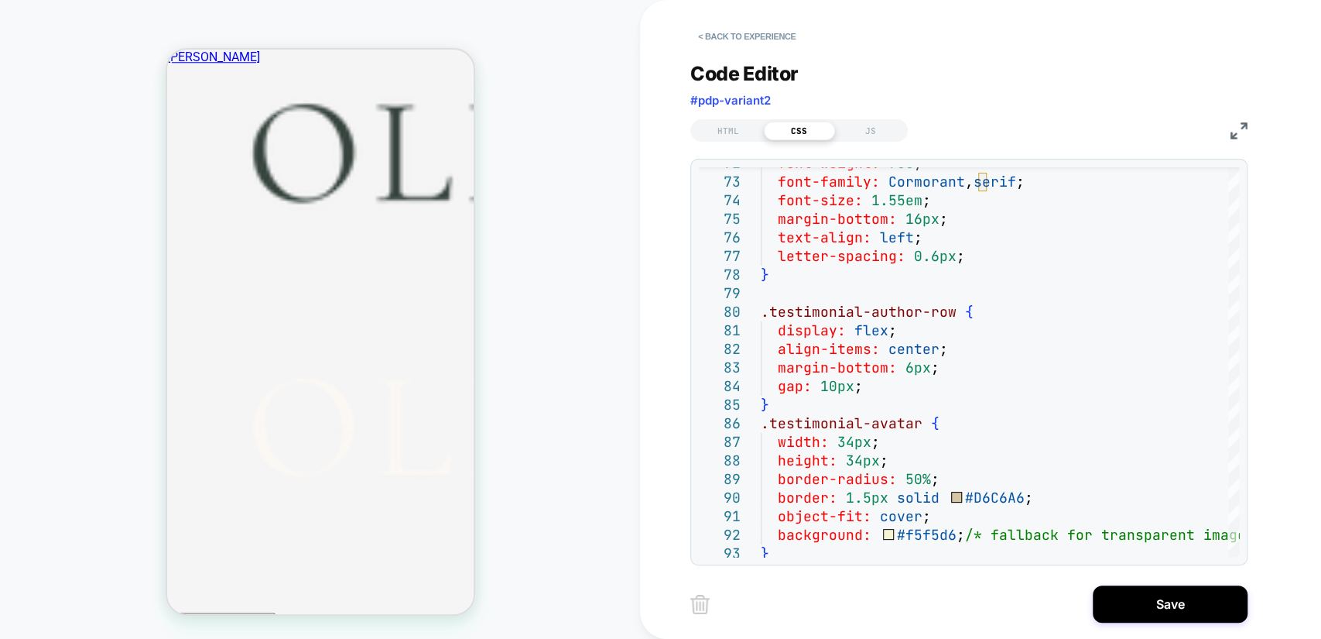
type textarea "**********"
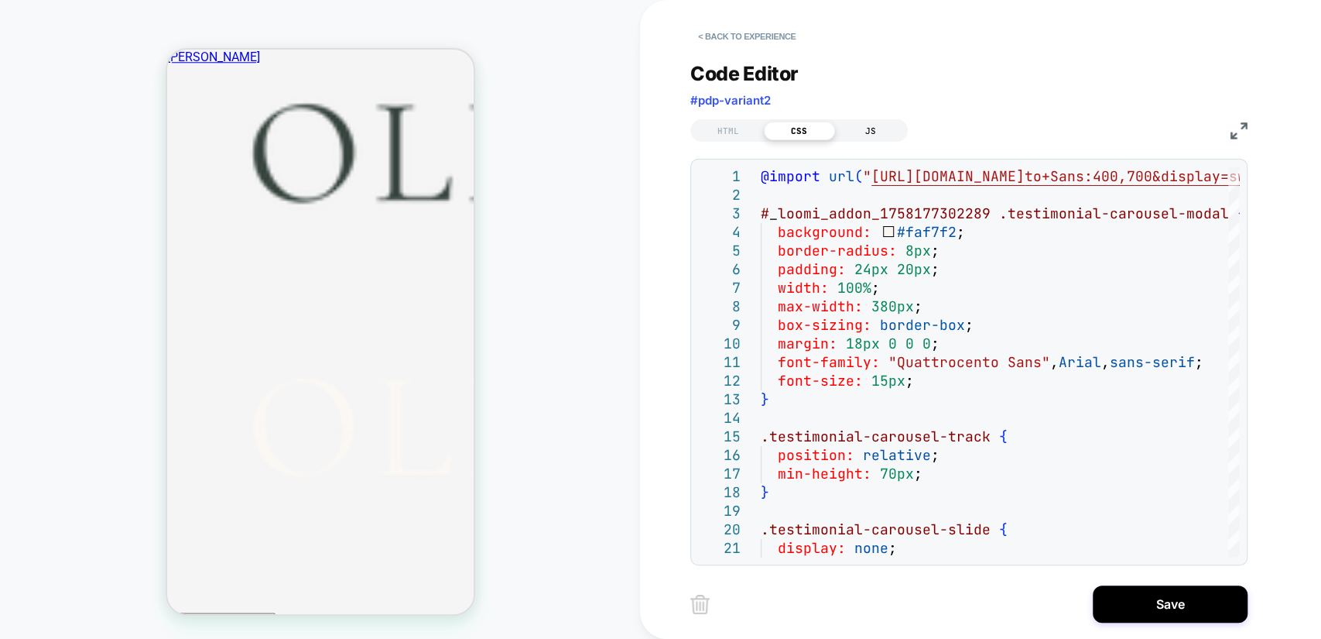
click at [892, 137] on div "JS" at bounding box center [870, 131] width 71 height 19
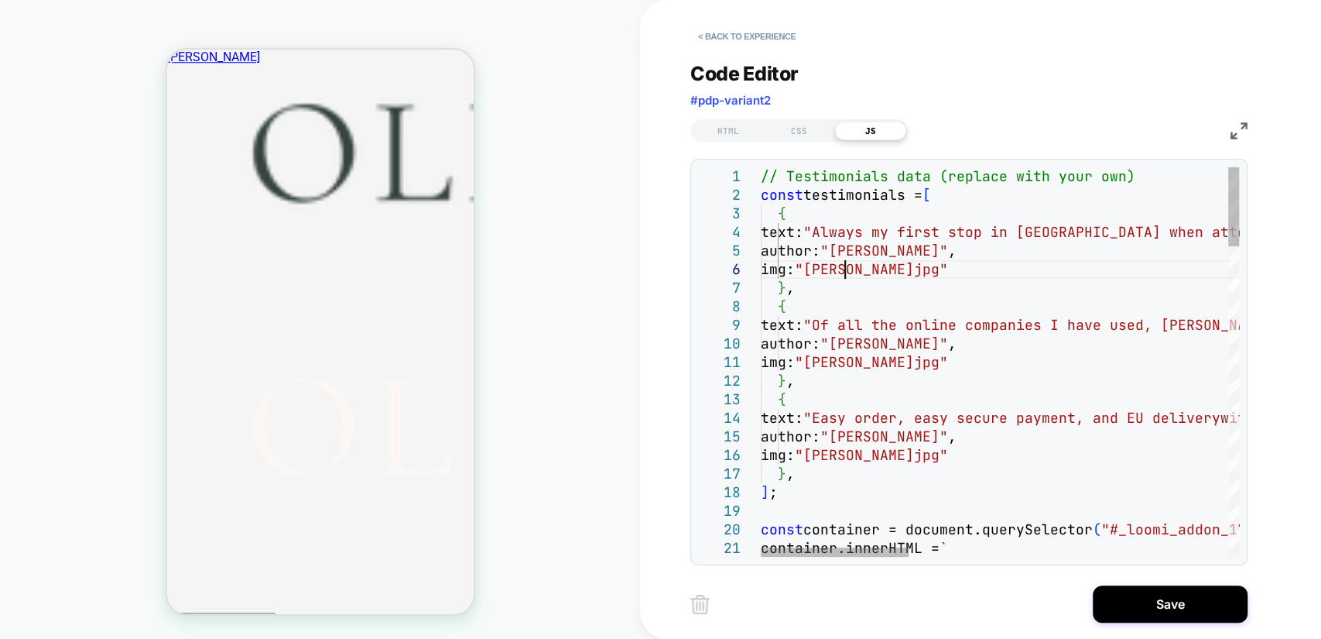
scroll to position [0, 183]
drag, startPoint x: 848, startPoint y: 269, endPoint x: 937, endPoint y: 269, distance: 89.8
drag, startPoint x: 846, startPoint y: 364, endPoint x: 935, endPoint y: 364, distance: 89.0
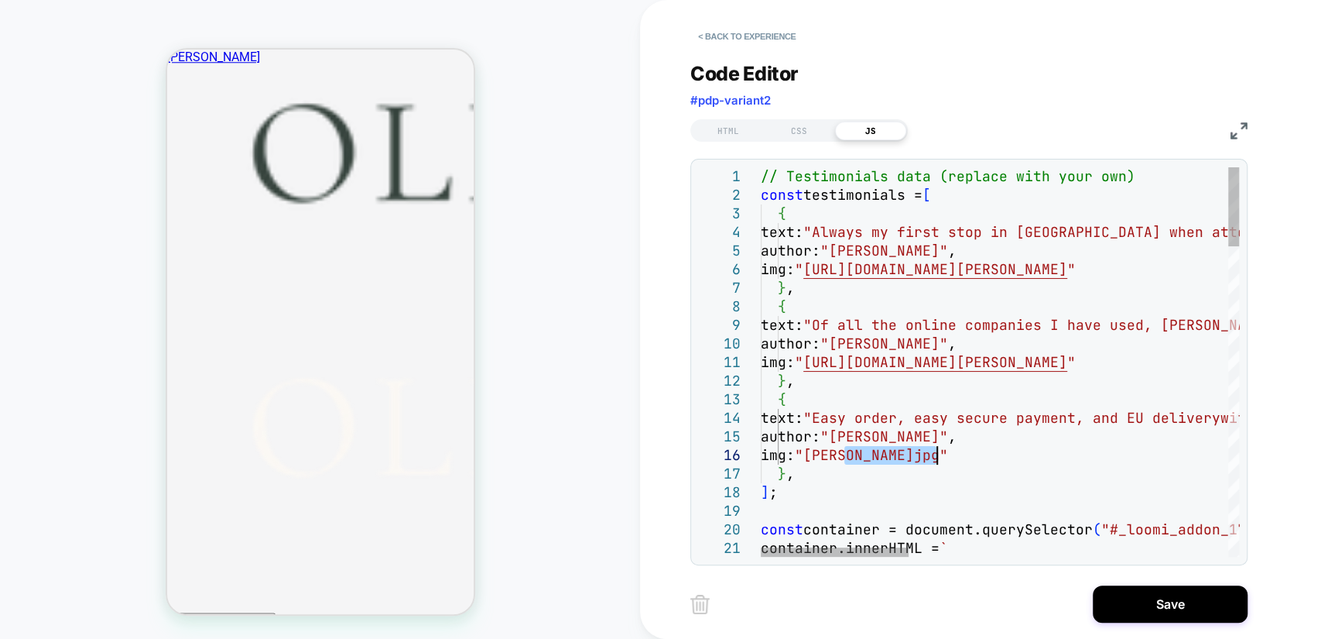
drag, startPoint x: 847, startPoint y: 456, endPoint x: 936, endPoint y: 453, distance: 89.1
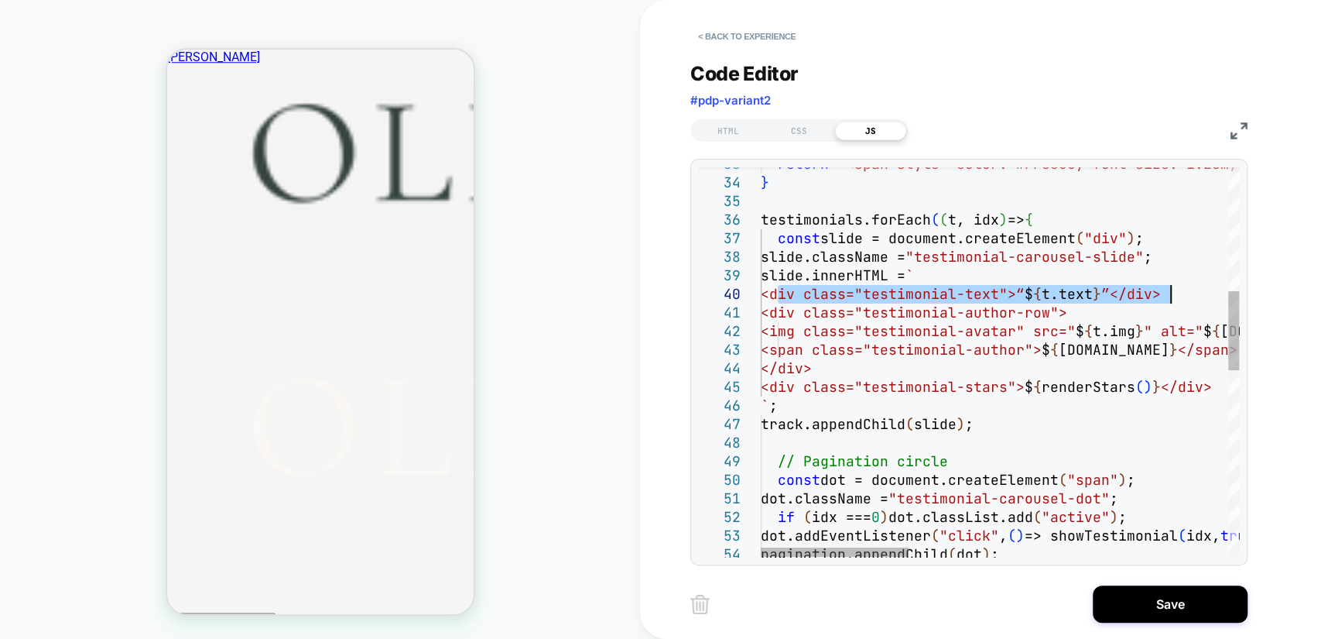
drag, startPoint x: 776, startPoint y: 296, endPoint x: 1175, endPoint y: 291, distance: 399.4
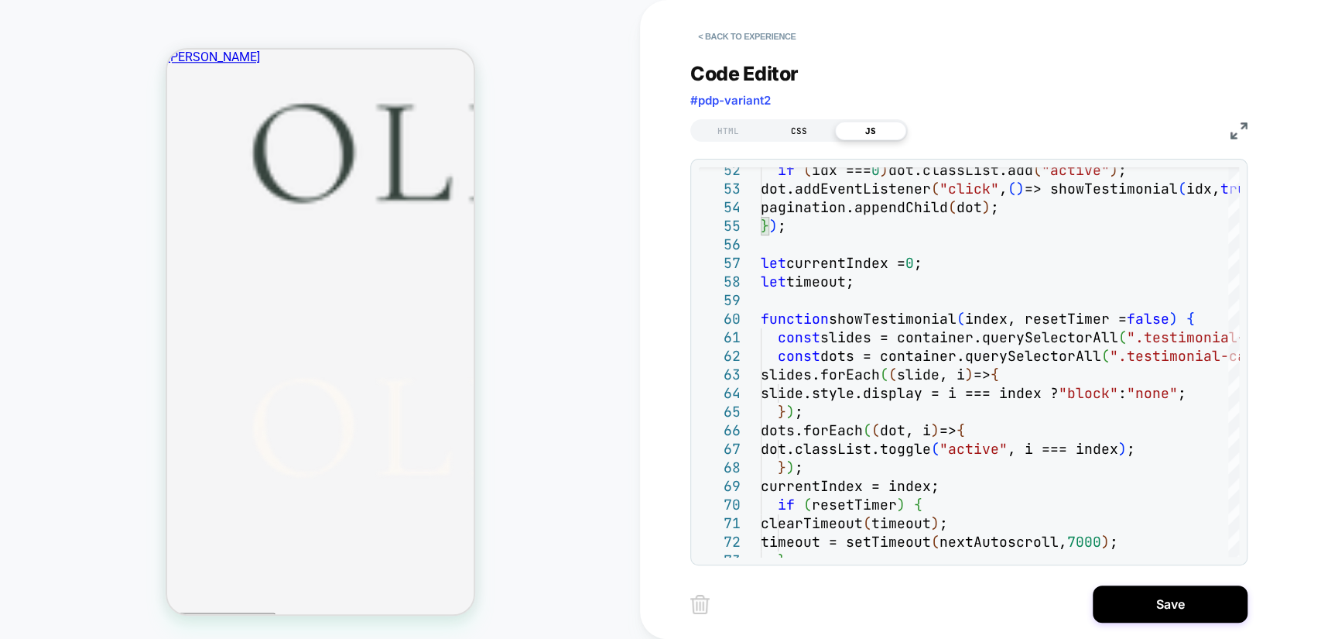
type textarea "**********"
click at [807, 125] on div "CSS" at bounding box center [799, 131] width 71 height 19
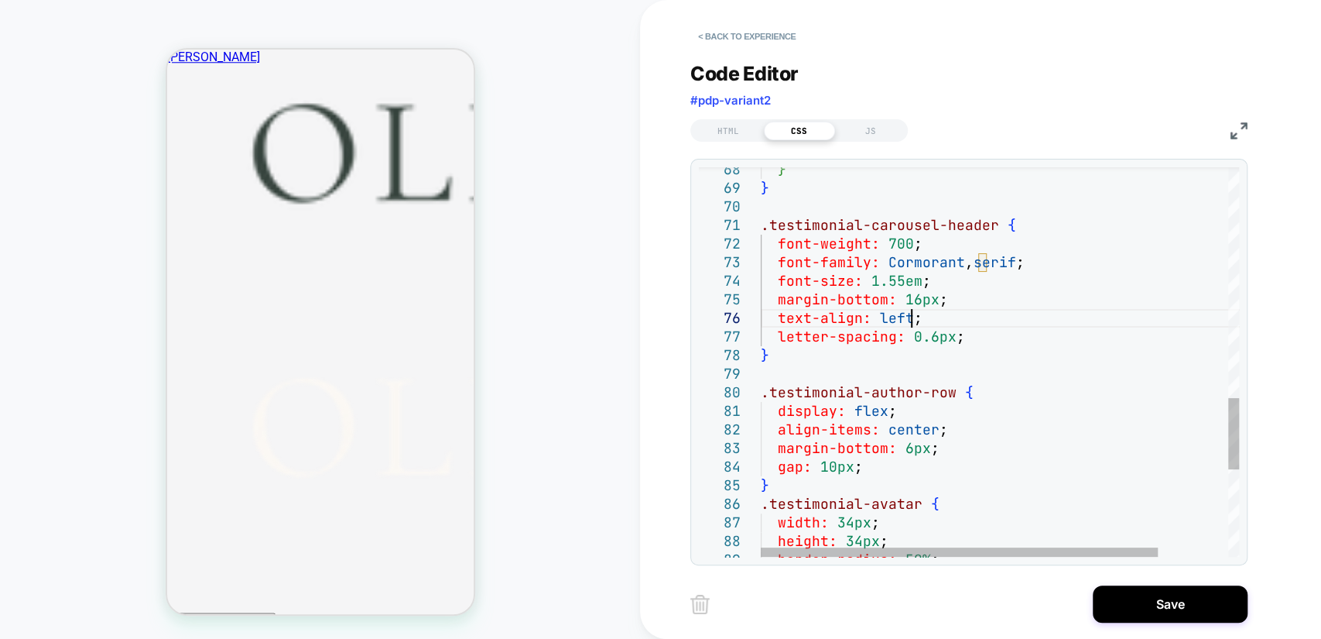
scroll to position [0, 0]
drag, startPoint x: 909, startPoint y: 320, endPoint x: 879, endPoint y: 320, distance: 30.2
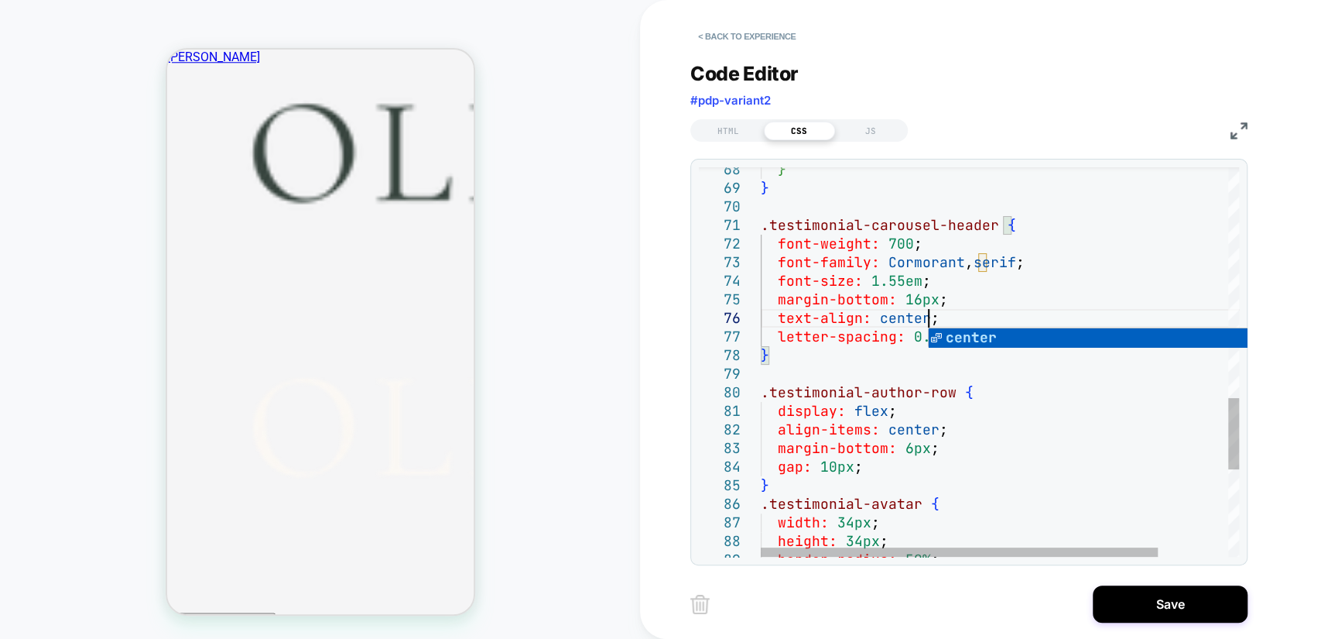
scroll to position [92, 166]
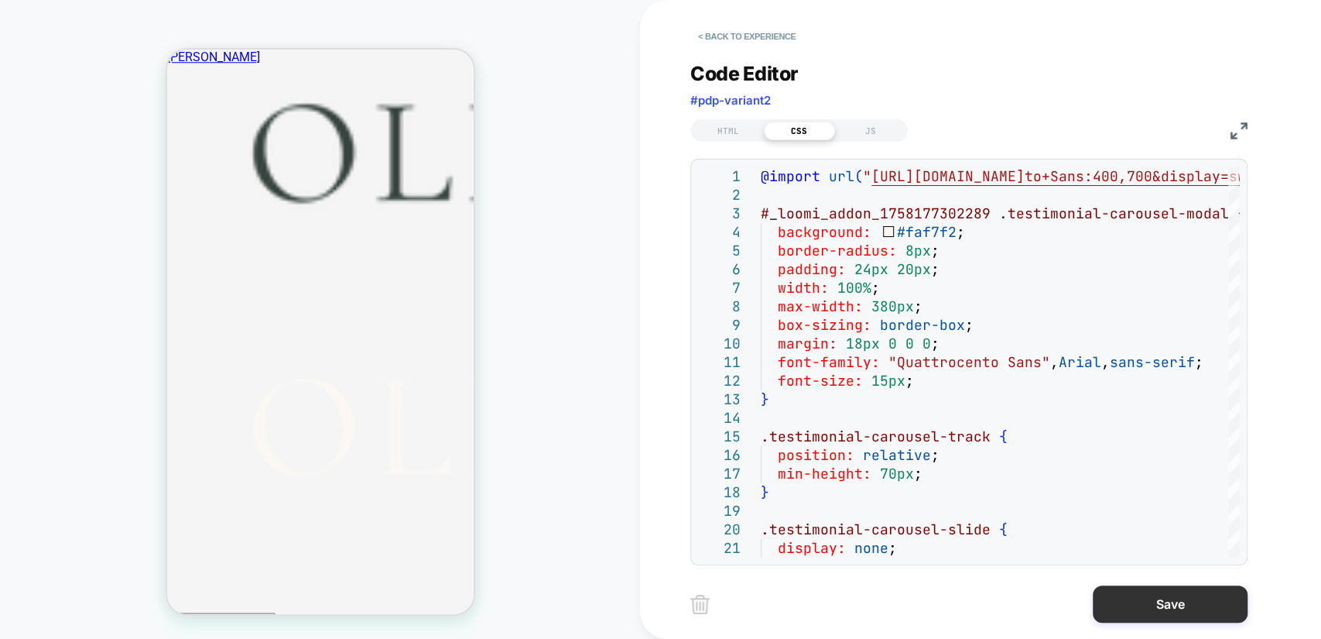
type textarea "**********"
click at [1152, 610] on button "Save" at bounding box center [1170, 603] width 155 height 37
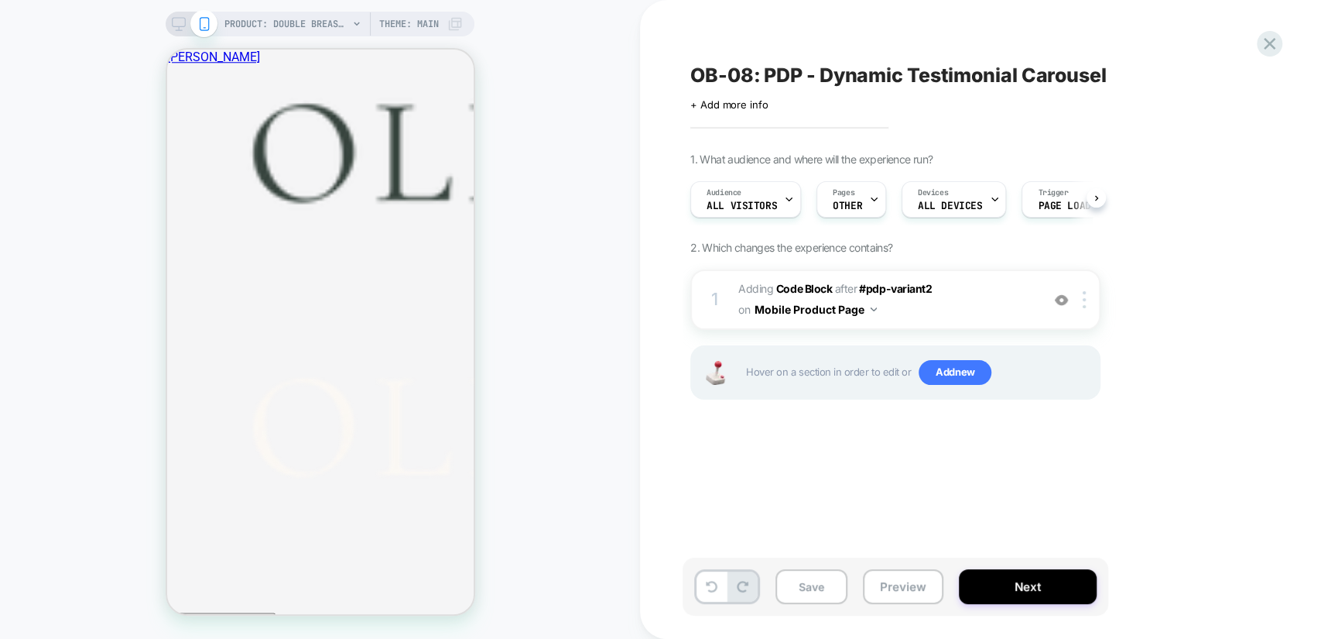
scroll to position [0, 0]
click at [985, 297] on span "Adding Code Block AFTER #pdp-variant2 #pdp-variant2 on Mobile Product Page" at bounding box center [885, 300] width 295 height 42
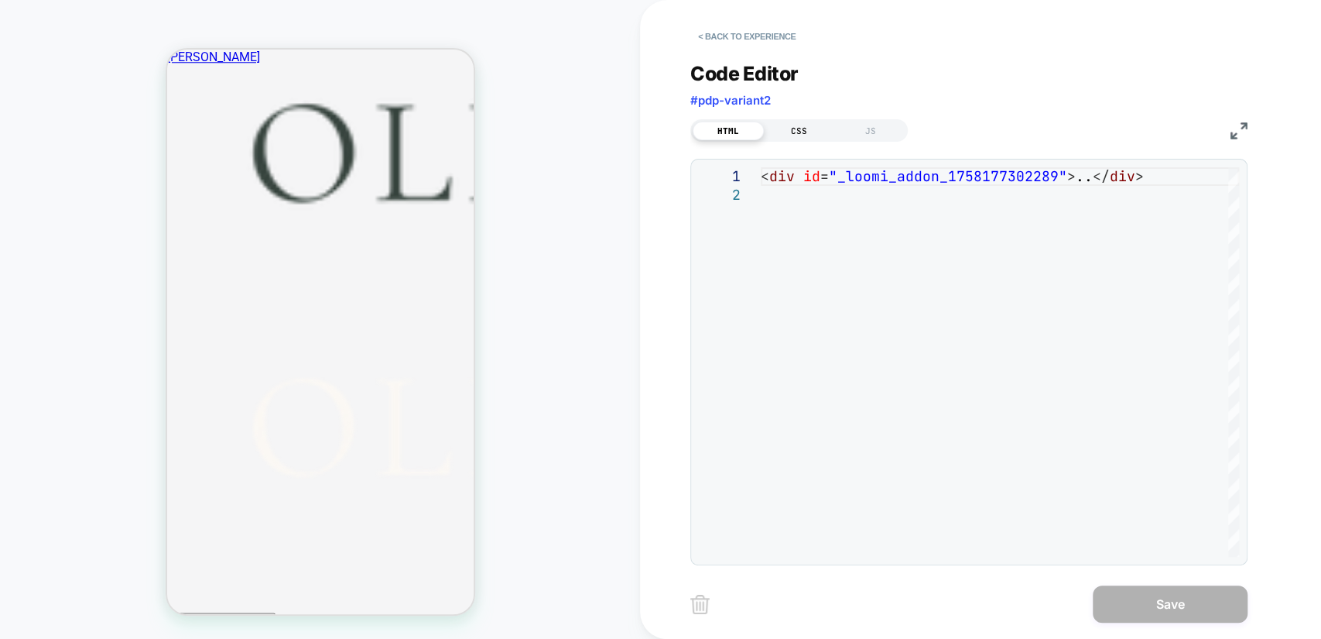
drag, startPoint x: 814, startPoint y: 132, endPoint x: 824, endPoint y: 146, distance: 16.1
click at [814, 133] on div "CSS" at bounding box center [799, 131] width 71 height 19
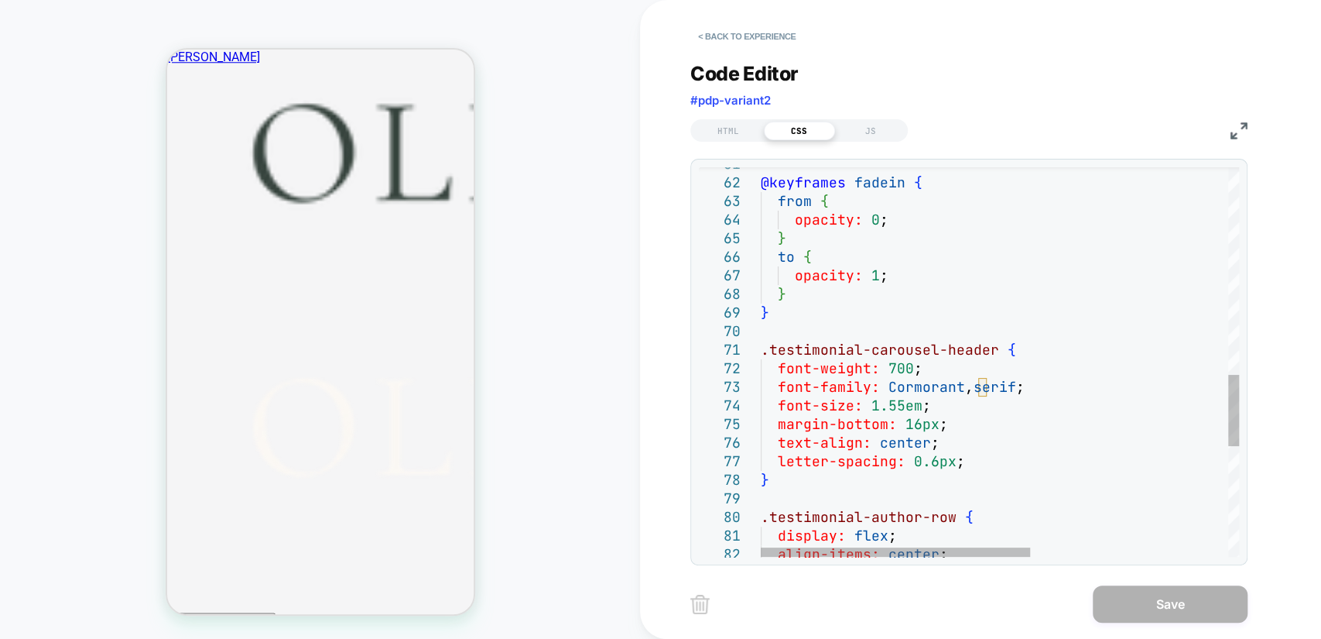
click at [954, 429] on div "@keyframes fadein { from { opacity: 0 ; } to { opacity: 1 ; } } .testimonial-ca…" at bounding box center [1176, 98] width 830 height 2117
click at [986, 385] on div "@keyframes fadein { from { opacity: 0 ; } to { opacity: 1 ; } } .testimonial-ca…" at bounding box center [1176, 98] width 830 height 2117
click at [896, 368] on div "@keyframes fadein { from { opacity: 0 ; } to { opacity: 1 ; } } .testimonial-ca…" at bounding box center [1176, 98] width 830 height 2117
click at [1067, 311] on div "@keyframes fadein { from { opacity: 0 ; } to { opacity: 1 ; } } .testimonial-ca…" at bounding box center [1176, 98] width 830 height 2117
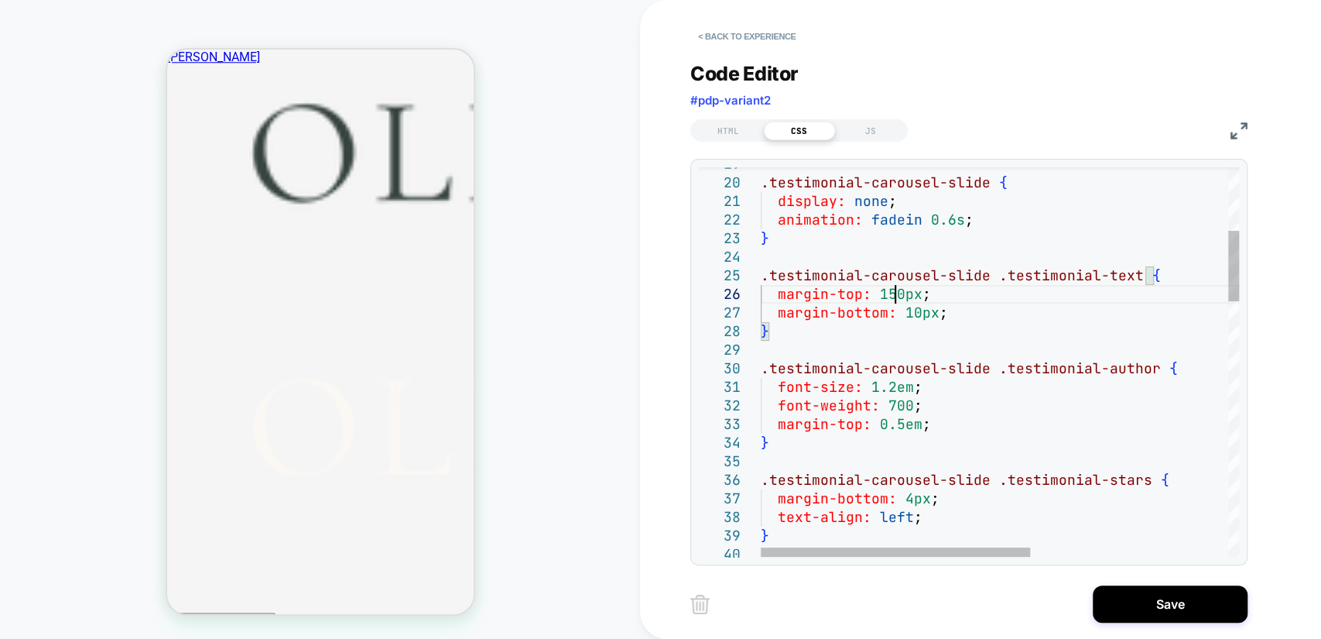
scroll to position [111, 132]
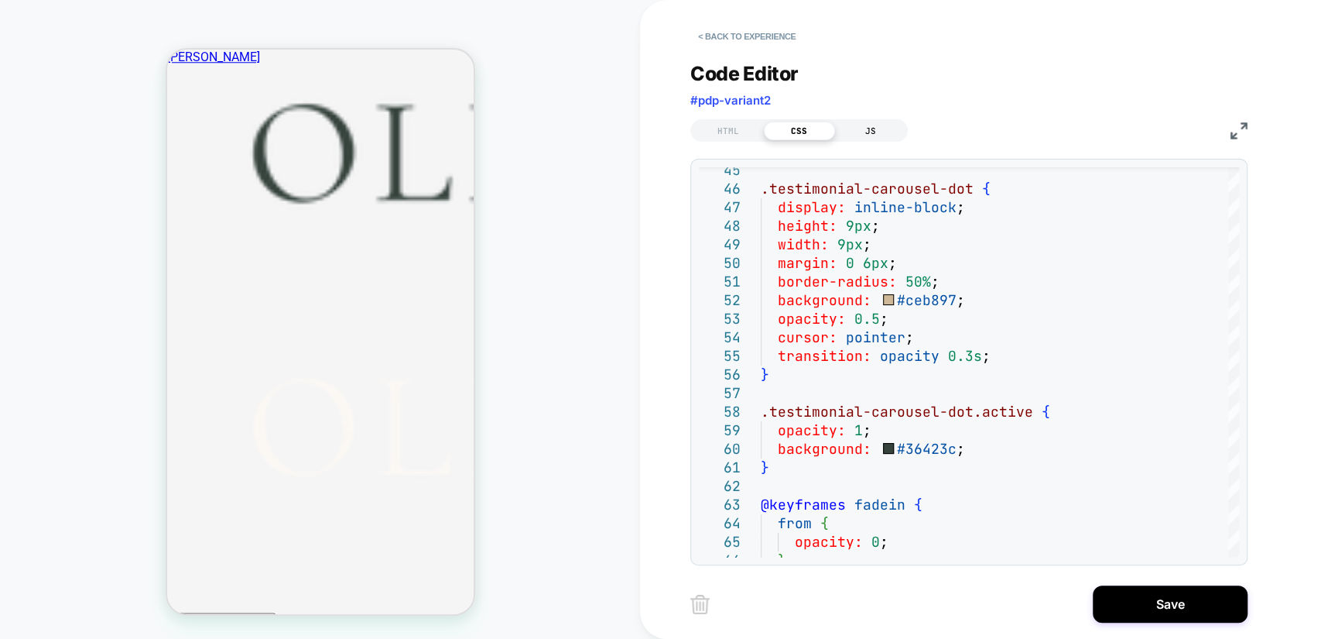
type textarea "**********"
click at [867, 133] on div "JS" at bounding box center [870, 131] width 71 height 19
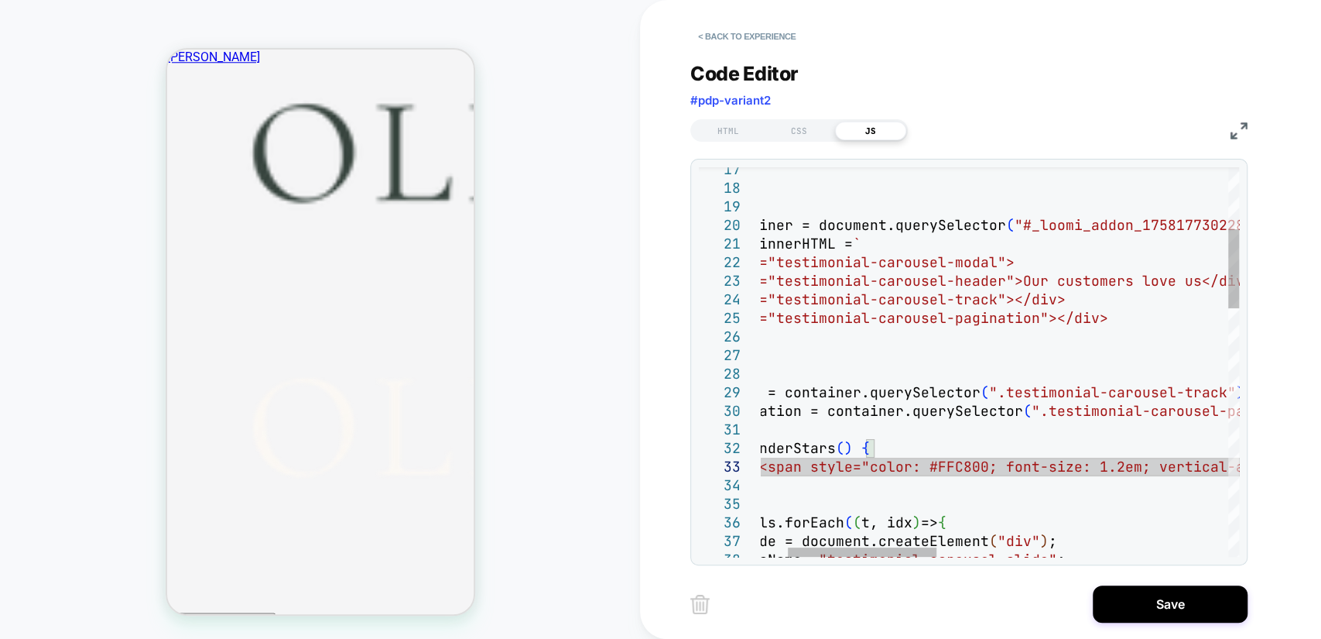
scroll to position [36, 442]
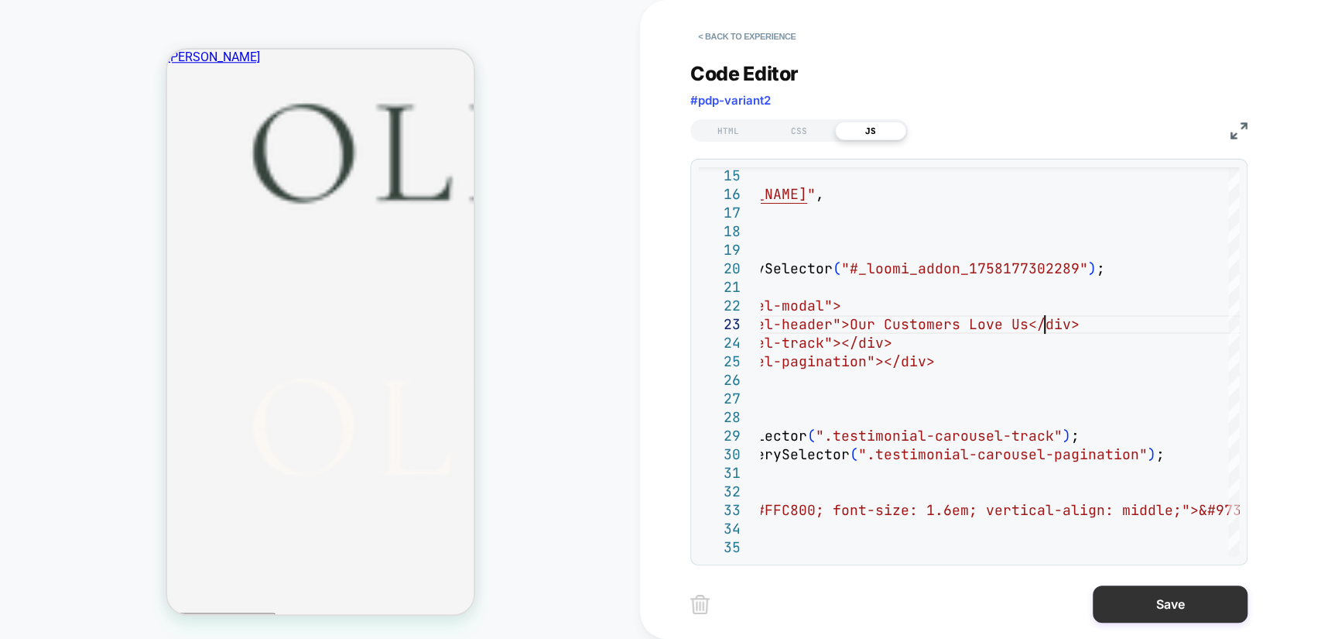
type textarea "**********"
click at [1190, 605] on button "Save" at bounding box center [1170, 603] width 155 height 37
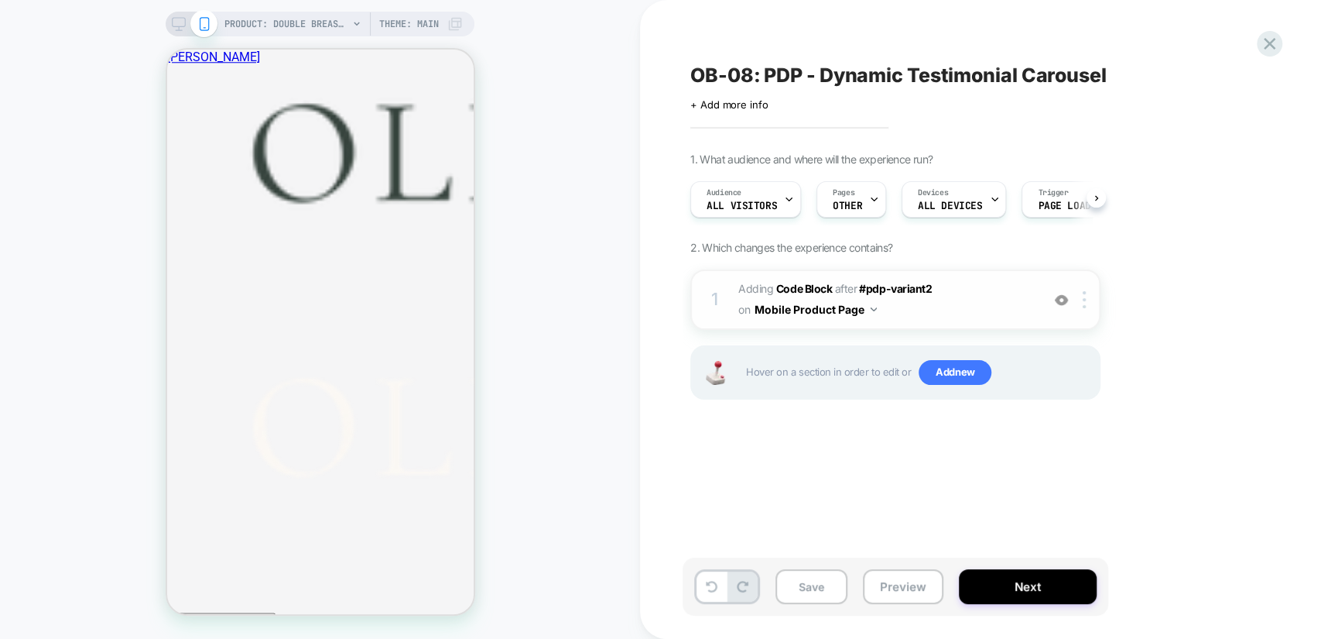
scroll to position [0, 0]
click at [961, 294] on span "Adding Code Block AFTER #pdp-variant2 #pdp-variant2 on Mobile Product Page" at bounding box center [885, 300] width 295 height 42
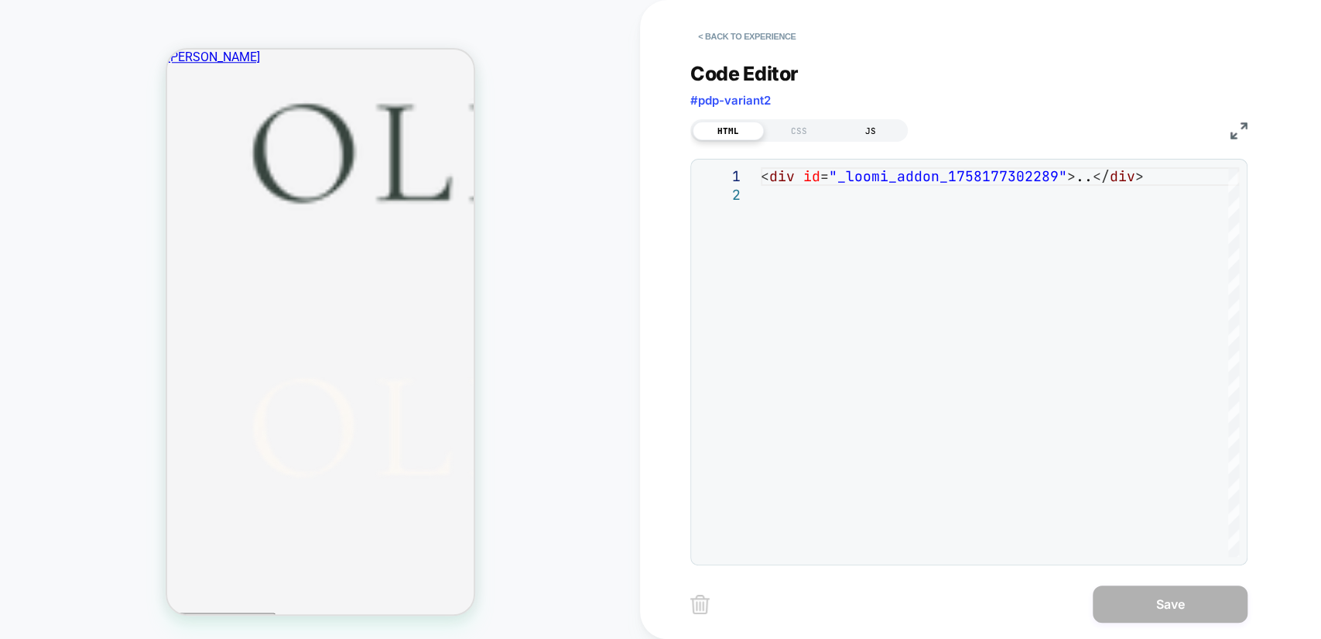
click at [864, 126] on div "JS" at bounding box center [870, 131] width 71 height 19
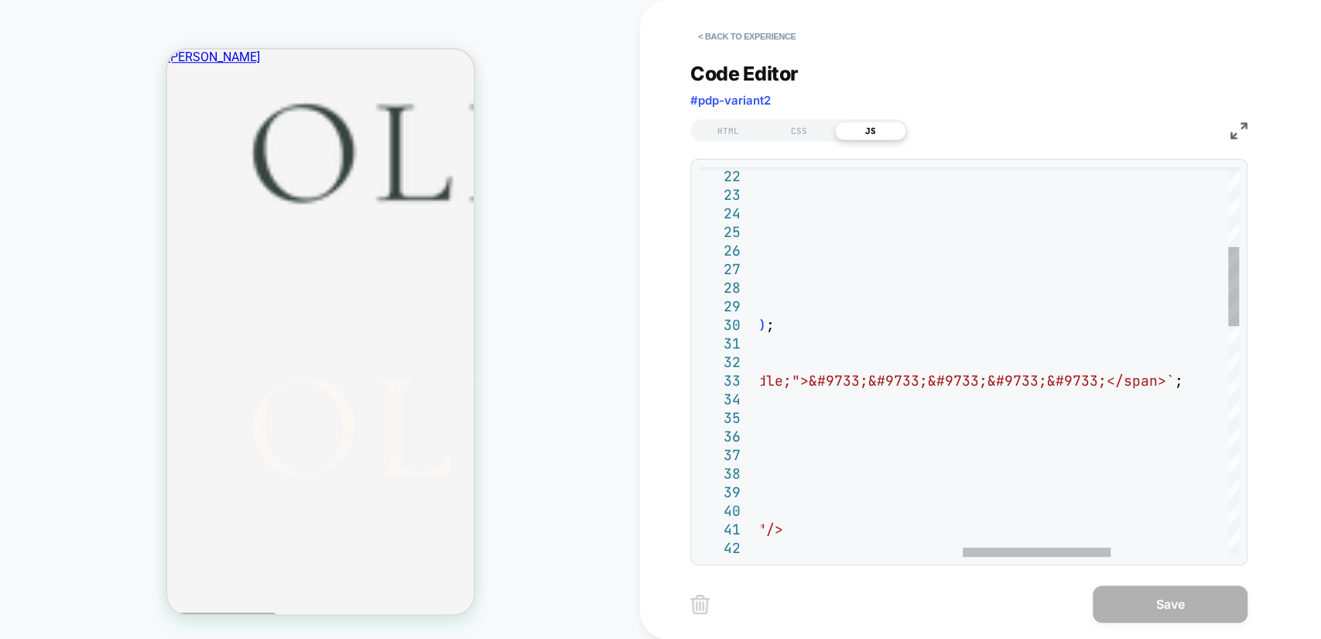
scroll to position [0, 1053]
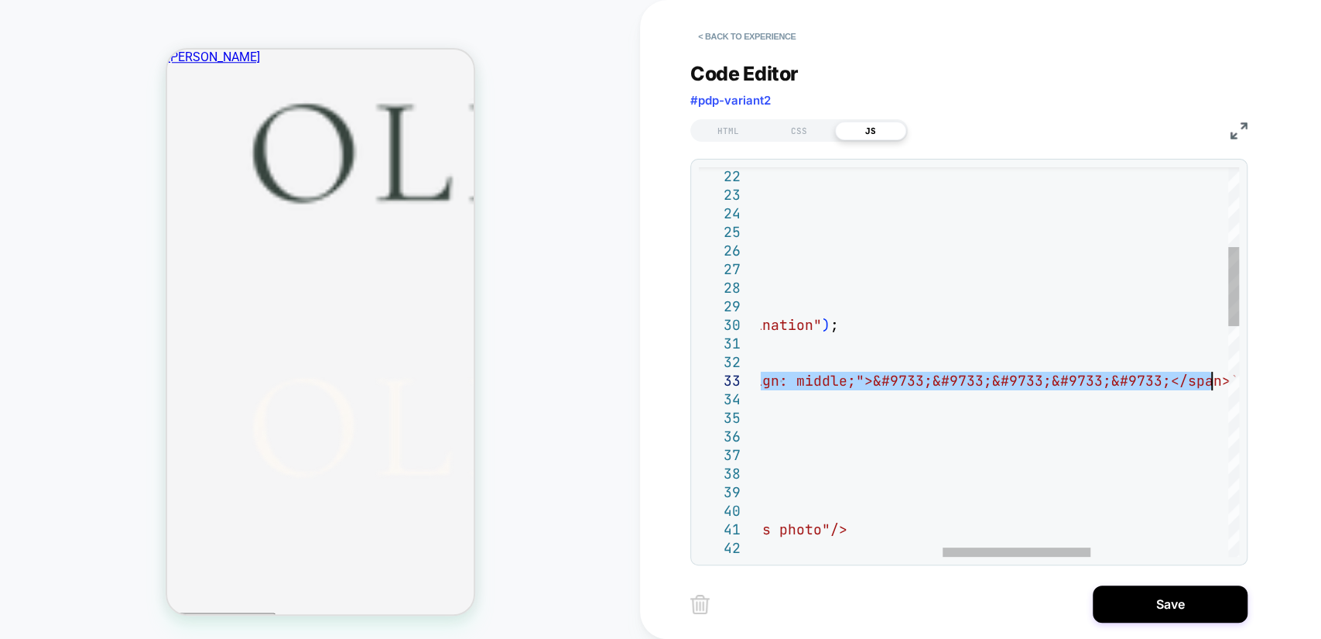
drag, startPoint x: 847, startPoint y: 379, endPoint x: 1209, endPoint y: 382, distance: 362.3
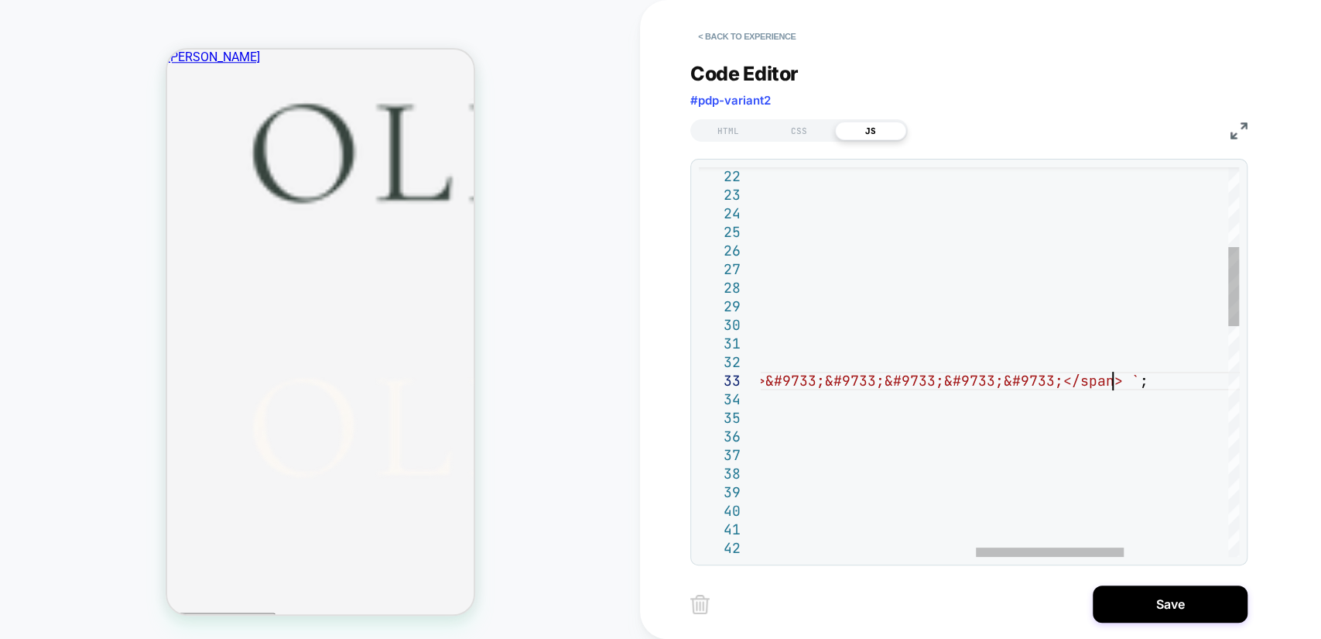
scroll to position [36, 1043]
drag, startPoint x: 963, startPoint y: 382, endPoint x: 934, endPoint y: 382, distance: 28.6
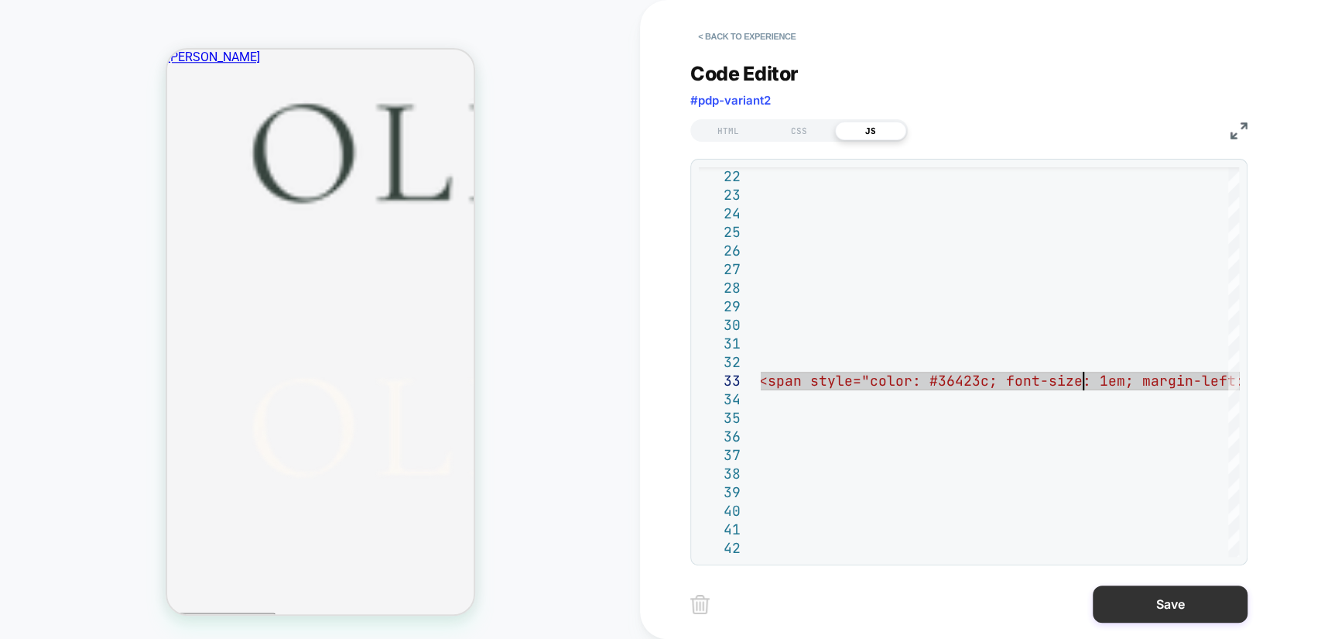
type textarea "**********"
click at [1173, 609] on button "Save" at bounding box center [1170, 603] width 155 height 37
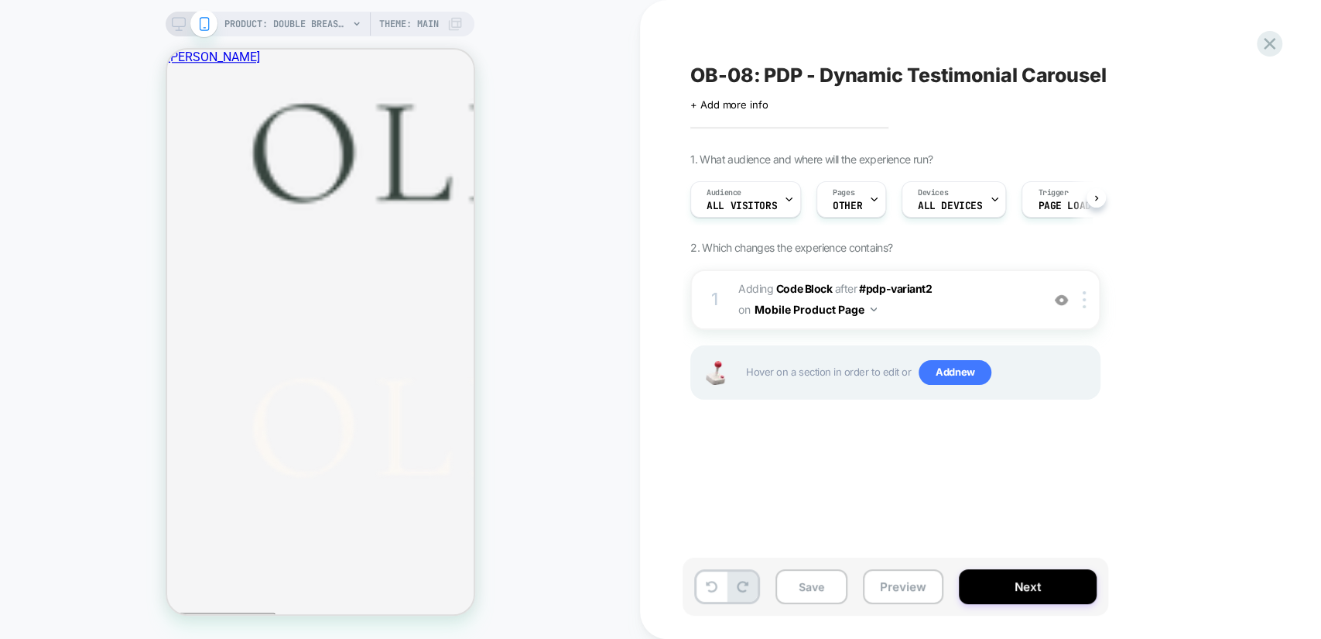
scroll to position [0, 0]
click at [1082, 304] on div at bounding box center [1087, 299] width 26 height 17
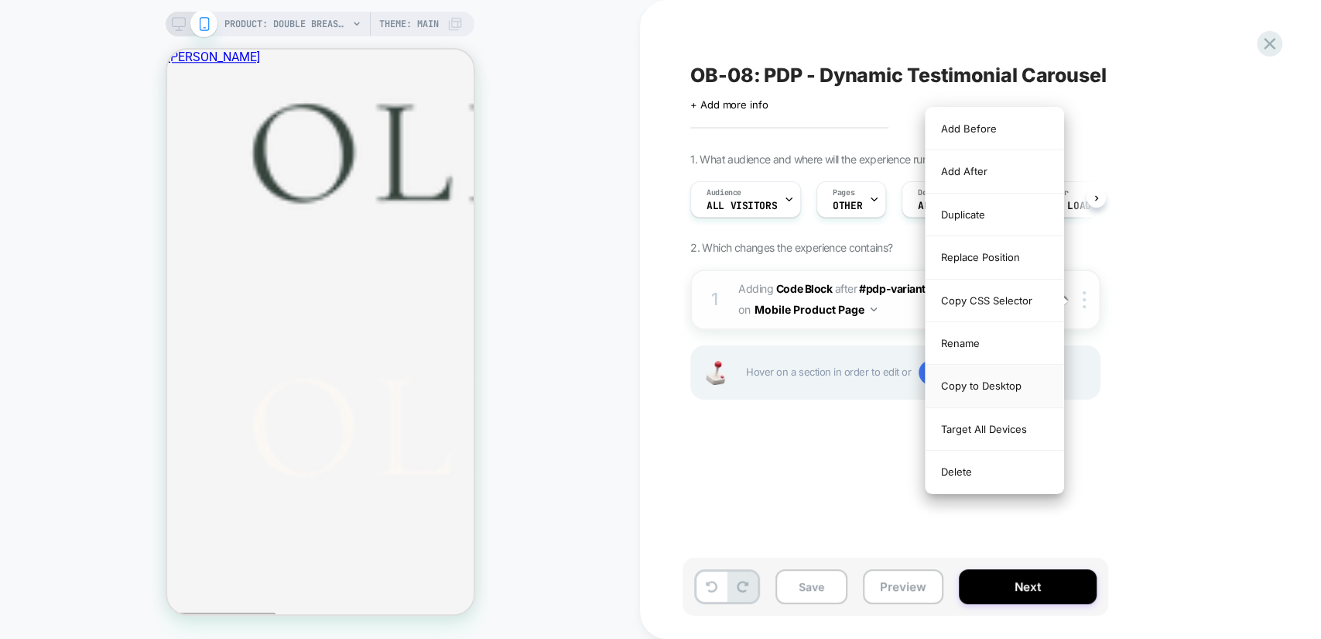
click at [1017, 383] on div "Copy to Desktop" at bounding box center [995, 386] width 138 height 43
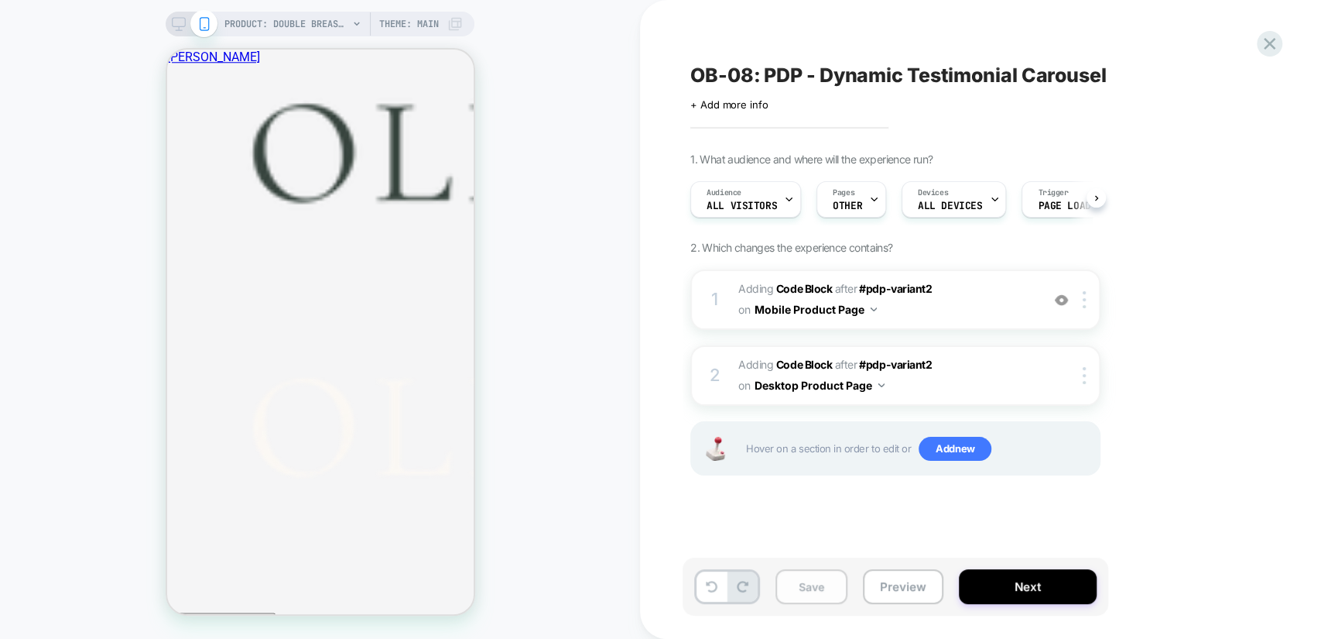
click at [820, 584] on button "Save" at bounding box center [812, 586] width 72 height 35
click at [180, 21] on icon at bounding box center [179, 24] width 14 height 14
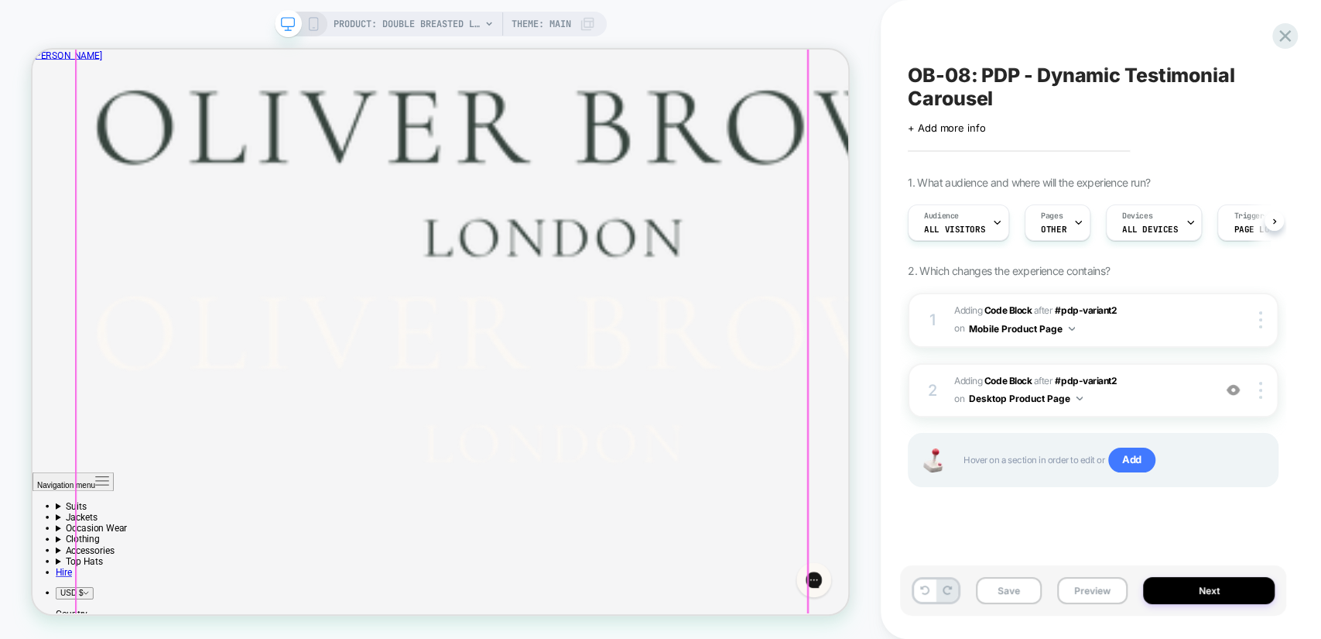
scroll to position [401, 0]
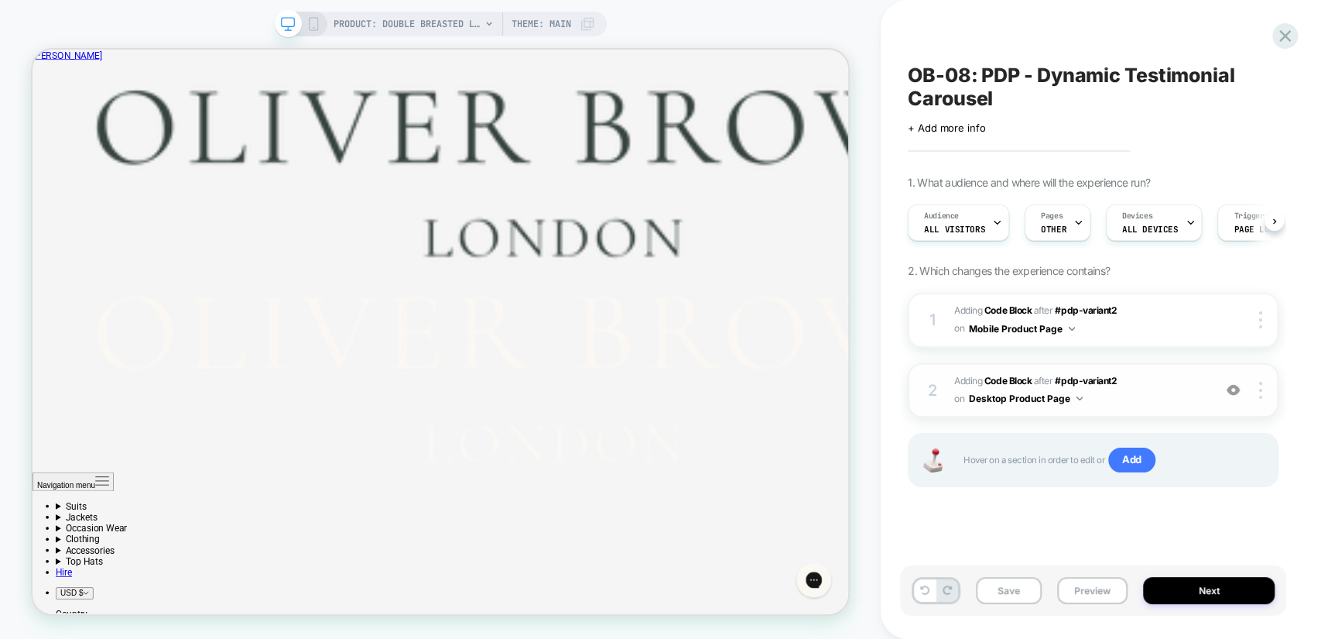
click at [1173, 399] on span "Adding Code Block AFTER #pdp-variant2 #pdp-variant2 on Desktop Product Page" at bounding box center [1079, 390] width 251 height 36
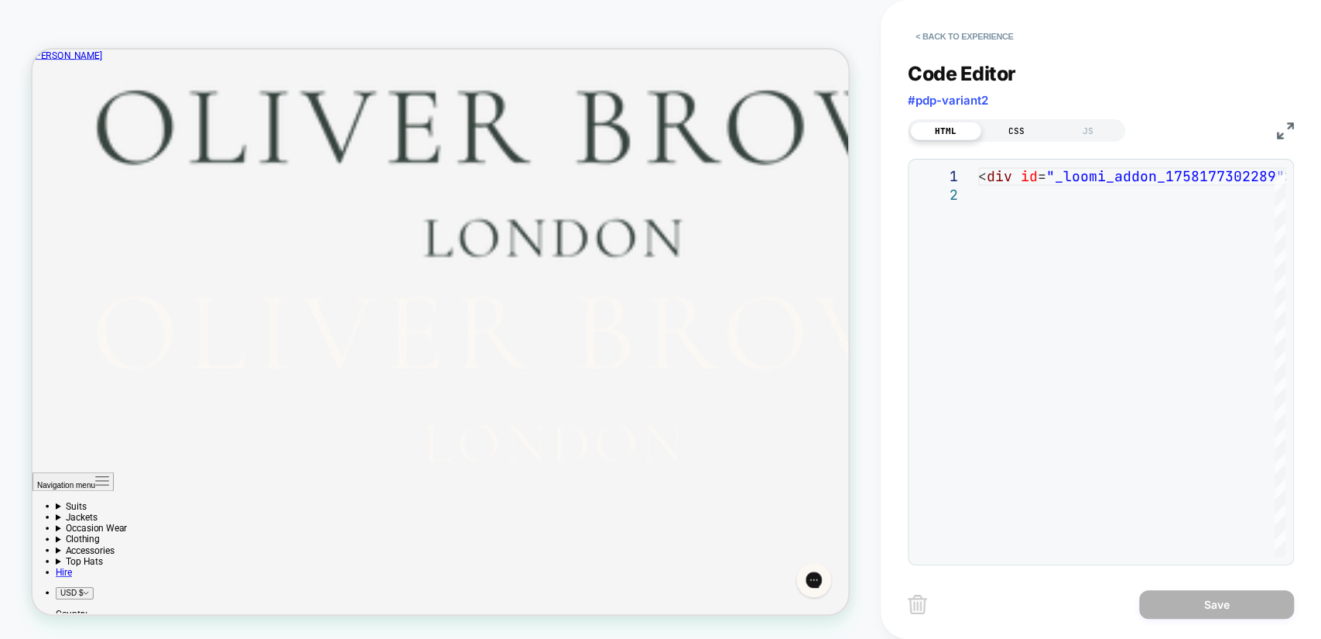
click at [1022, 124] on div "CSS" at bounding box center [1016, 131] width 71 height 19
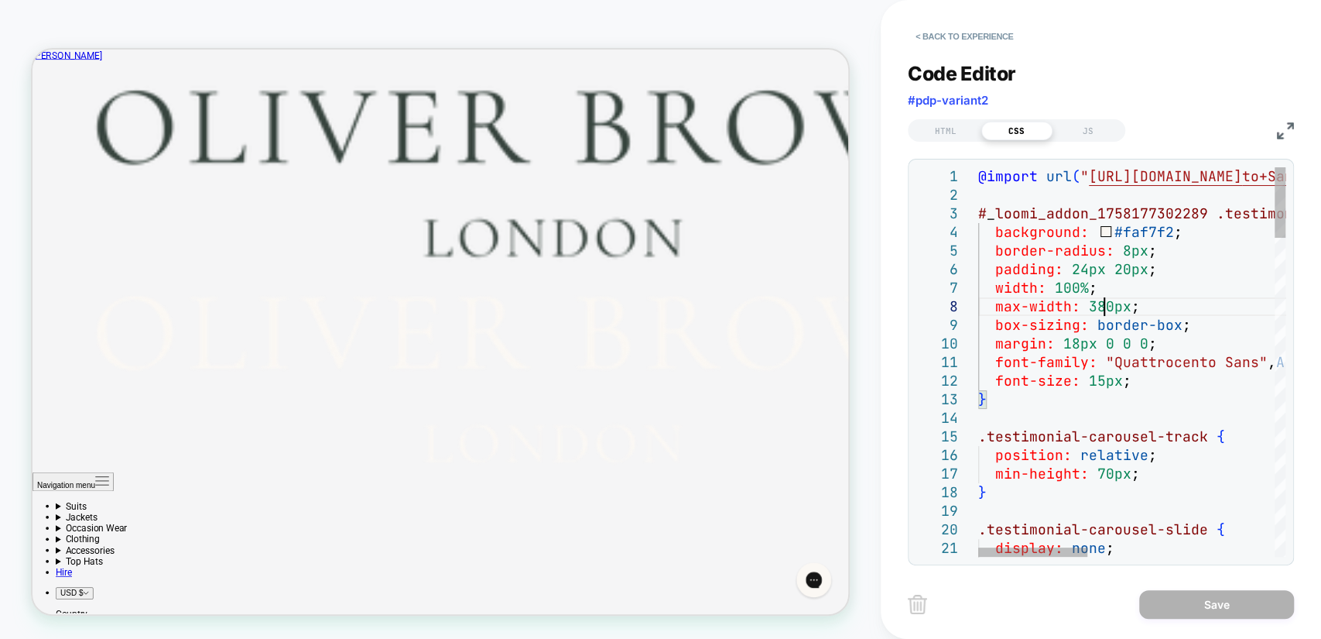
scroll to position [0, 0]
drag, startPoint x: 1157, startPoint y: 303, endPoint x: 995, endPoint y: 307, distance: 162.6
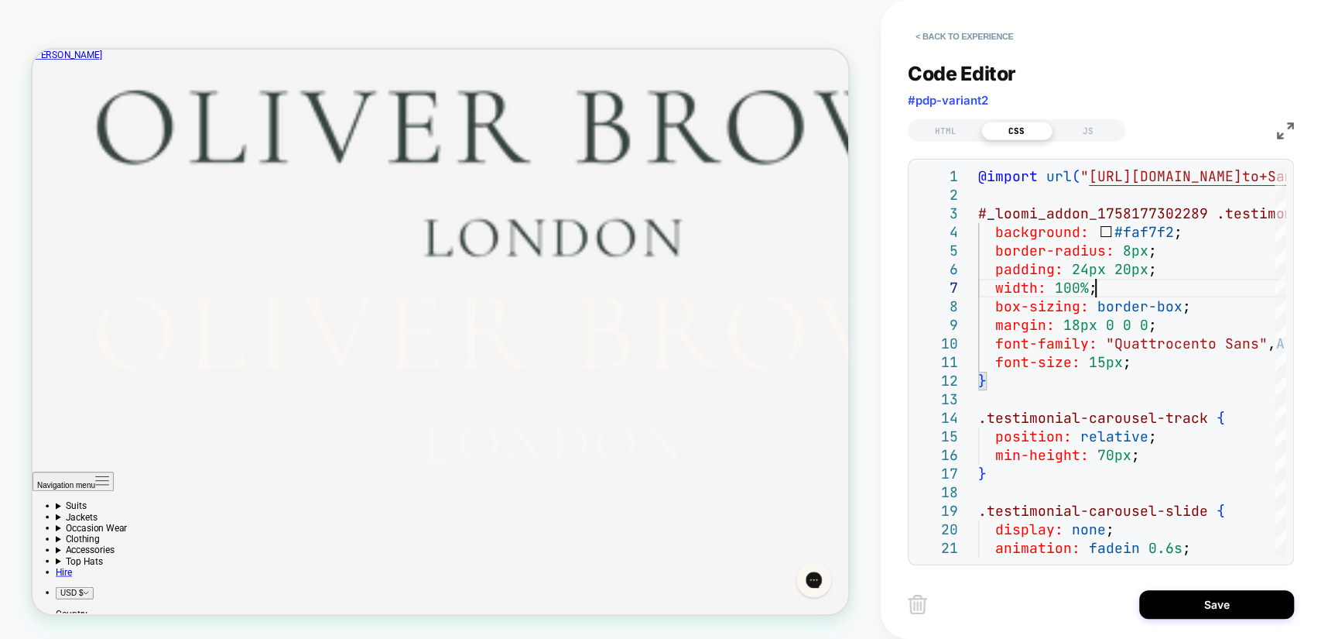
scroll to position [401, 0]
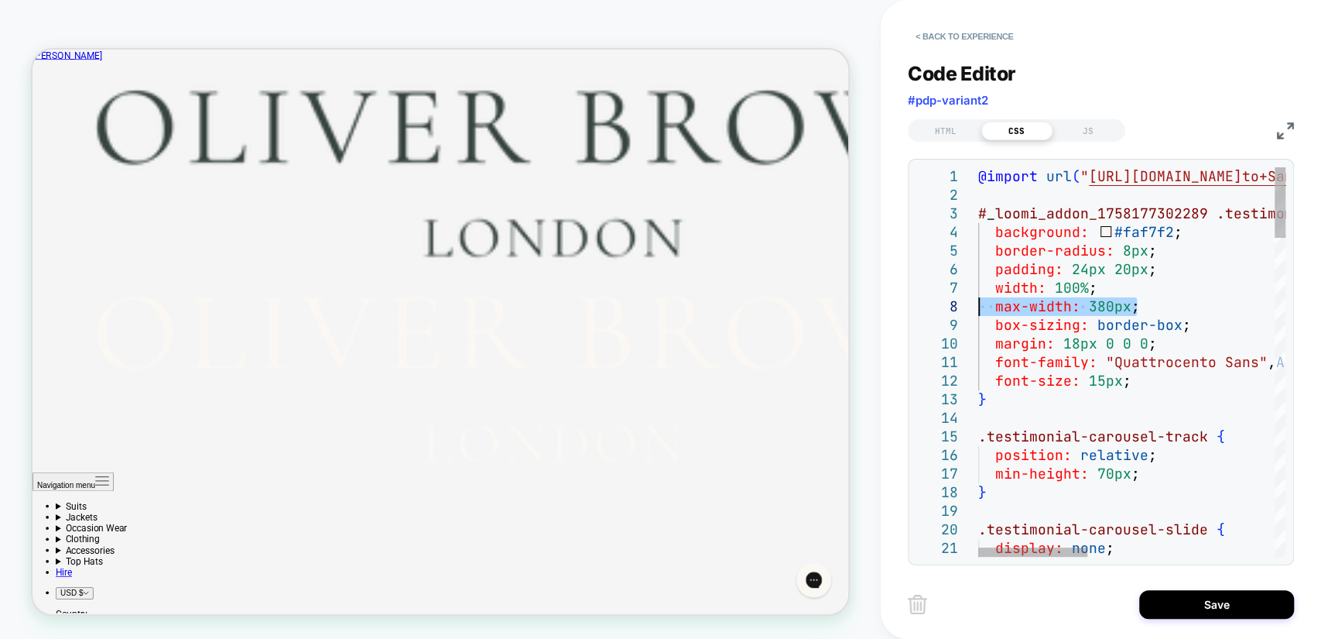
drag, startPoint x: 1153, startPoint y: 308, endPoint x: 966, endPoint y: 308, distance: 186.5
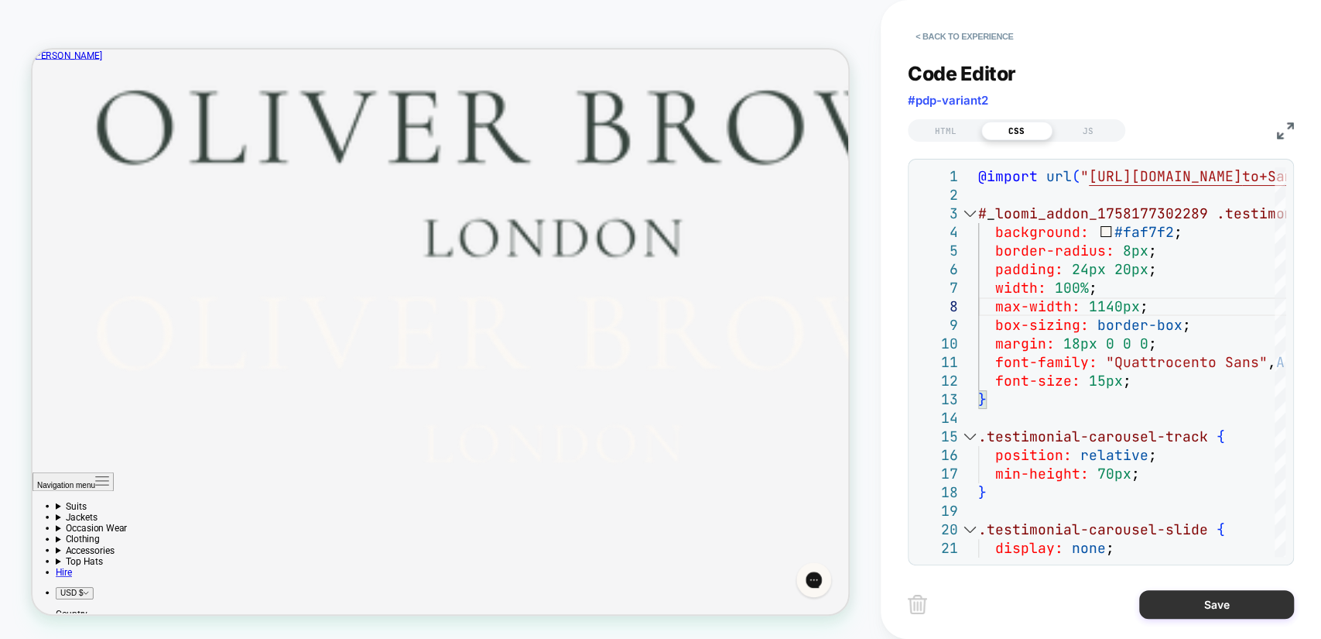
type textarea "**********"
click at [1198, 604] on button "Save" at bounding box center [1216, 604] width 155 height 29
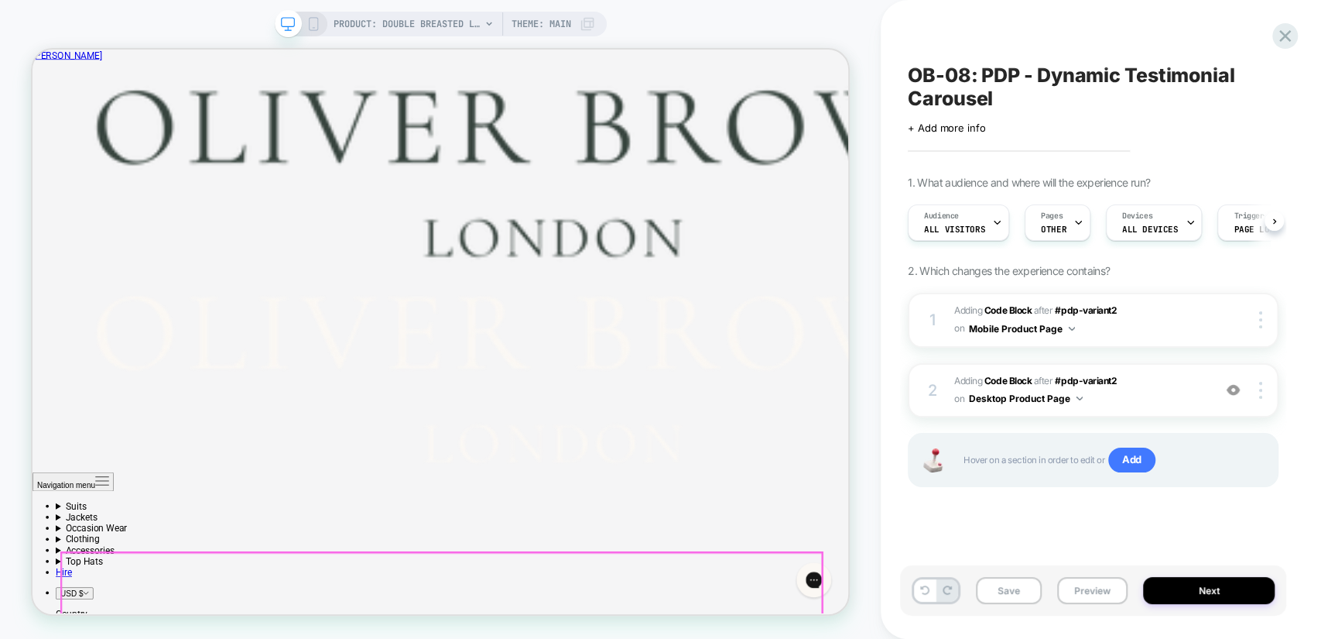
scroll to position [601, 0]
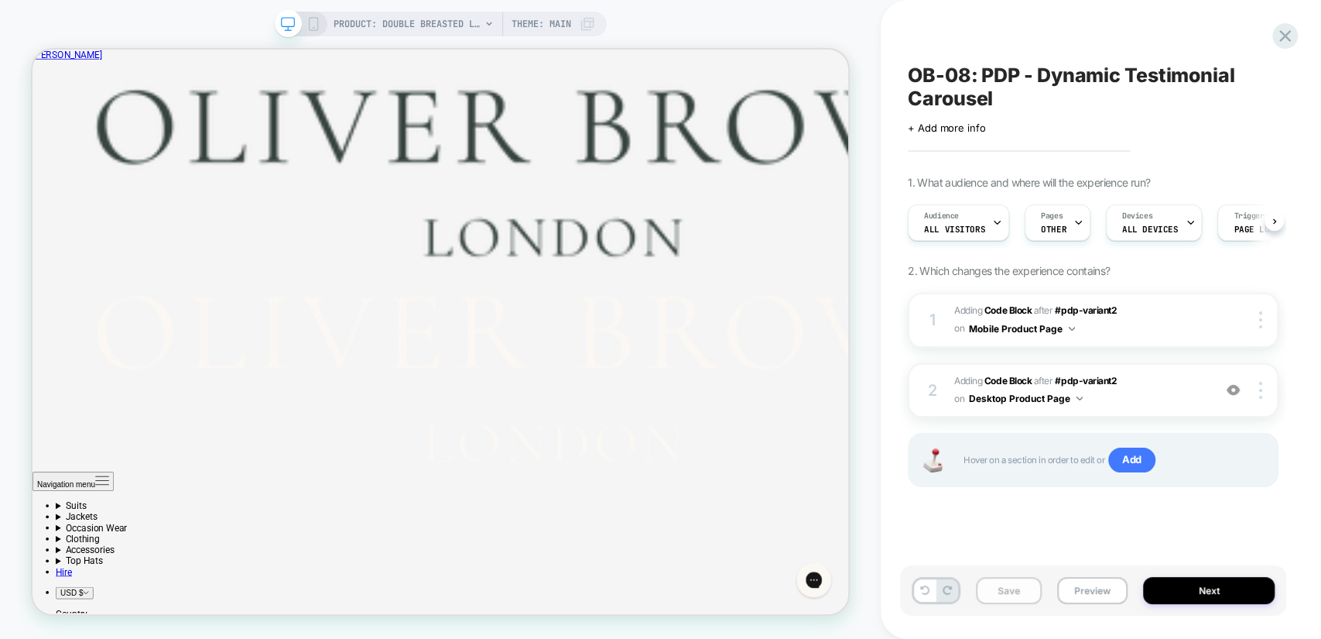
click at [992, 589] on button "Save" at bounding box center [1009, 590] width 66 height 27
click at [1077, 588] on button "Preview" at bounding box center [1092, 590] width 70 height 27
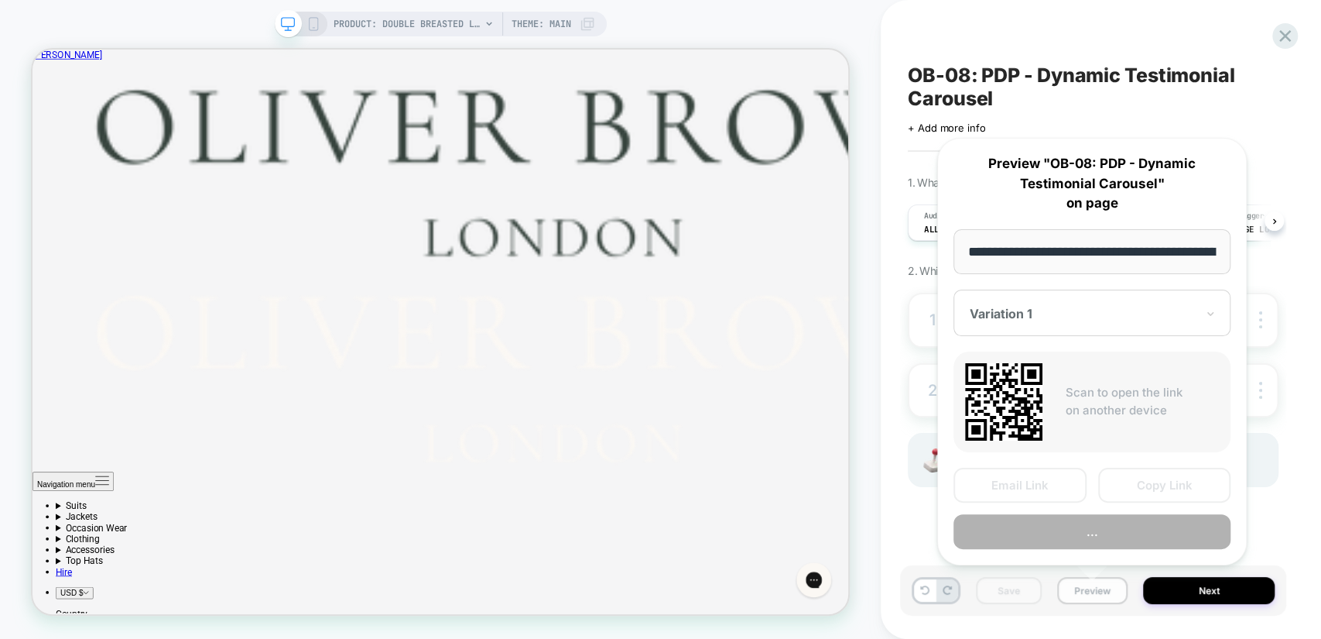
scroll to position [0, 420]
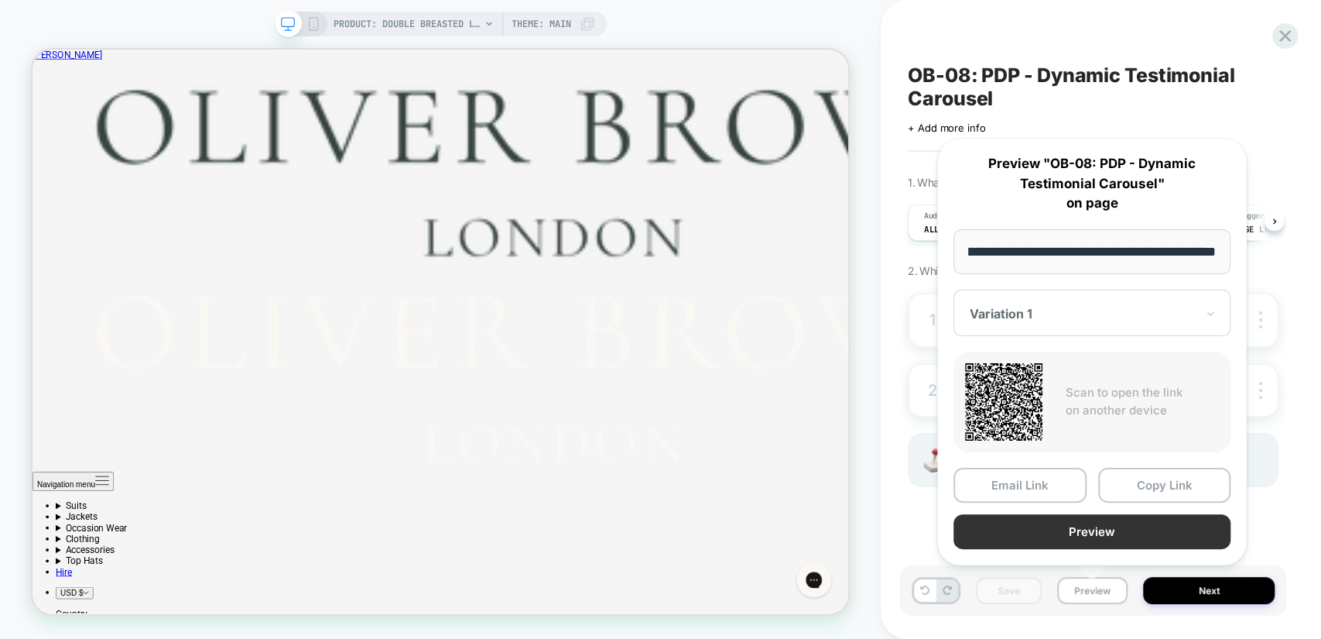
click at [1064, 536] on button "Preview" at bounding box center [1092, 531] width 277 height 35
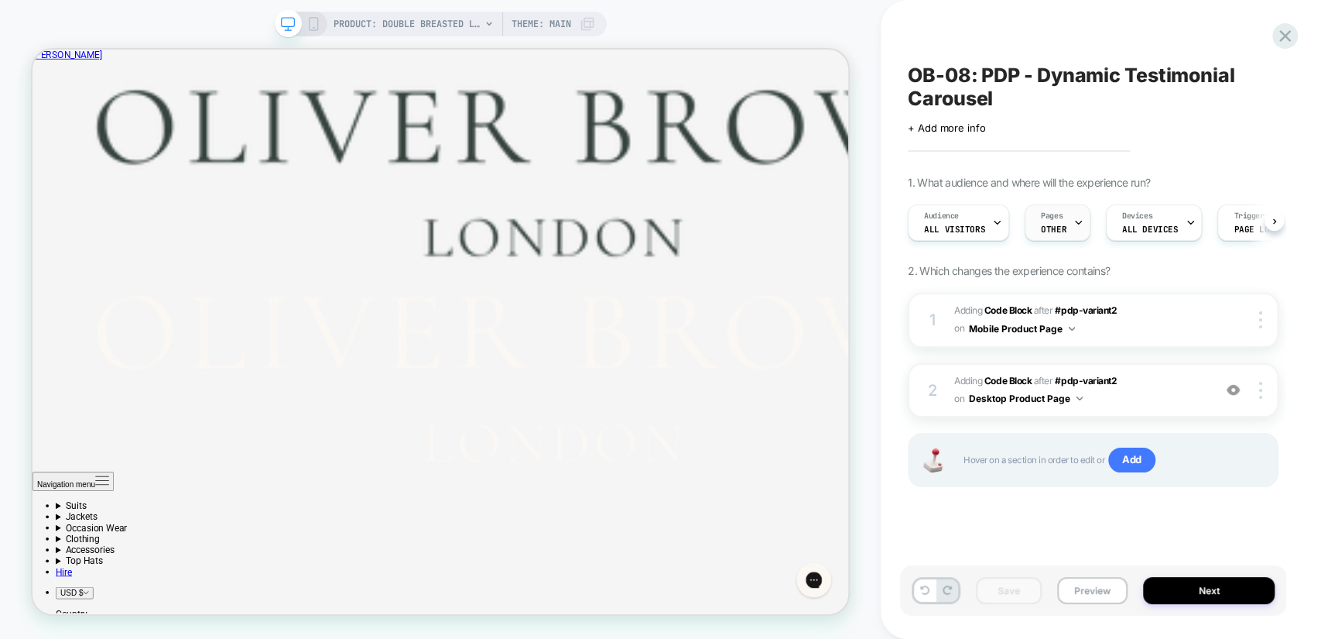
click at [1057, 228] on span "OTHER" at bounding box center [1054, 229] width 26 height 11
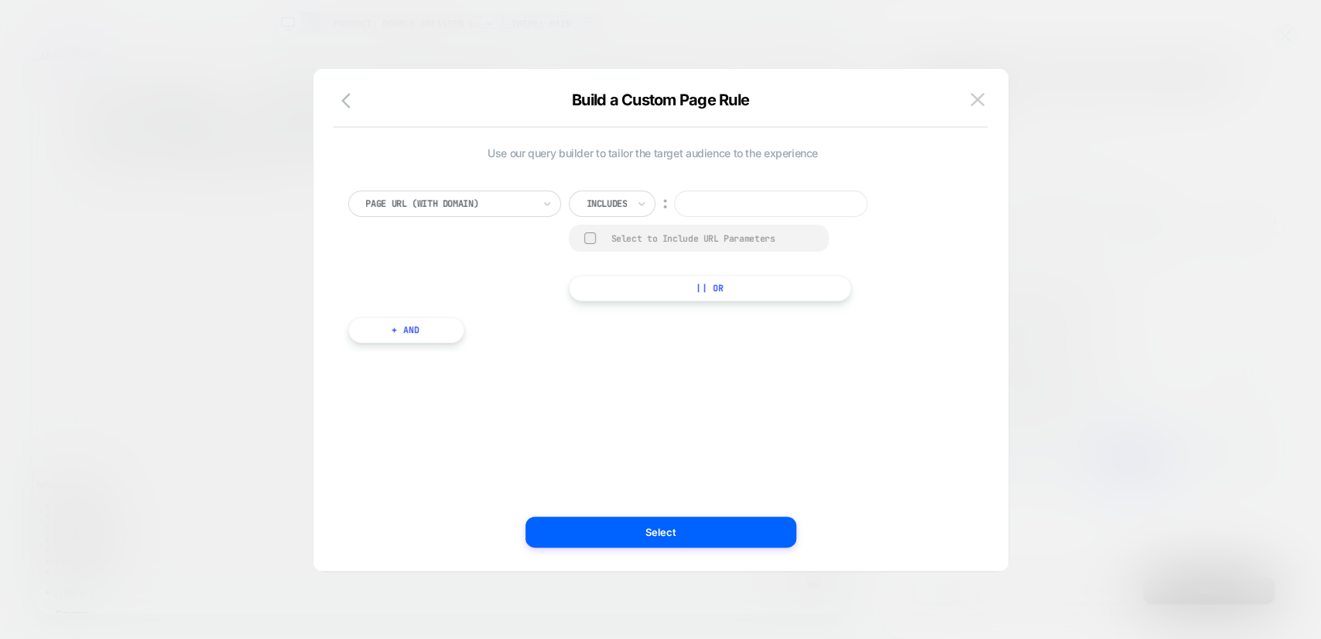
scroll to position [0, 0]
click at [632, 196] on div "Includes" at bounding box center [612, 203] width 87 height 26
click at [648, 313] on div "Not includes" at bounding box center [634, 319] width 101 height 25
click at [776, 204] on input at bounding box center [792, 203] width 194 height 26
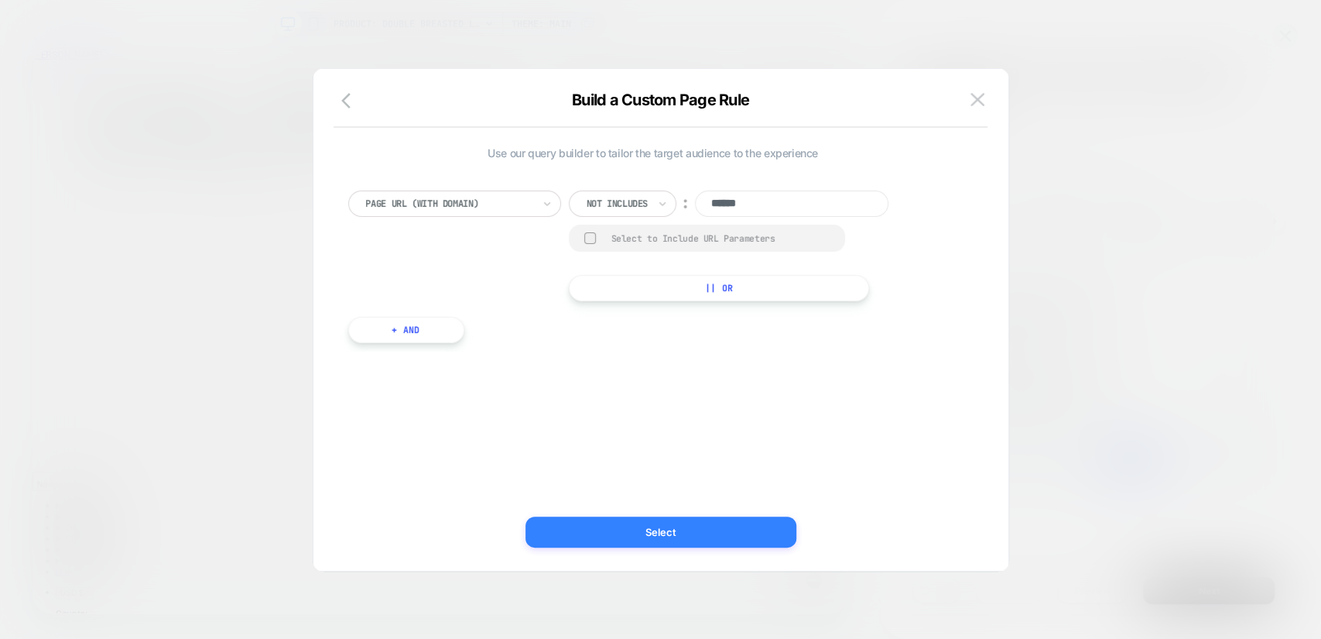
type input "******"
click at [676, 521] on button "Select" at bounding box center [661, 531] width 271 height 31
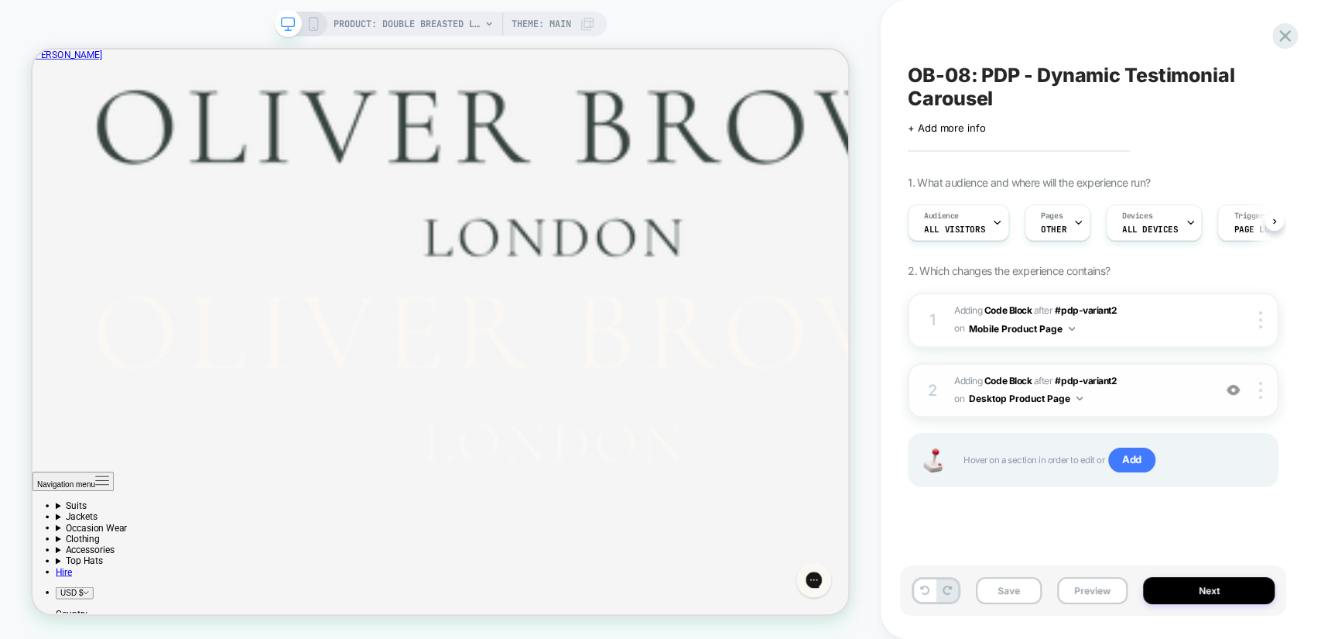
click at [1187, 386] on span "Adding Code Block AFTER #pdp-variant2 #pdp-variant2 on Desktop Product Page" at bounding box center [1079, 390] width 251 height 36
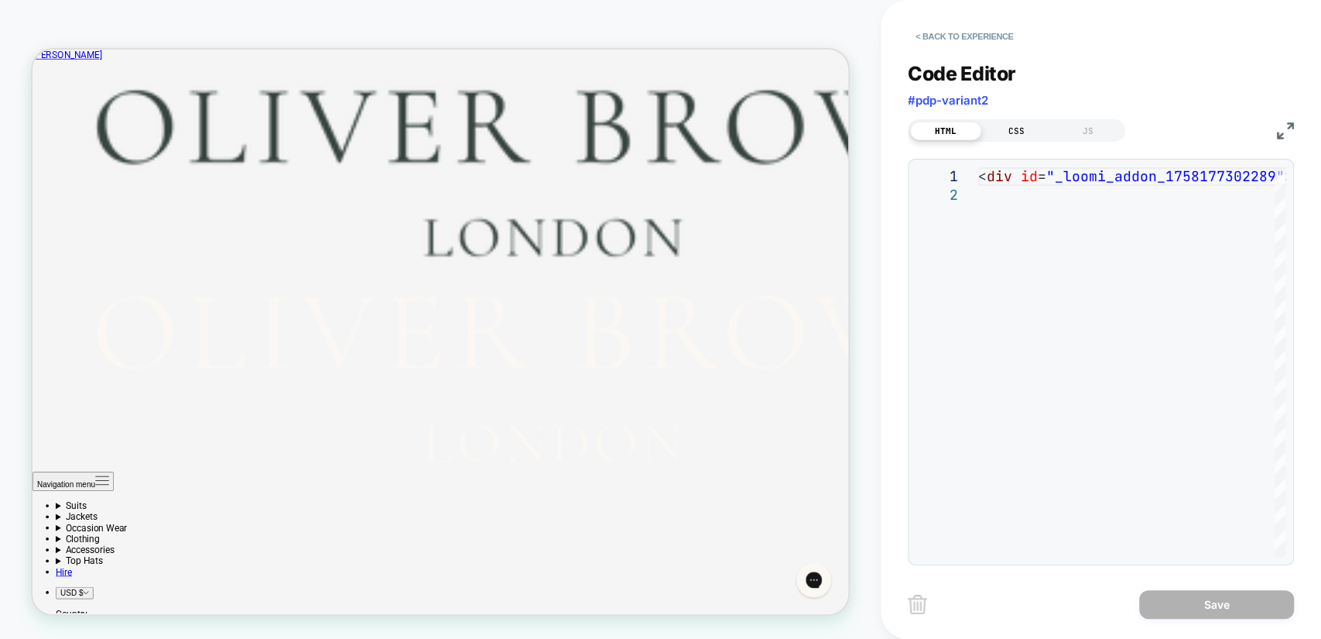
click at [1007, 127] on div "CSS" at bounding box center [1016, 131] width 71 height 19
click at [957, 46] on button "< Back to experience" at bounding box center [964, 36] width 113 height 25
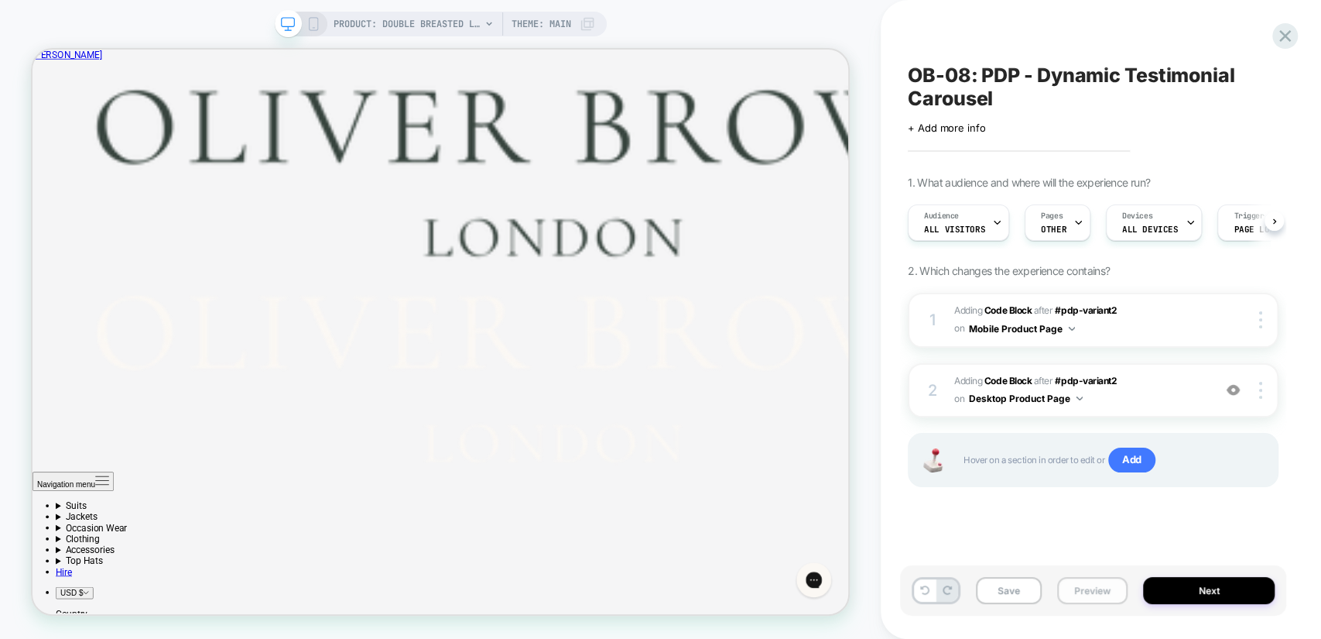
click at [1087, 597] on button "Preview" at bounding box center [1092, 590] width 70 height 27
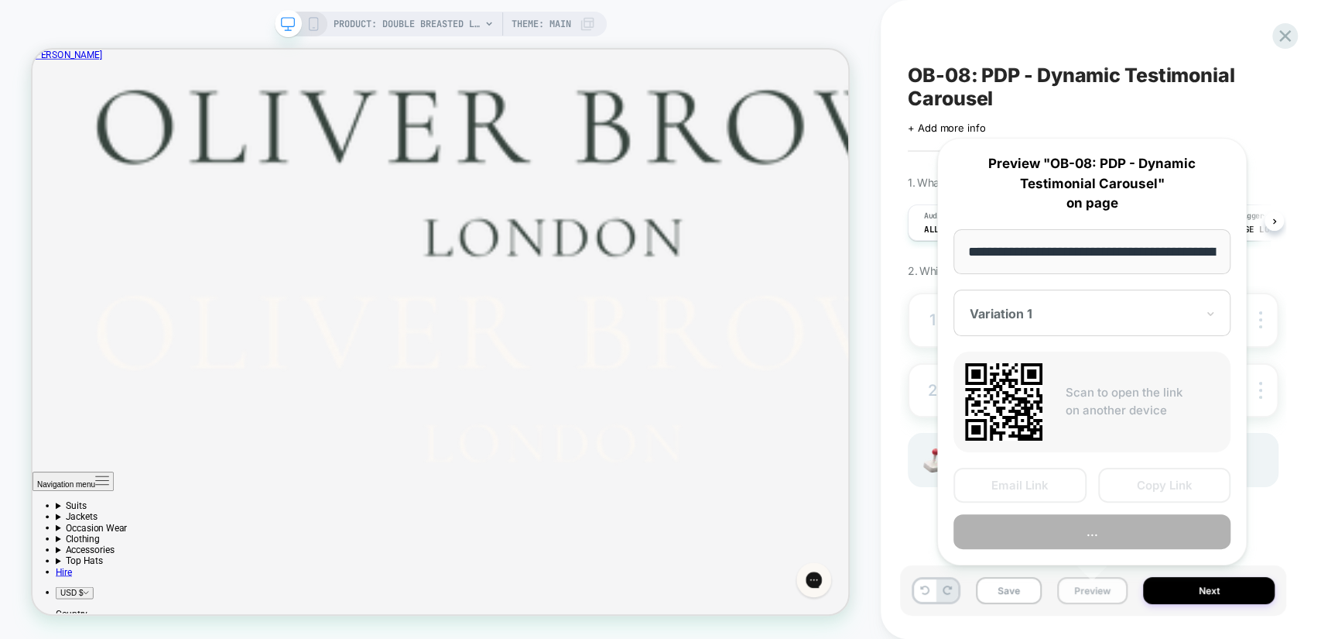
scroll to position [0, 420]
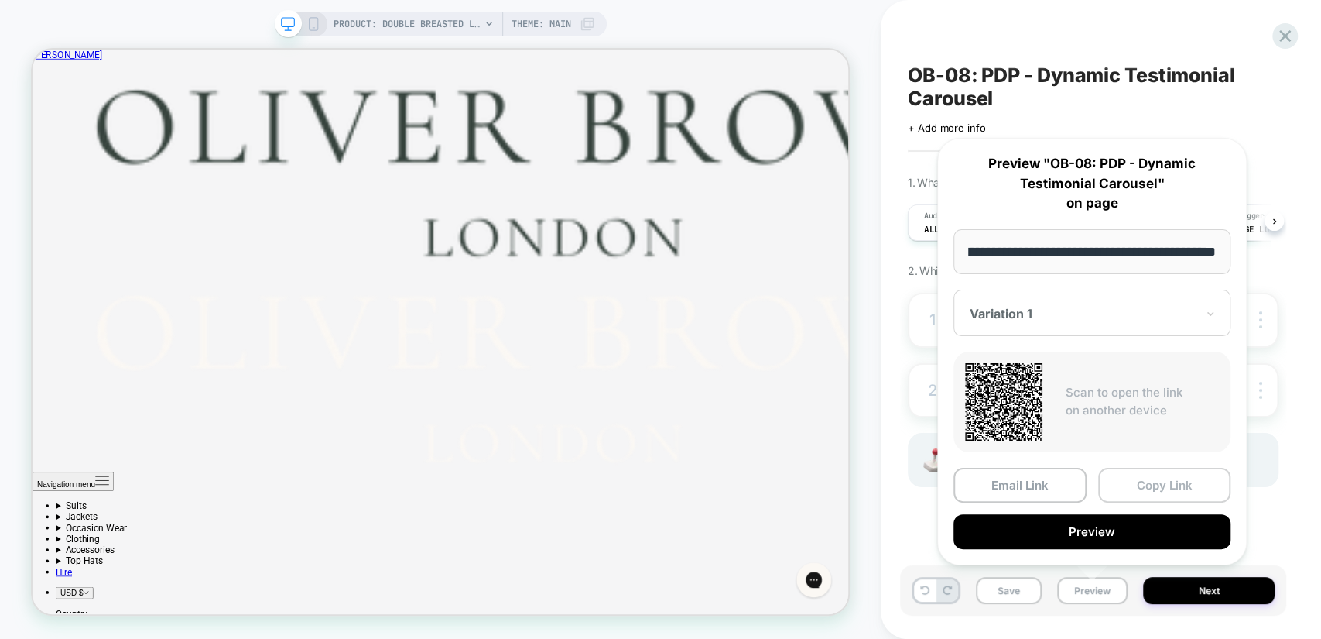
click at [1153, 482] on button "Copy Link" at bounding box center [1164, 485] width 133 height 35
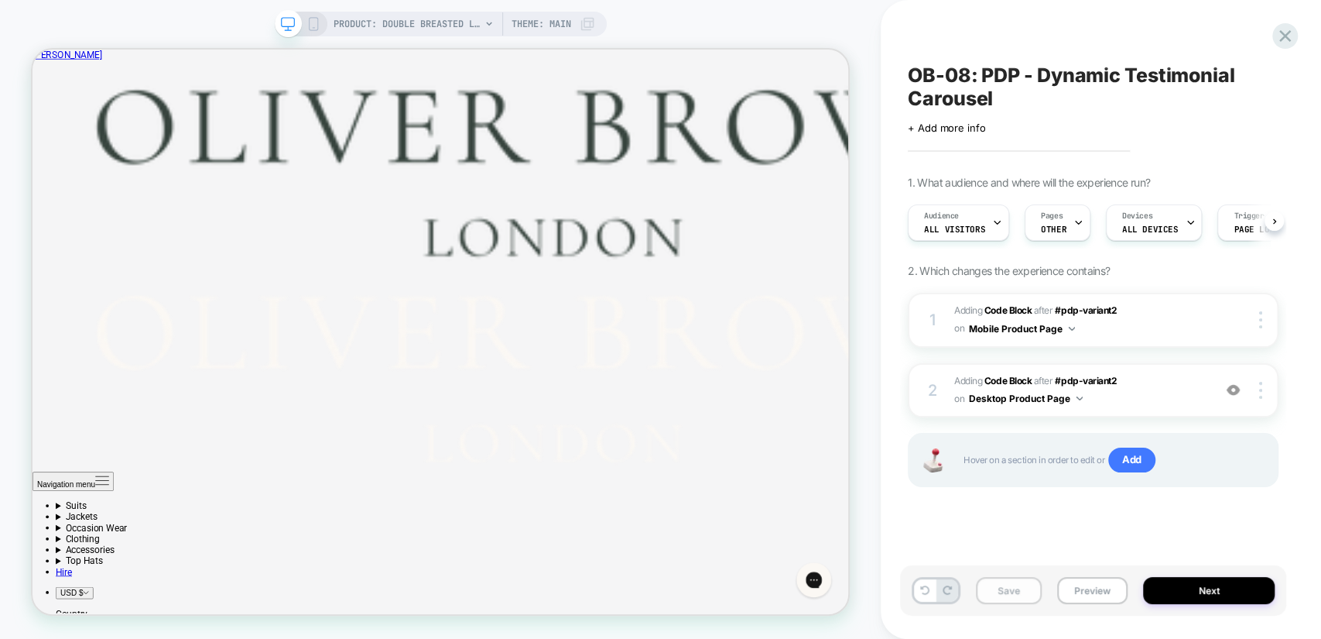
click at [1022, 597] on button "Save" at bounding box center [1009, 590] width 66 height 27
click at [1088, 592] on button "Preview" at bounding box center [1092, 590] width 70 height 27
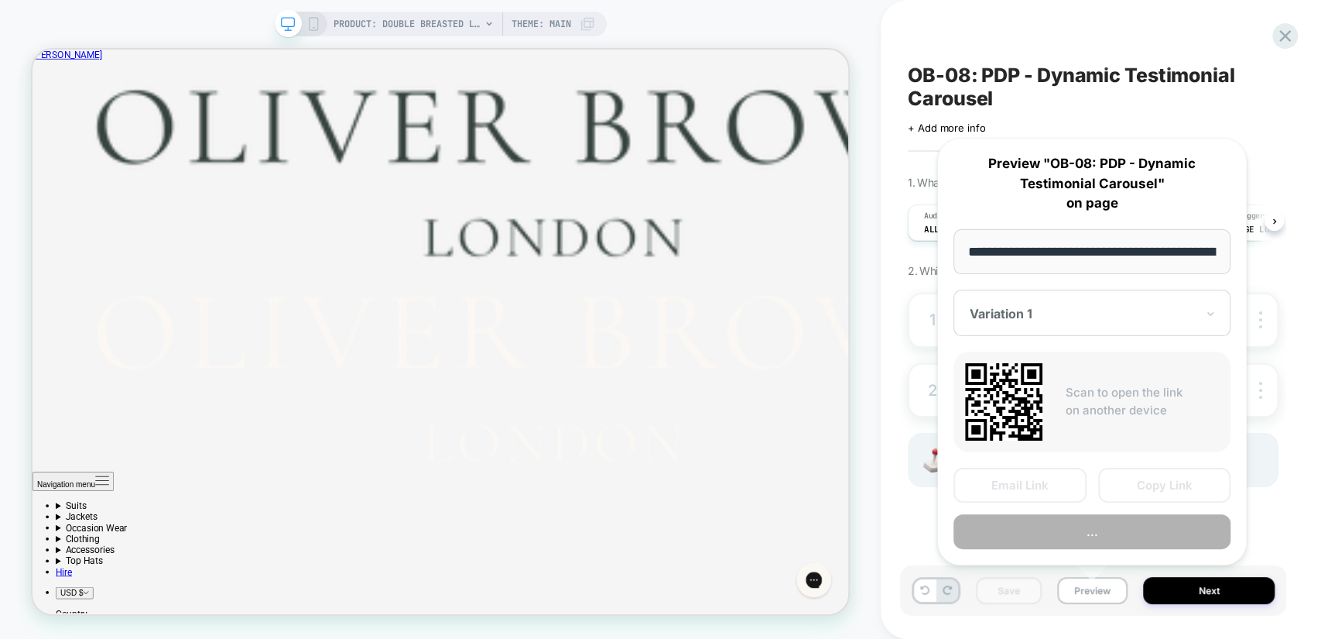
scroll to position [0, 420]
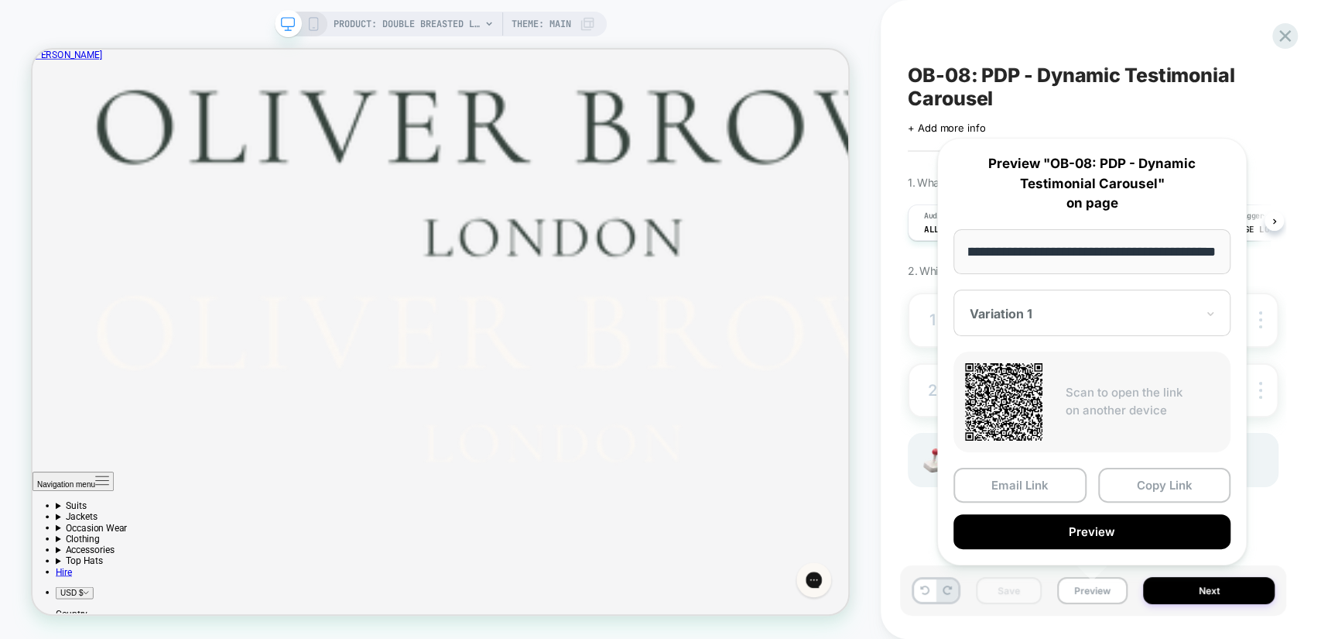
click at [1039, 515] on button "Preview" at bounding box center [1092, 531] width 277 height 35
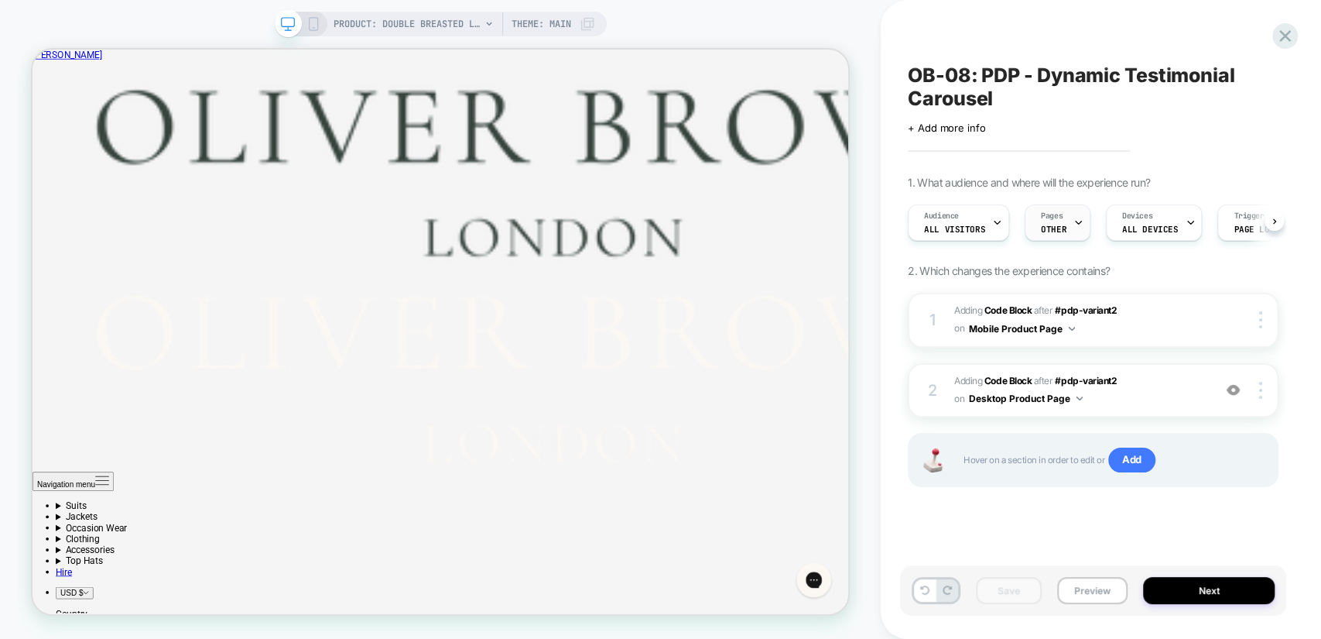
click at [1057, 226] on span "OTHER" at bounding box center [1054, 229] width 26 height 11
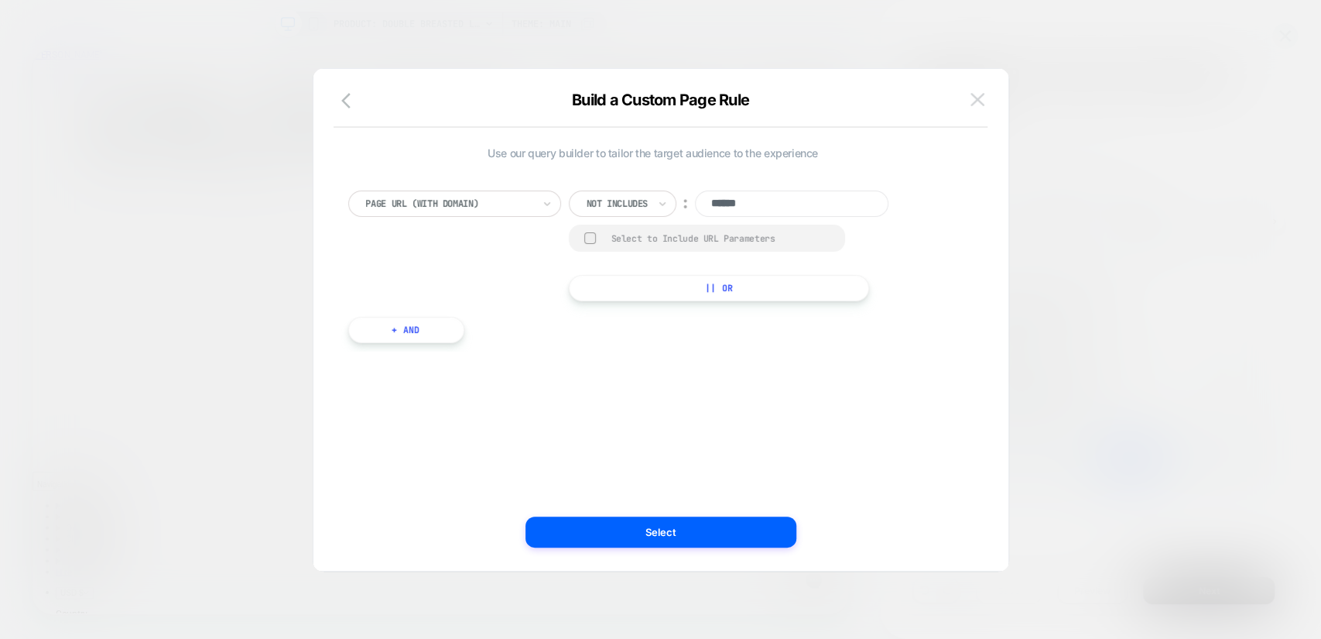
click at [978, 97] on img at bounding box center [978, 99] width 14 height 13
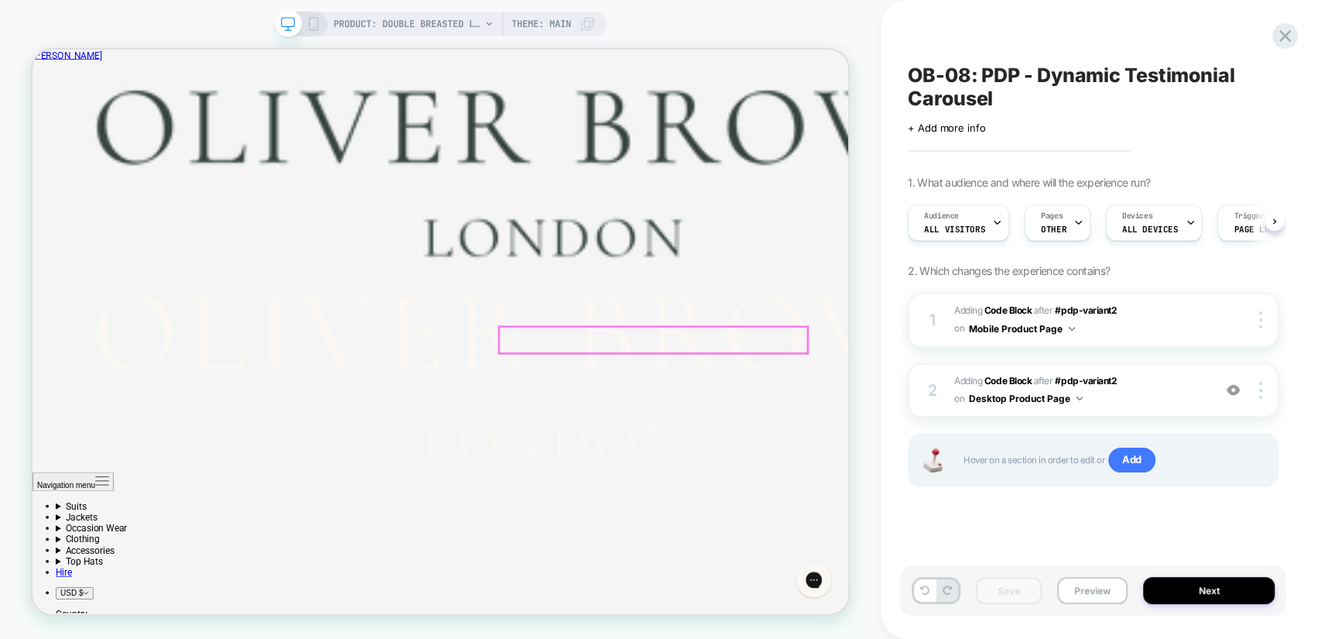
scroll to position [0, 0]
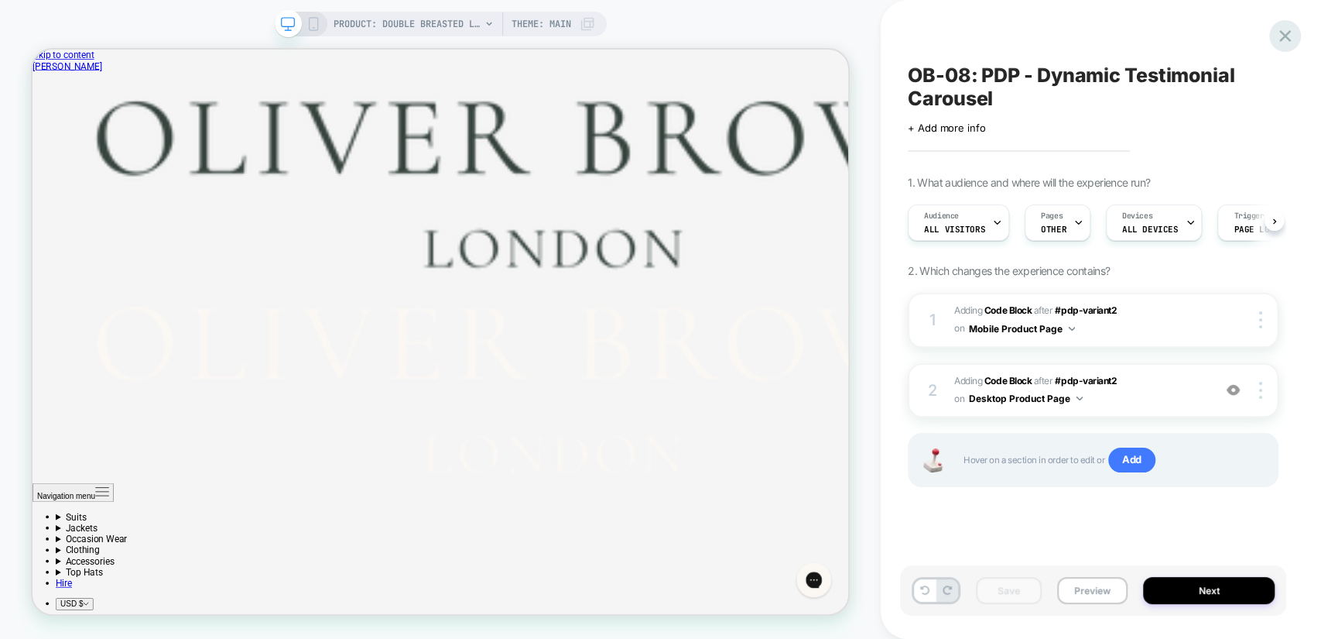
click at [1286, 34] on icon at bounding box center [1285, 36] width 12 height 12
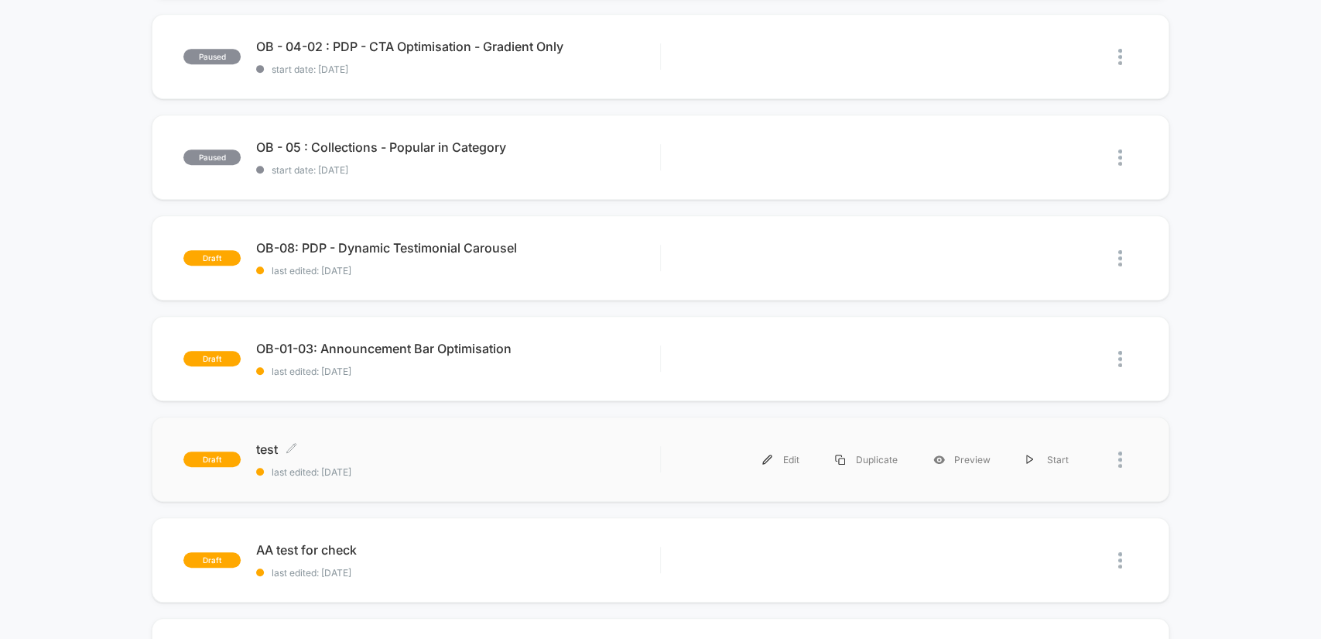
scroll to position [601, 0]
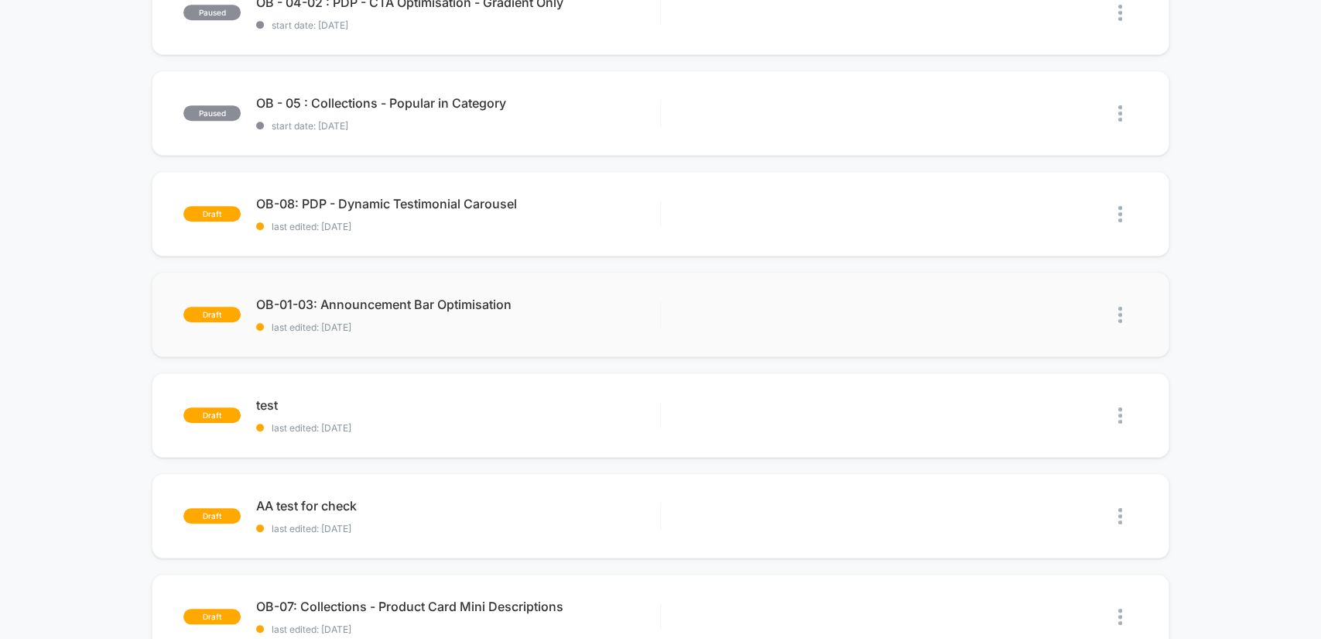
click at [1121, 313] on img at bounding box center [1120, 315] width 4 height 16
click at [1054, 383] on div "Delete" at bounding box center [1040, 385] width 139 height 35
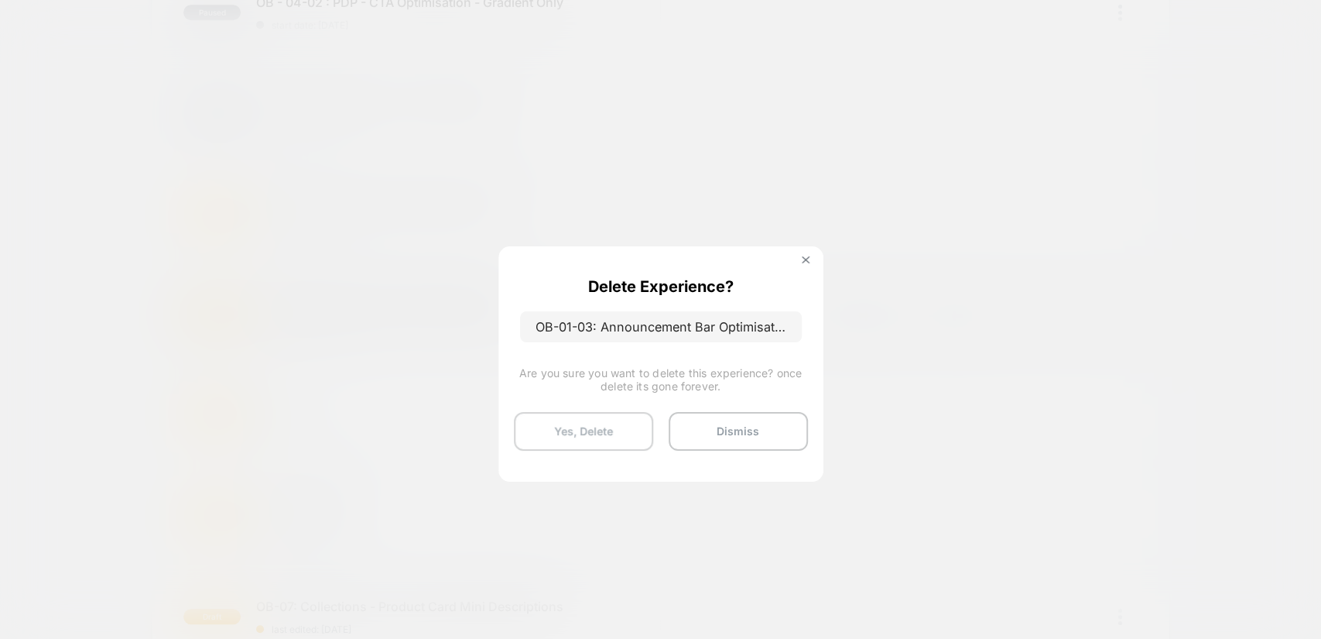
click at [629, 433] on button "Yes, Delete" at bounding box center [583, 431] width 139 height 39
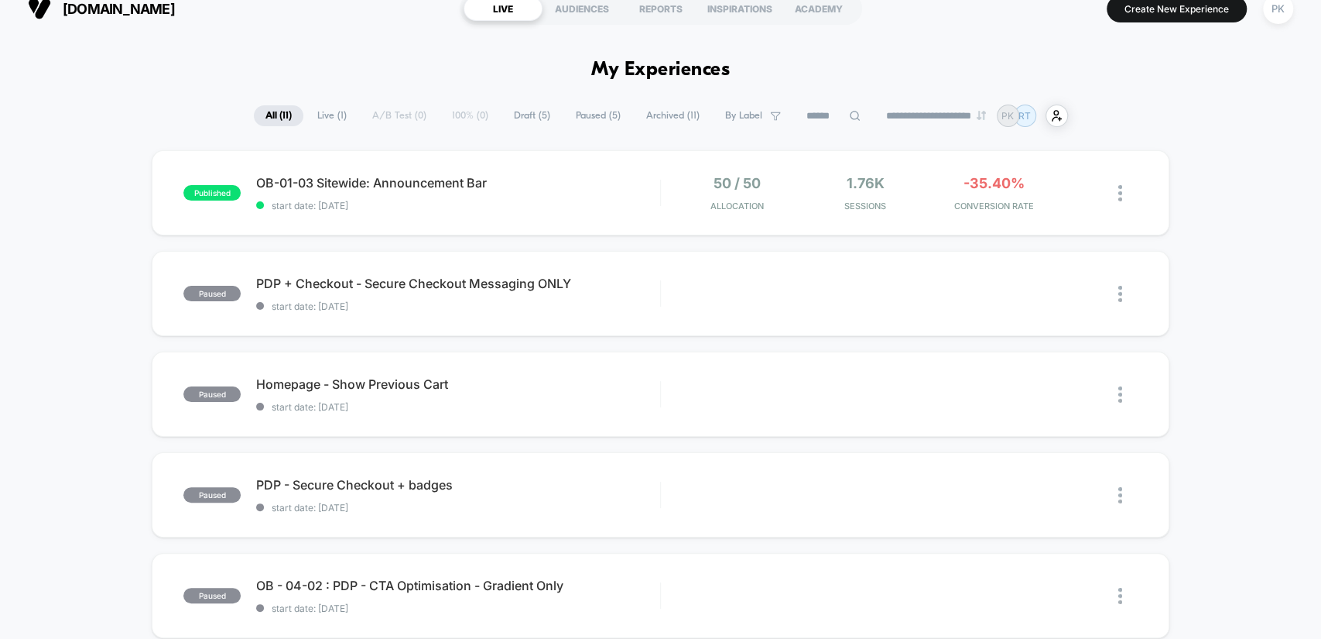
scroll to position [0, 0]
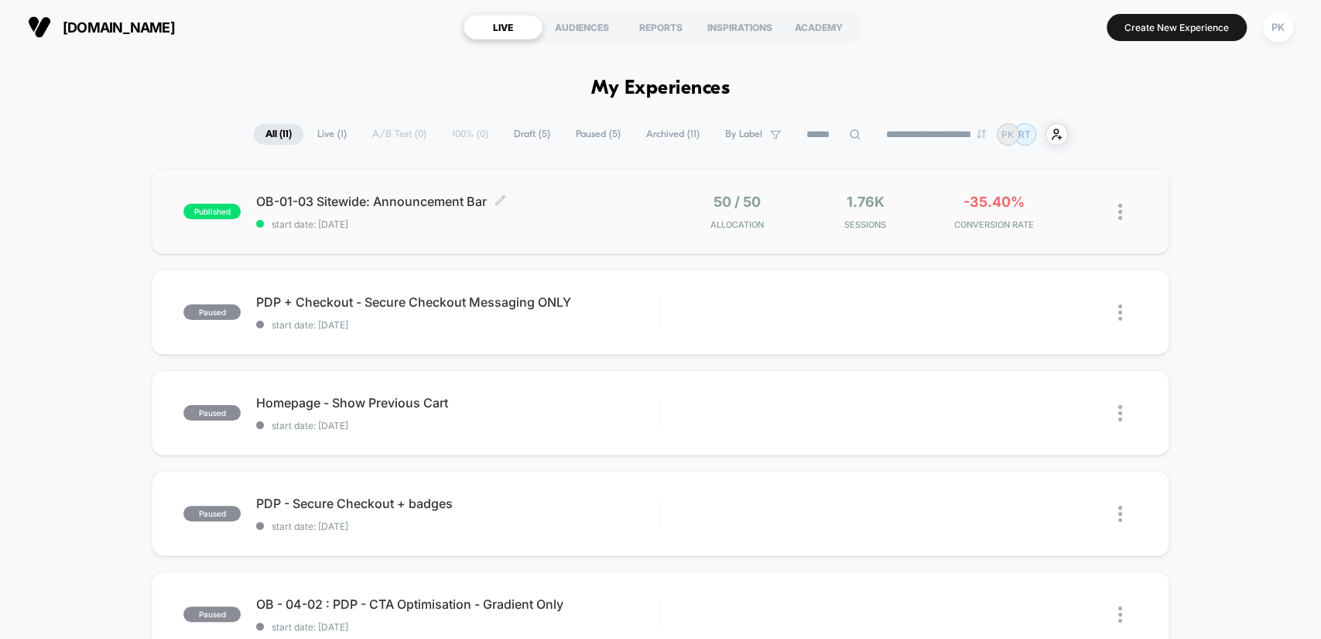
click at [587, 210] on div "OB-01-03 Sitewide: Announcement Bar Click to edit experience details Click to e…" at bounding box center [457, 212] width 403 height 36
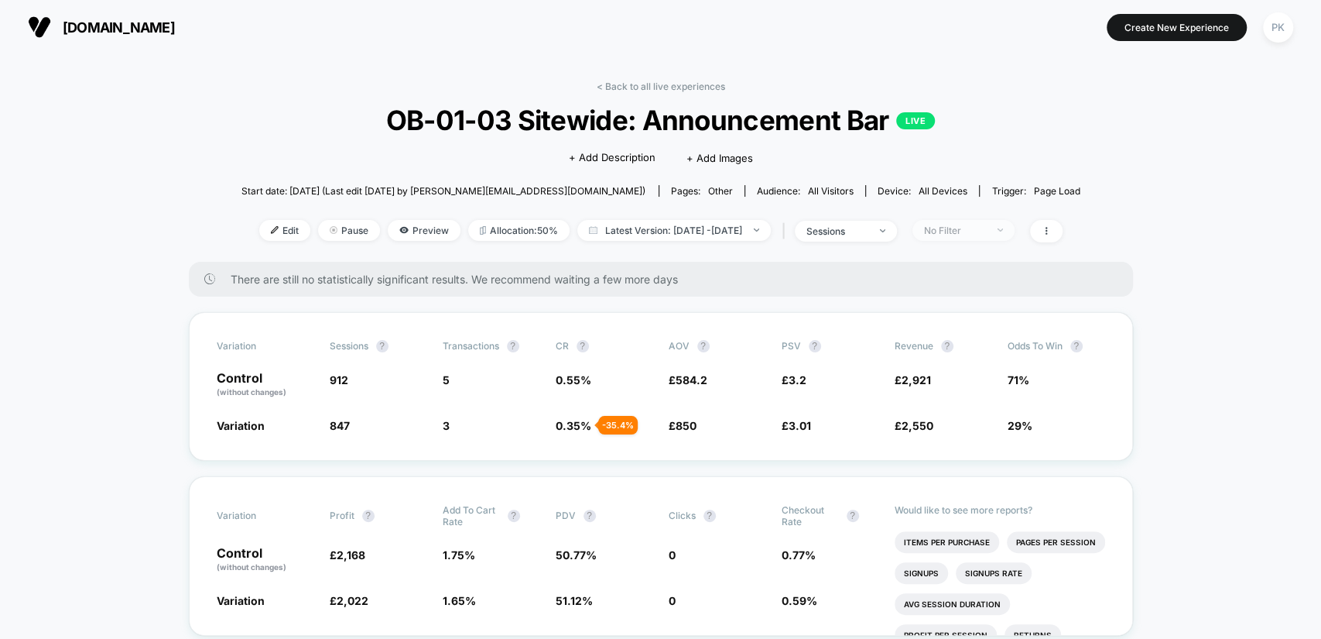
click at [966, 225] on div "No Filter" at bounding box center [955, 230] width 62 height 12
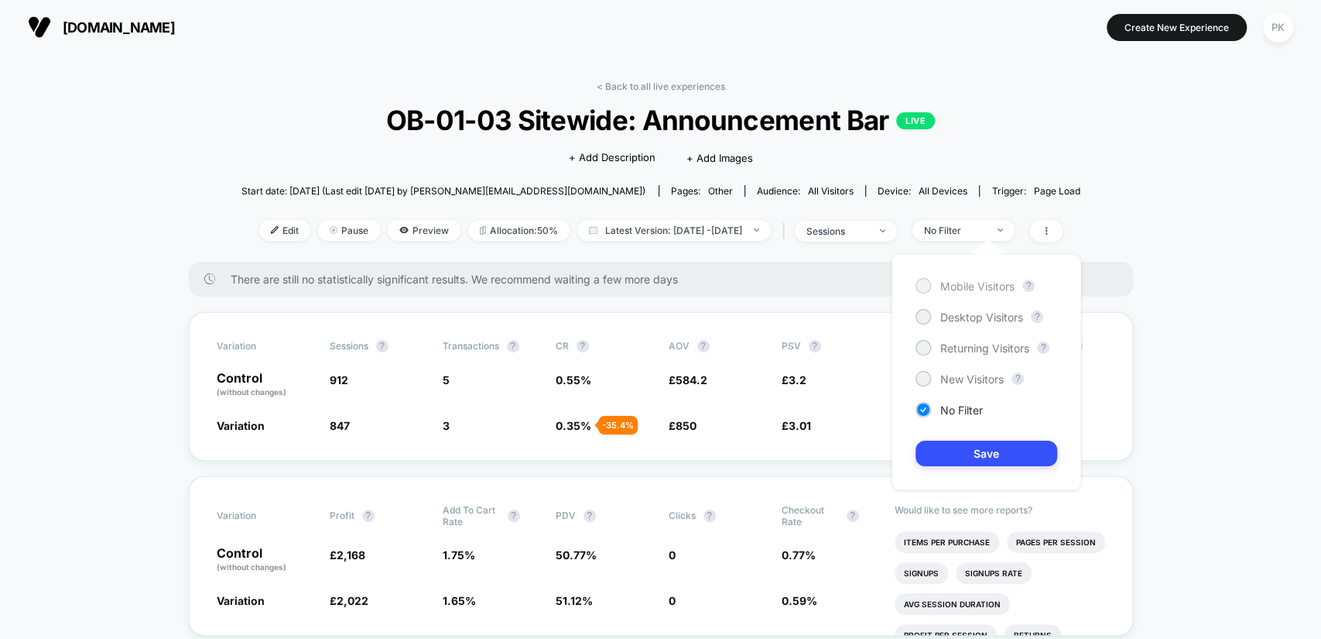
click at [979, 278] on div "Mobile Visitors" at bounding box center [965, 285] width 99 height 15
click at [986, 448] on button "Save" at bounding box center [987, 453] width 142 height 26
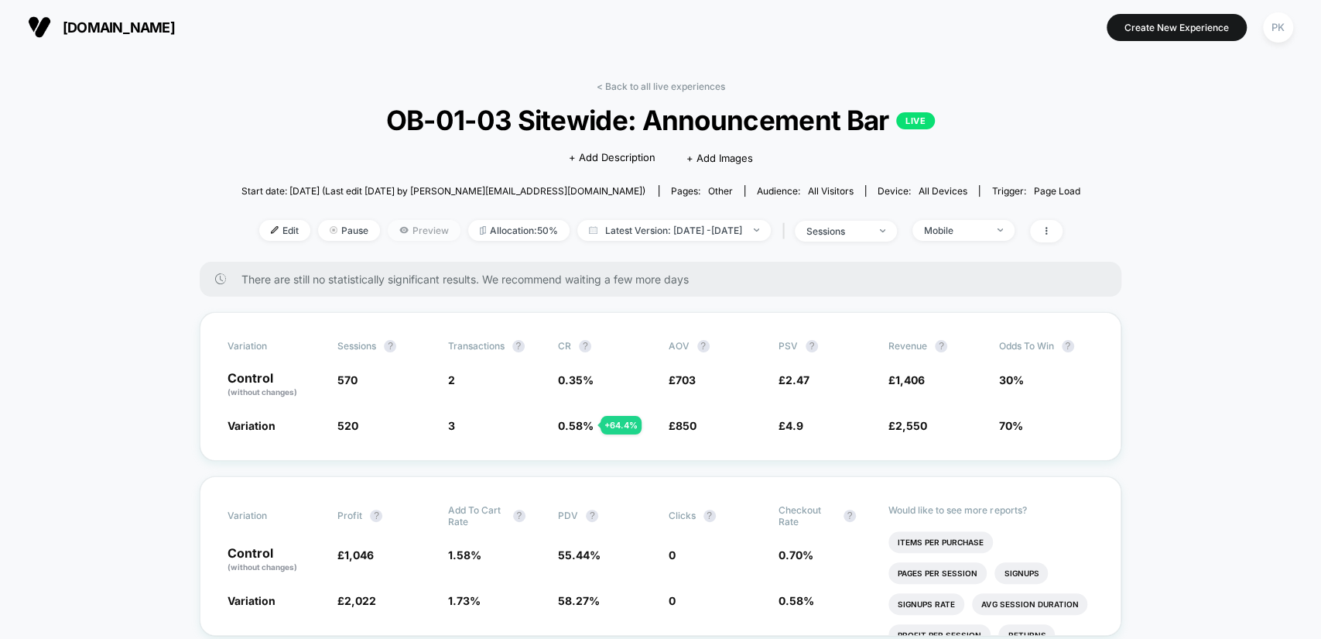
click at [414, 230] on span "Preview" at bounding box center [424, 230] width 73 height 21
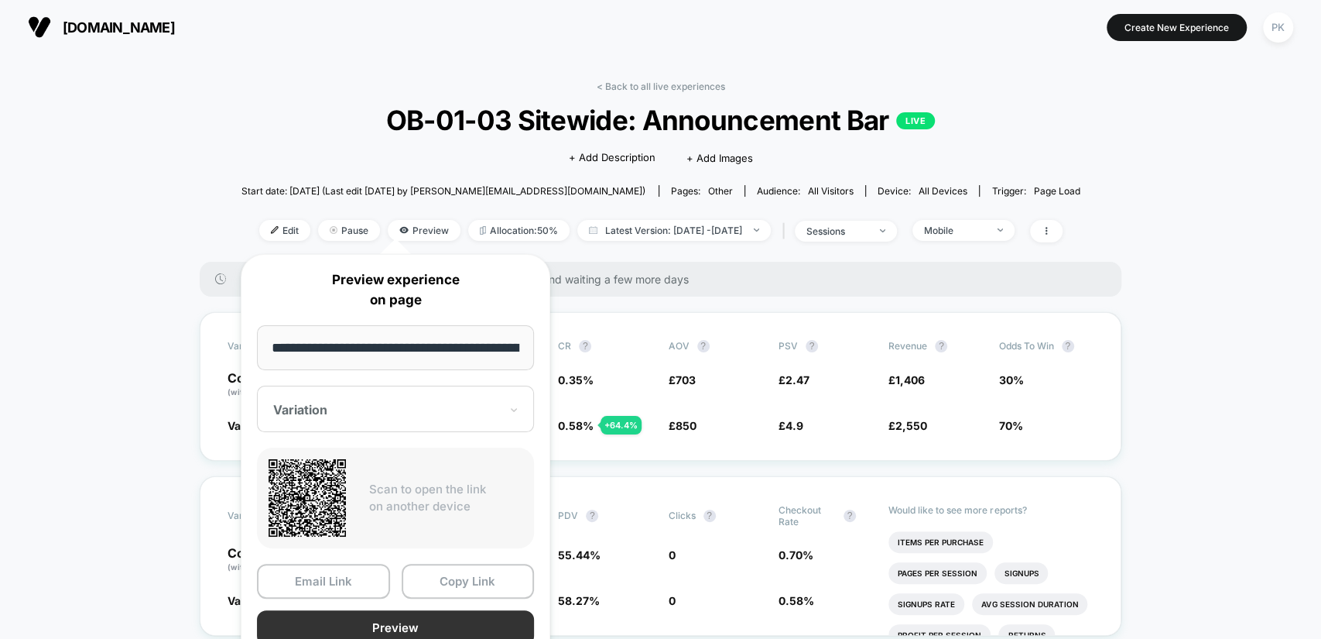
click at [423, 615] on button "Preview" at bounding box center [395, 627] width 277 height 35
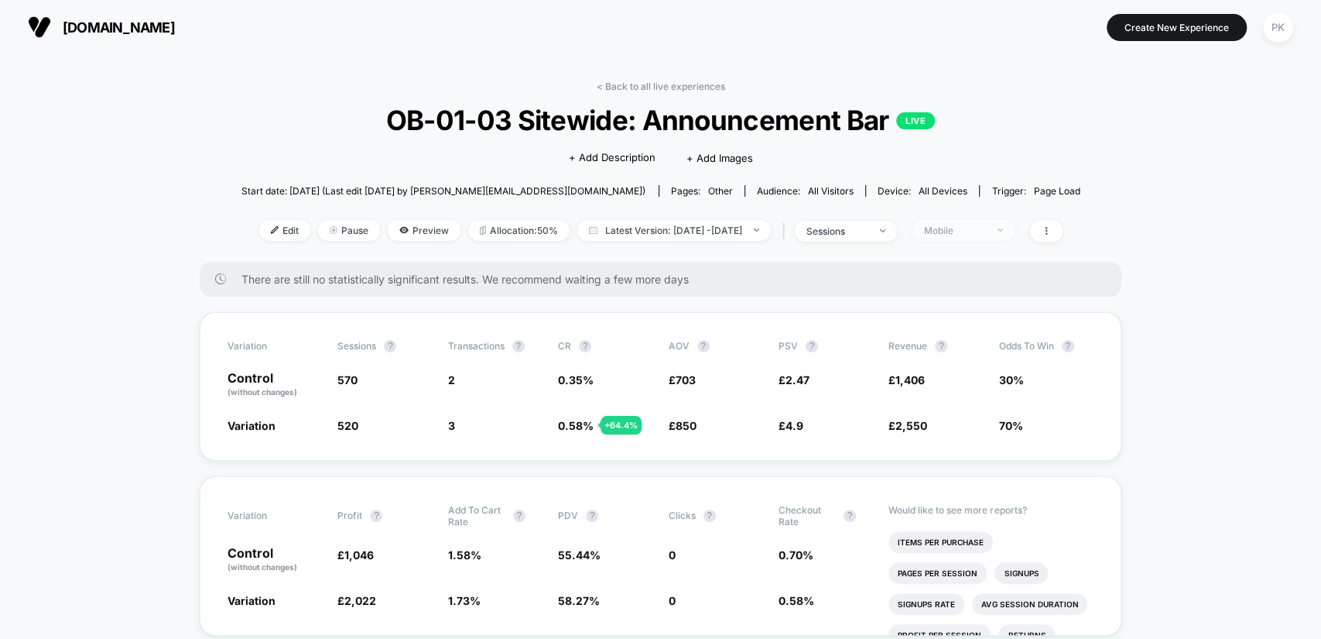
click at [986, 228] on div "Mobile" at bounding box center [955, 230] width 62 height 12
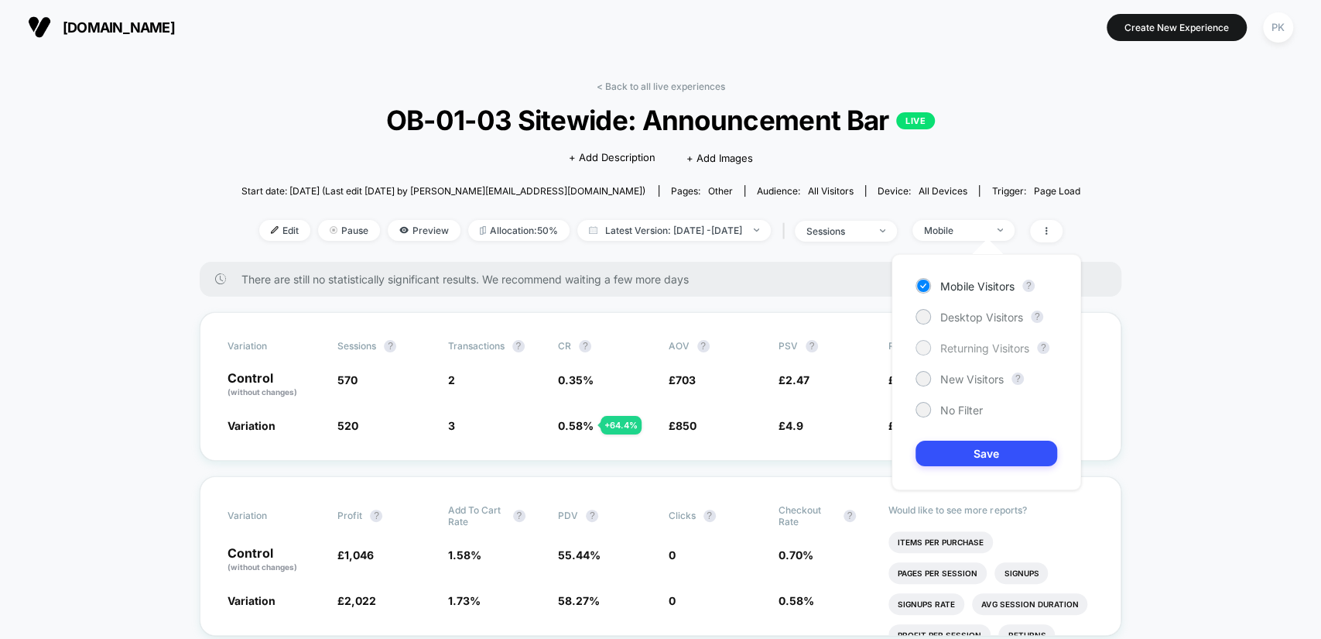
click at [974, 351] on span "Returning Visitors" at bounding box center [984, 347] width 89 height 13
click at [979, 444] on button "Save" at bounding box center [987, 453] width 142 height 26
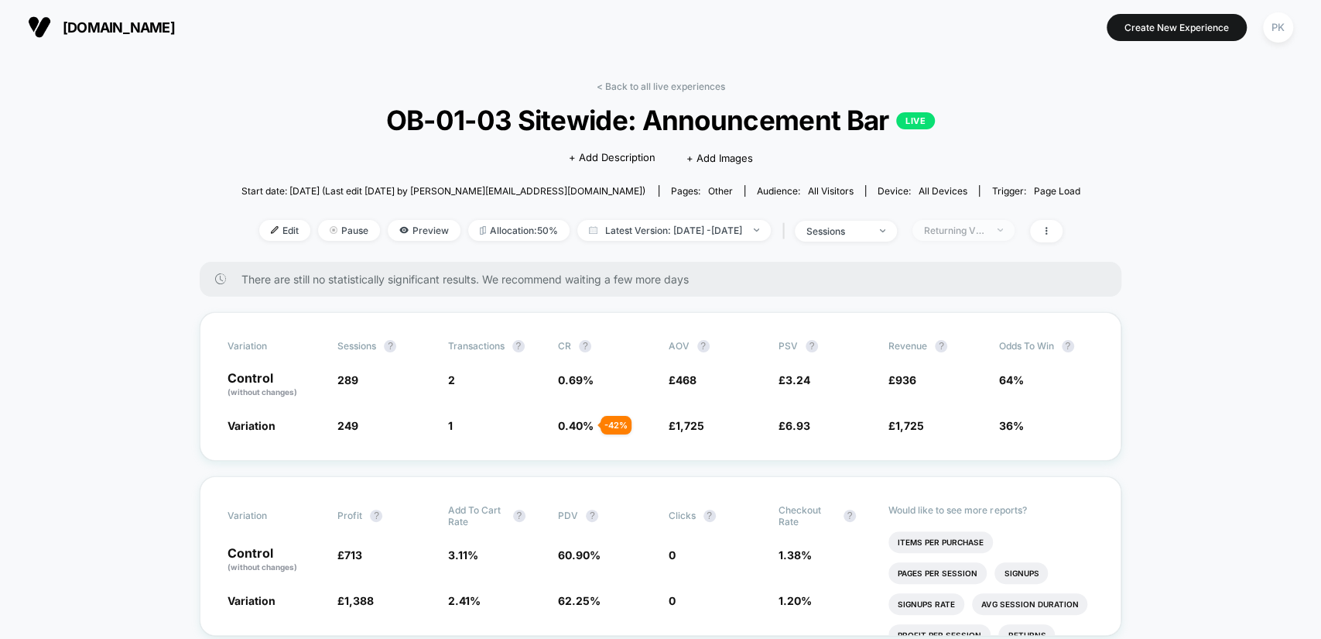
click at [986, 230] on div "Returning Visitors" at bounding box center [955, 230] width 62 height 12
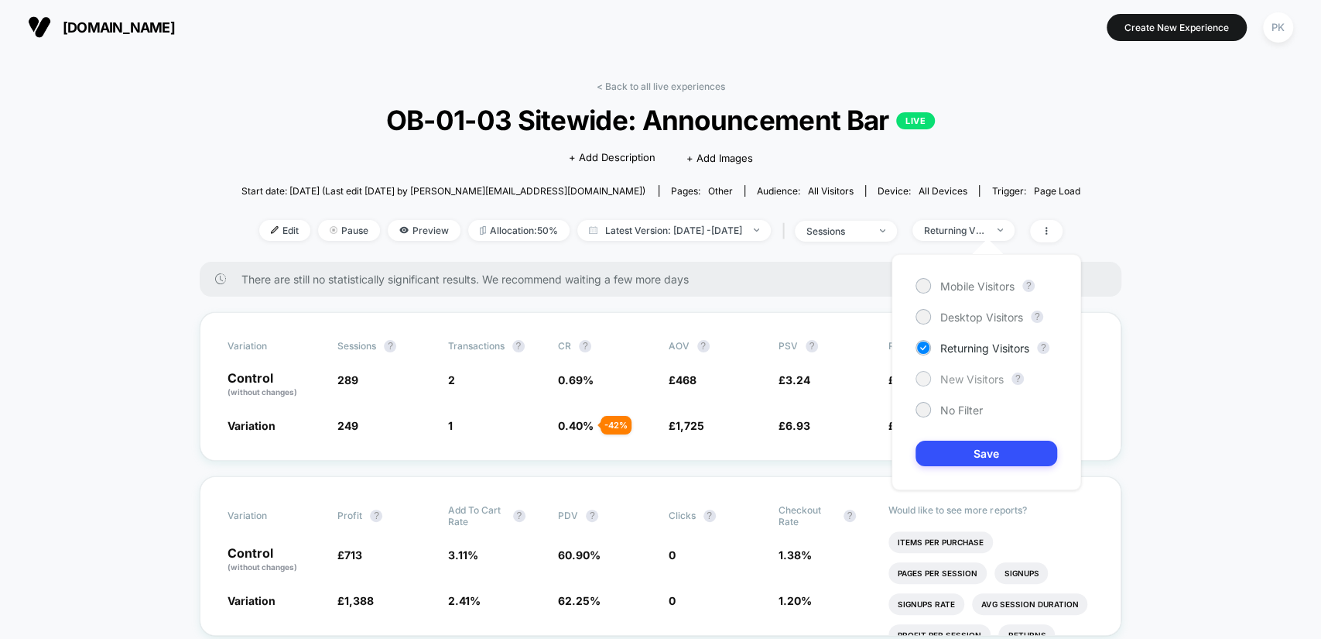
click at [975, 372] on span "New Visitors" at bounding box center [971, 378] width 63 height 13
click at [994, 444] on button "Save" at bounding box center [987, 453] width 142 height 26
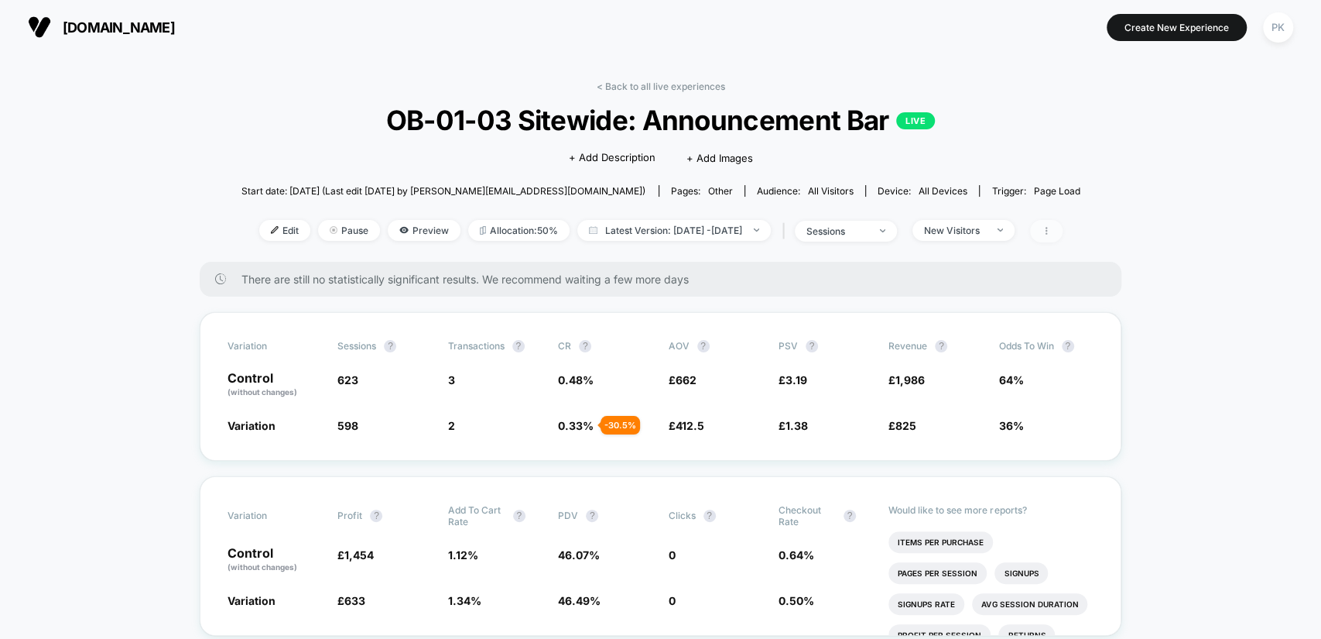
click at [1051, 228] on icon at bounding box center [1046, 230] width 9 height 9
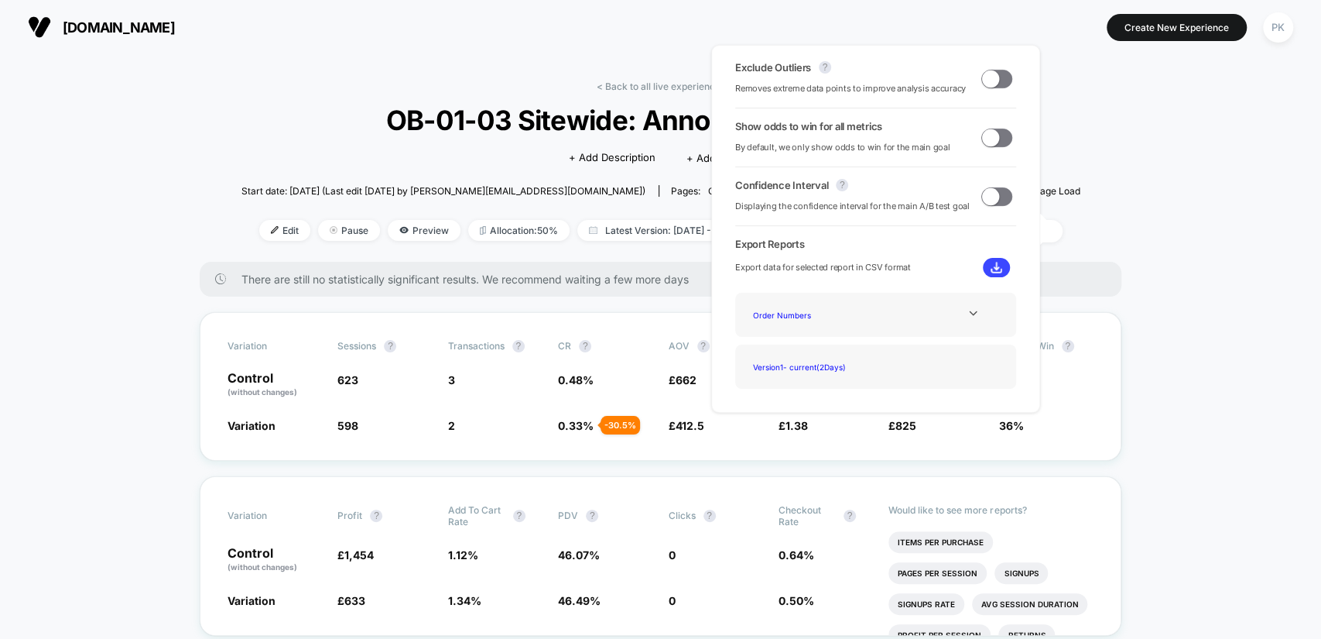
click at [999, 77] on span at bounding box center [996, 79] width 31 height 19
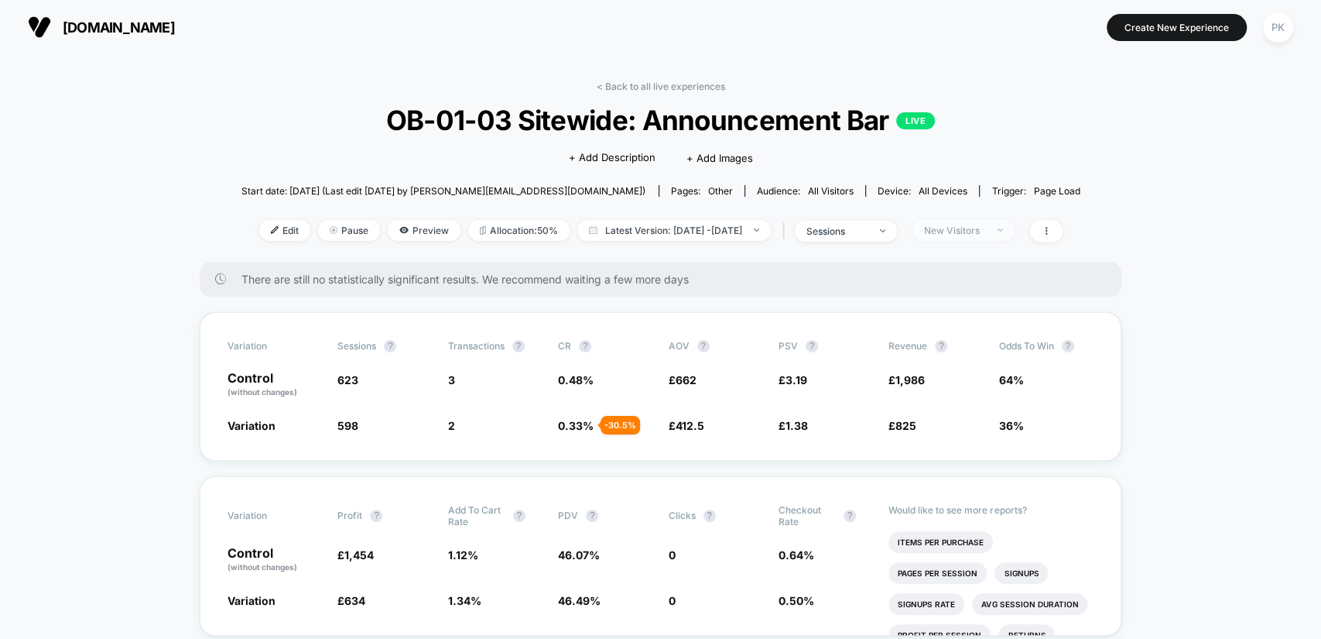
click at [986, 230] on div "New Visitors" at bounding box center [955, 230] width 62 height 12
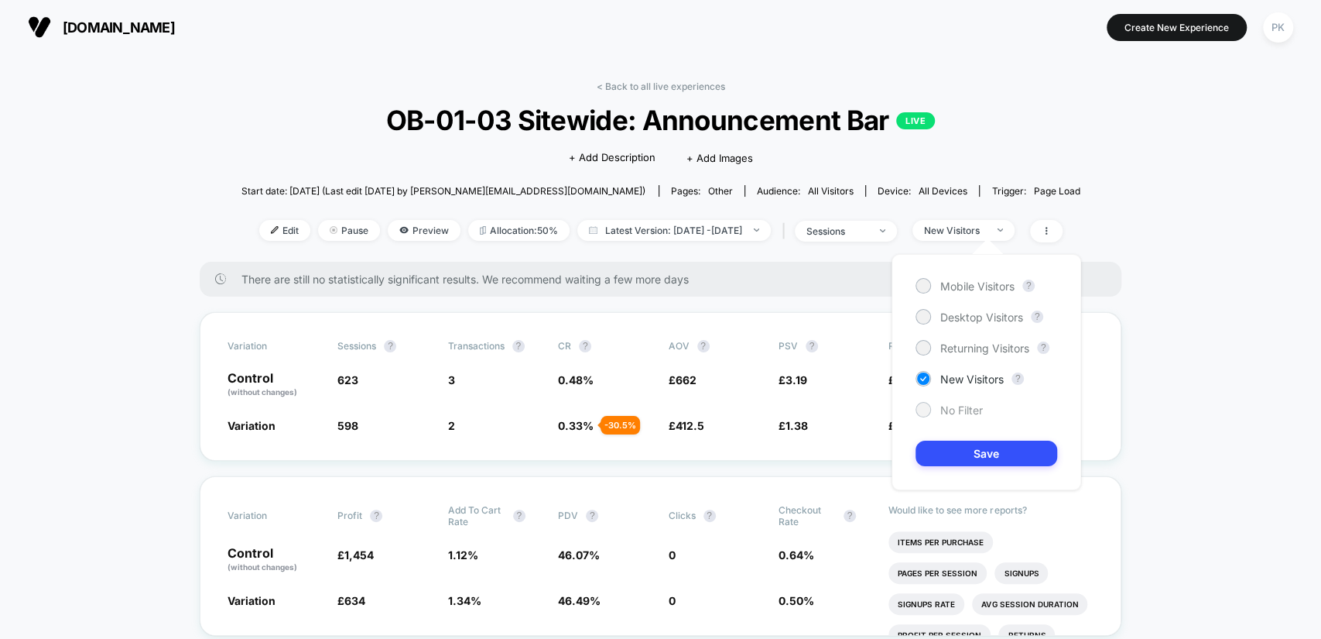
click at [974, 403] on span "No Filter" at bounding box center [961, 409] width 43 height 13
click at [985, 454] on button "Save" at bounding box center [987, 453] width 142 height 26
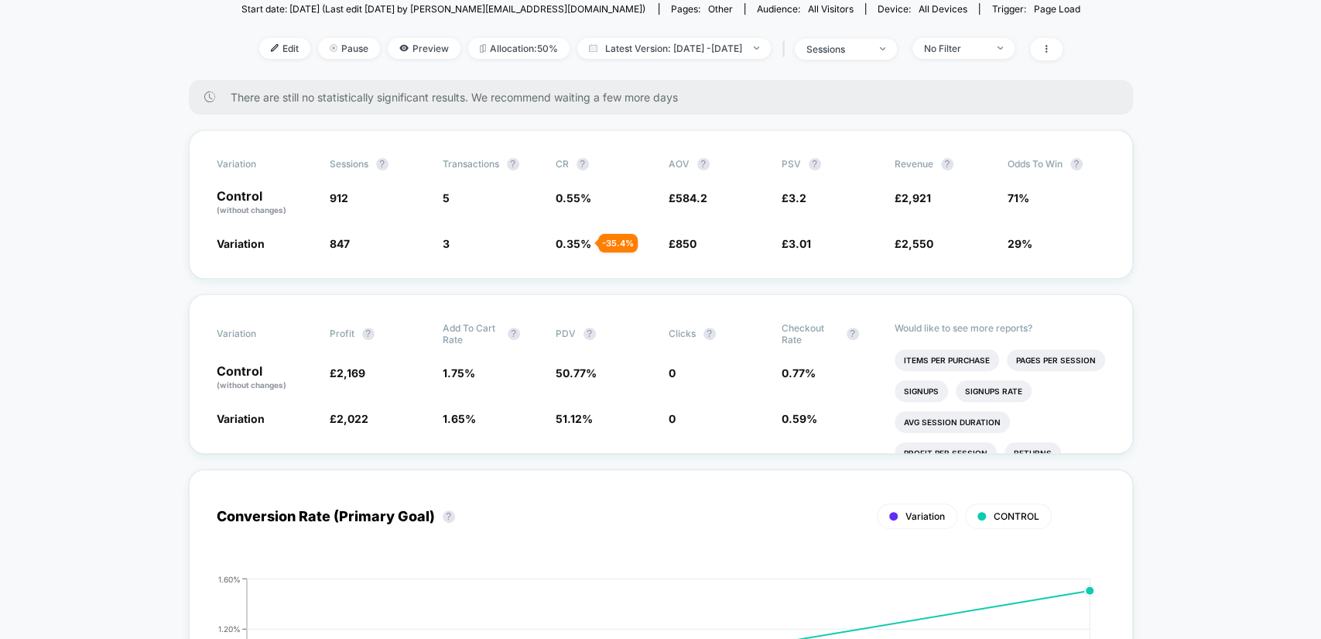
scroll to position [200, 0]
